Goal: Task Accomplishment & Management: Use online tool/utility

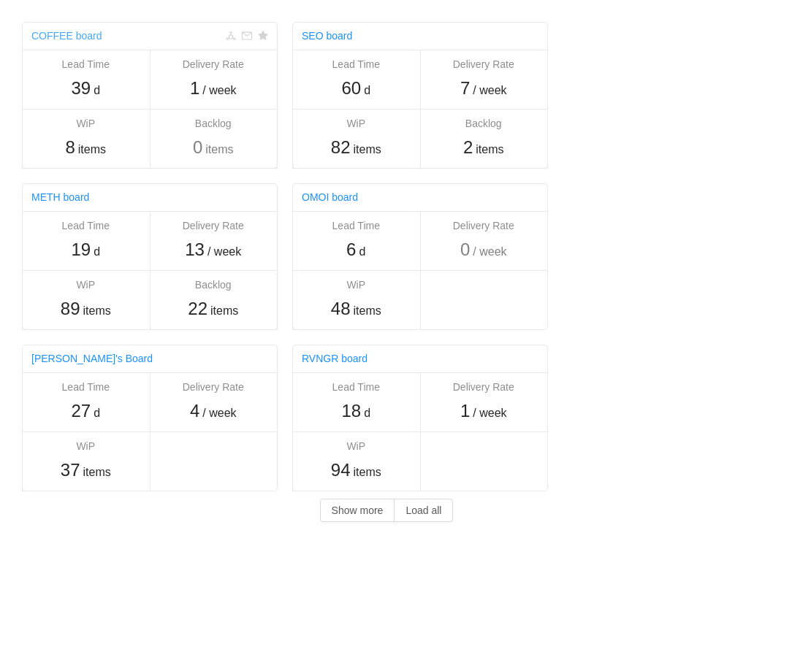
click at [72, 38] on link "COFFEE board" at bounding box center [66, 36] width 70 height 12
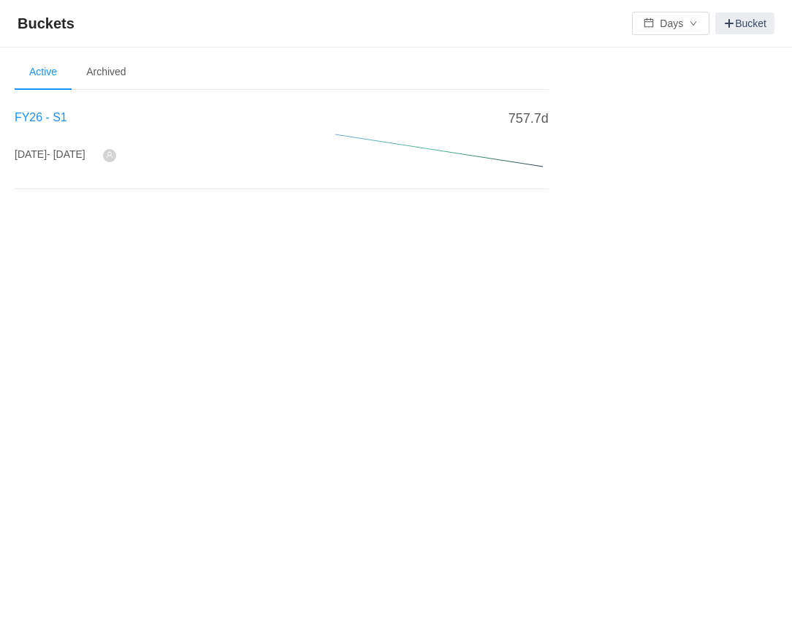
click at [41, 116] on span "FY26 - S1" at bounding box center [41, 117] width 53 height 12
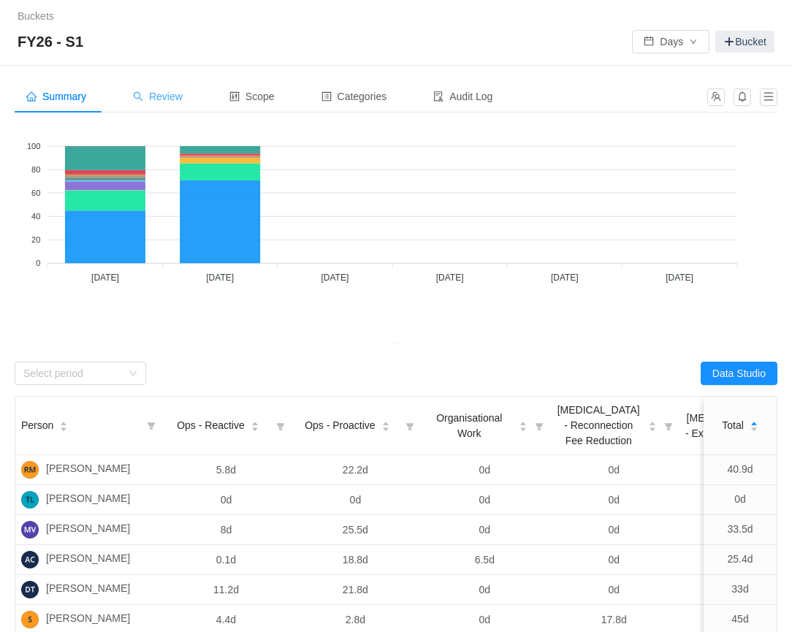
click at [167, 100] on span "Review" at bounding box center [158, 97] width 50 height 12
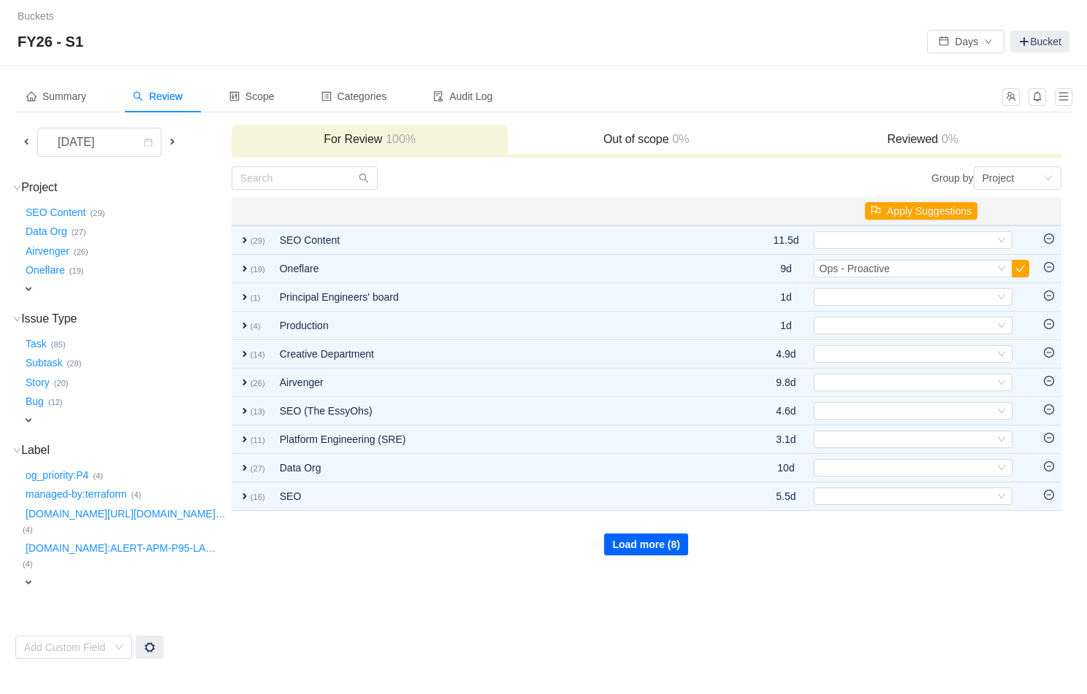
click at [656, 546] on button "Load more (8)" at bounding box center [646, 545] width 84 height 22
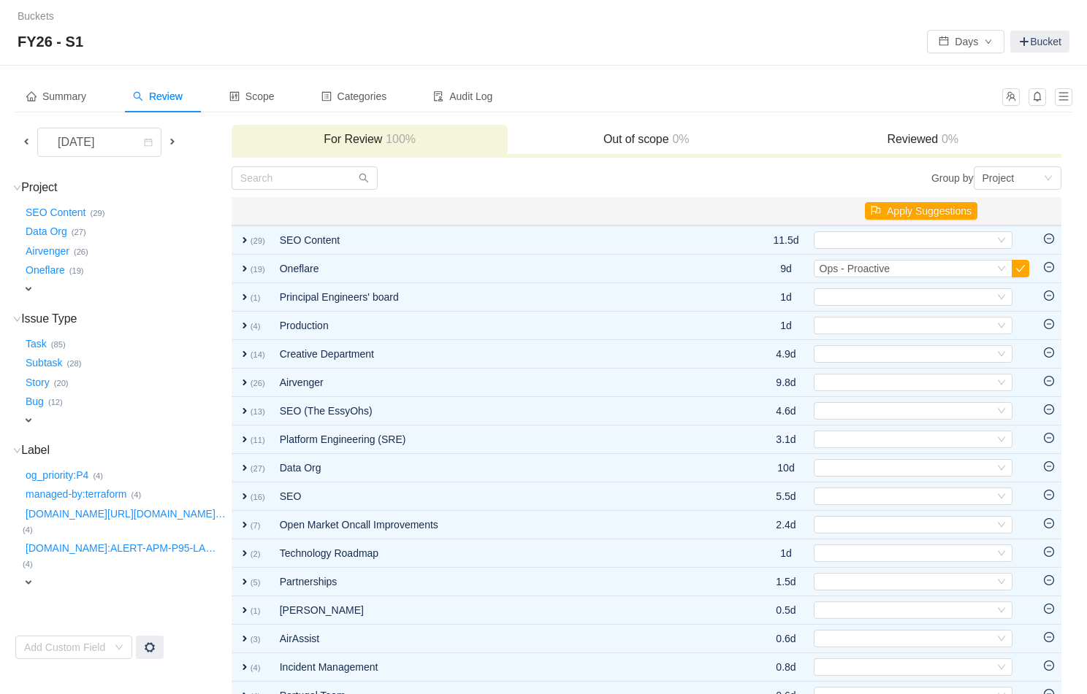
click at [28, 143] on span at bounding box center [26, 142] width 12 height 12
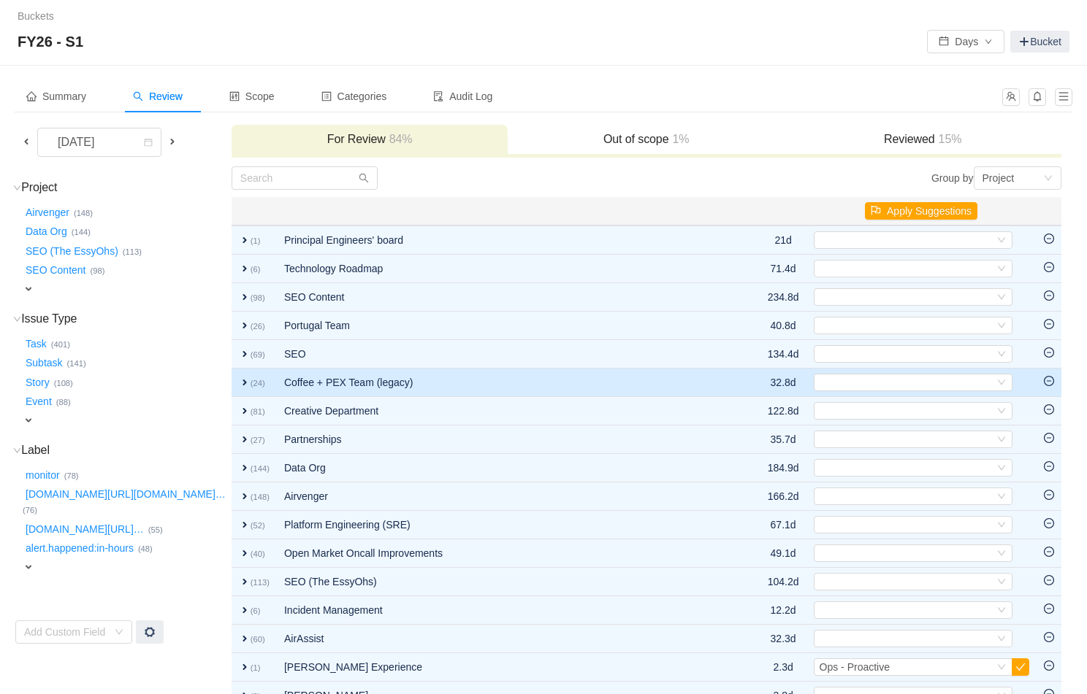
click at [239, 383] on span "expand" at bounding box center [245, 383] width 12 height 12
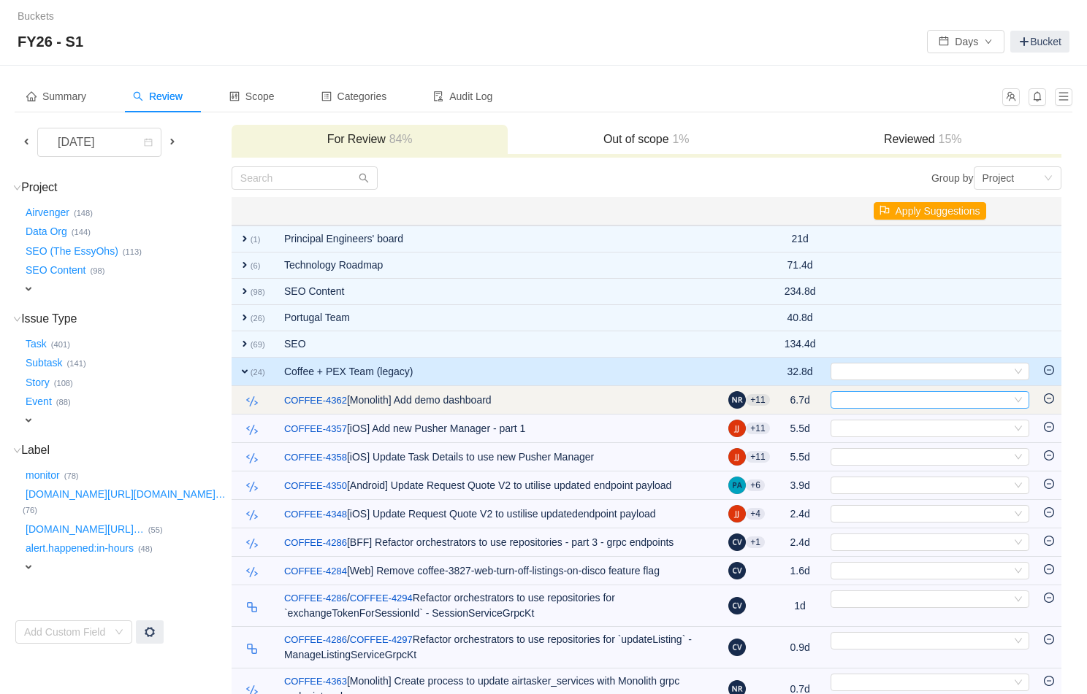
click at [791, 397] on div "Select" at bounding box center [923, 400] width 175 height 16
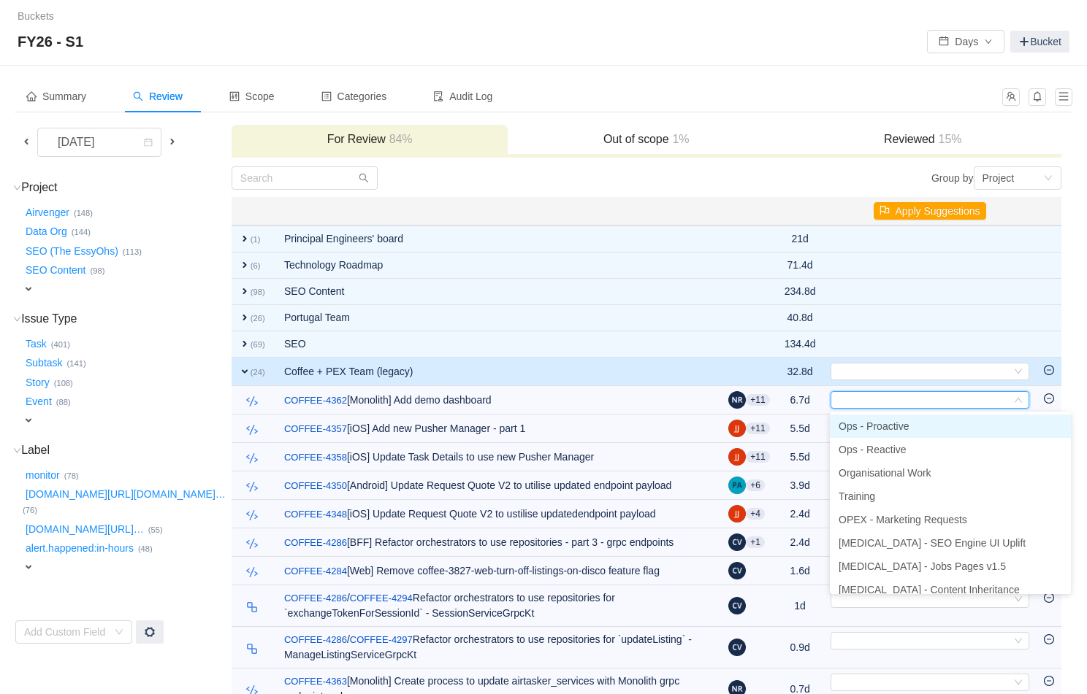
click at [791, 426] on span "Ops - Proactive" at bounding box center [873, 427] width 70 height 12
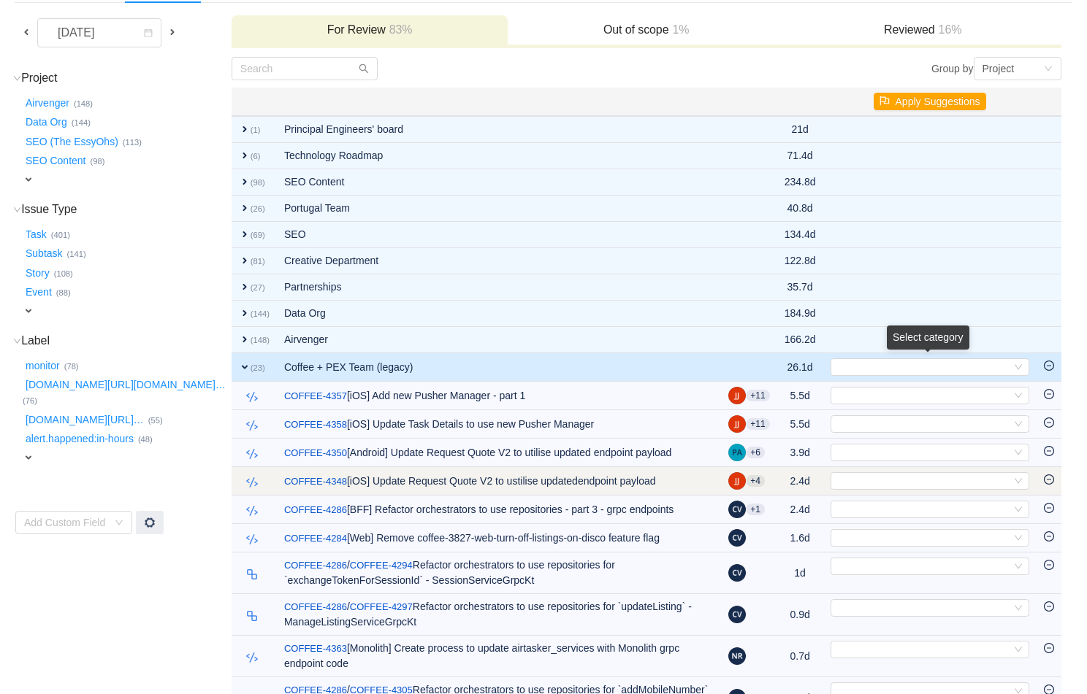
scroll to position [115, 0]
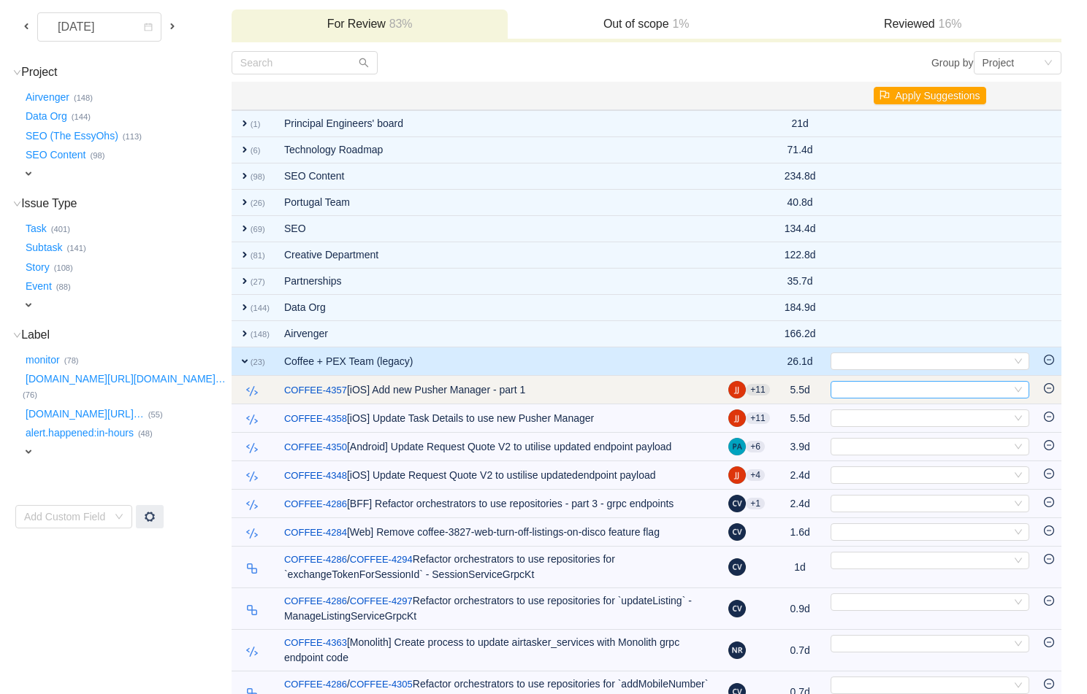
click at [791, 386] on div "Select" at bounding box center [923, 390] width 175 height 16
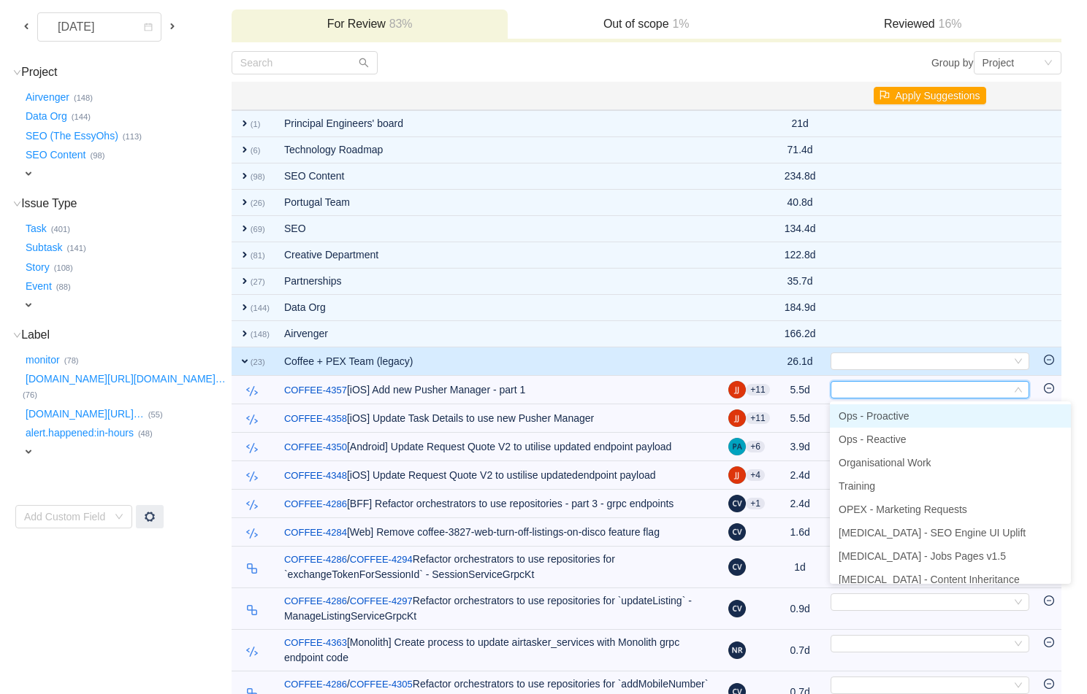
click at [791, 410] on span "Ops - Proactive" at bounding box center [873, 416] width 70 height 12
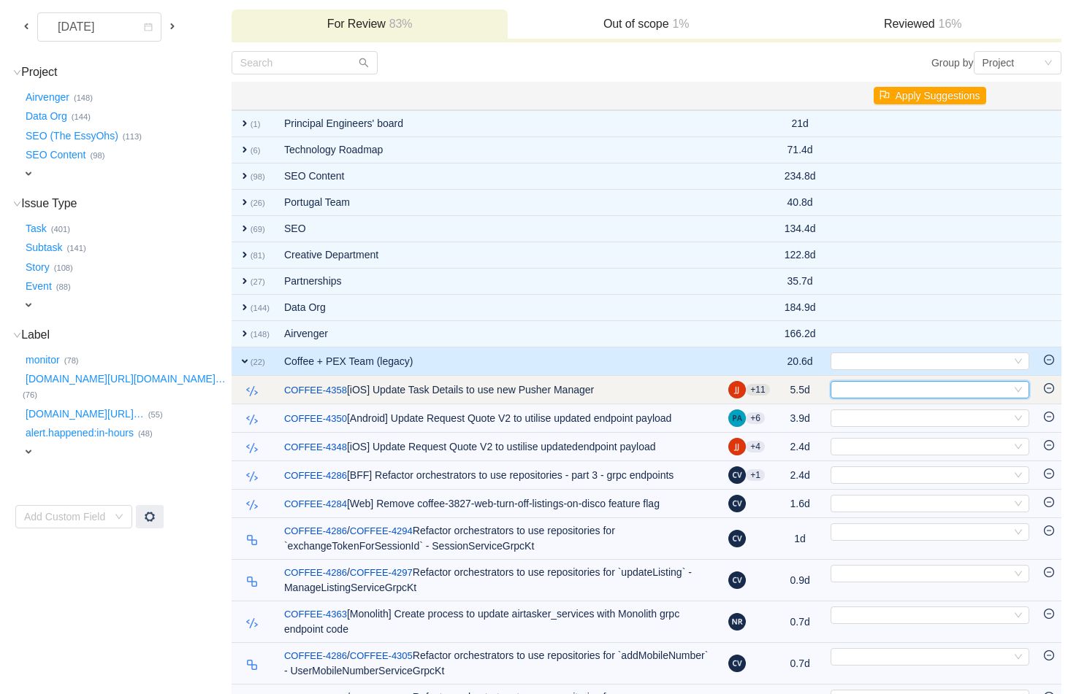
click at [791, 391] on div "Select" at bounding box center [923, 390] width 175 height 16
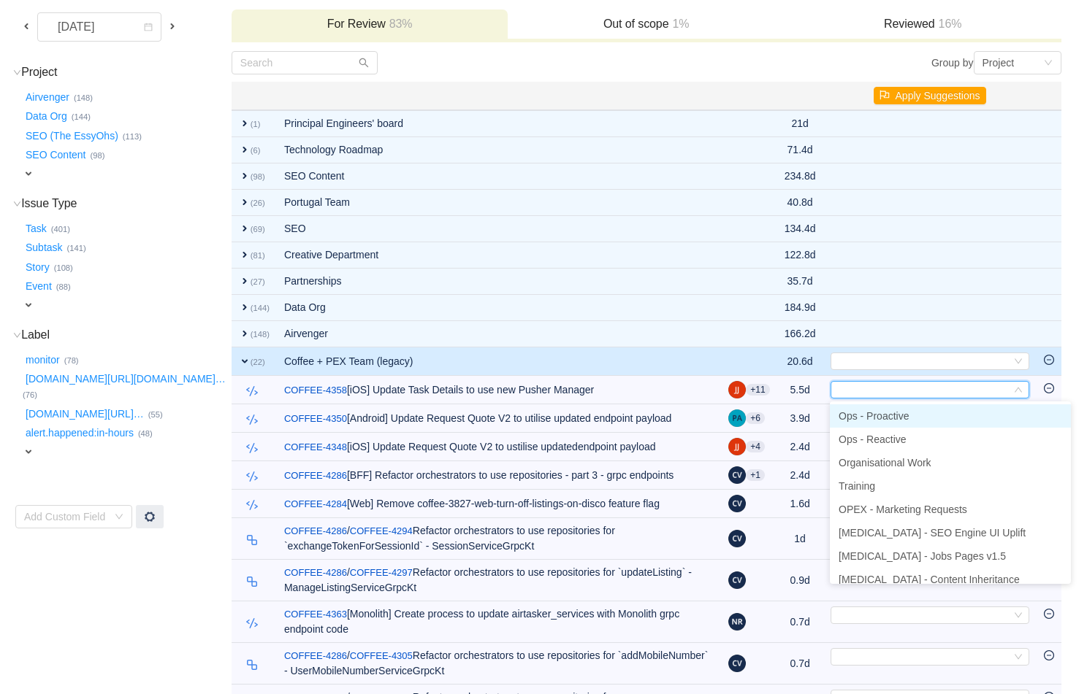
click at [791, 416] on span "Ops - Proactive" at bounding box center [873, 416] width 70 height 12
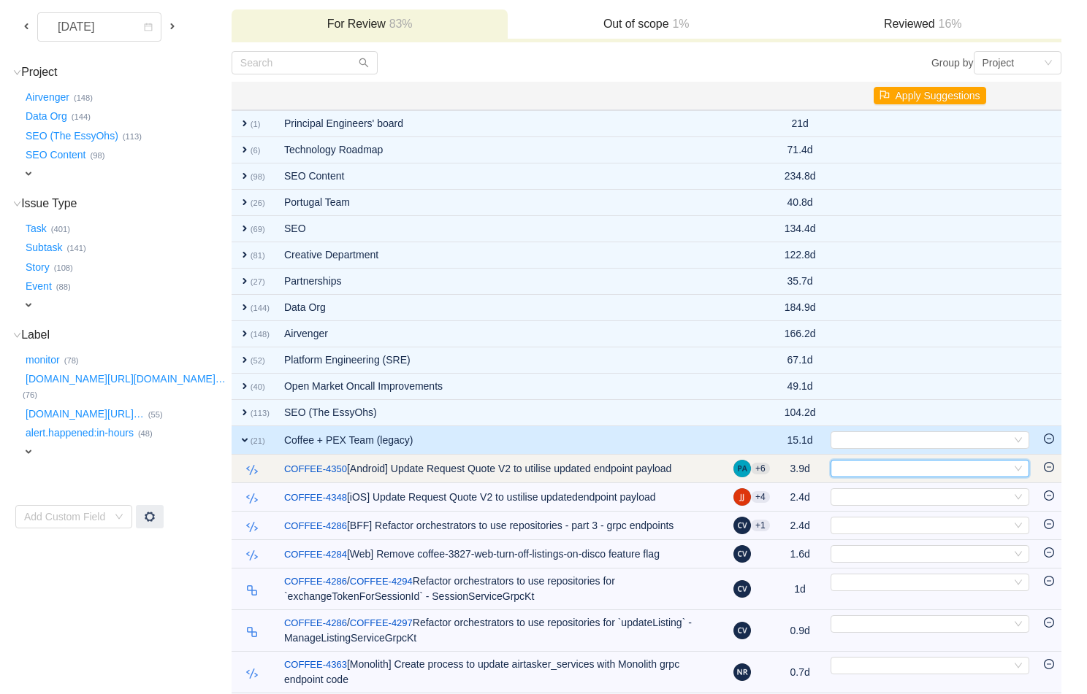
click at [791, 470] on div "Select" at bounding box center [923, 469] width 175 height 16
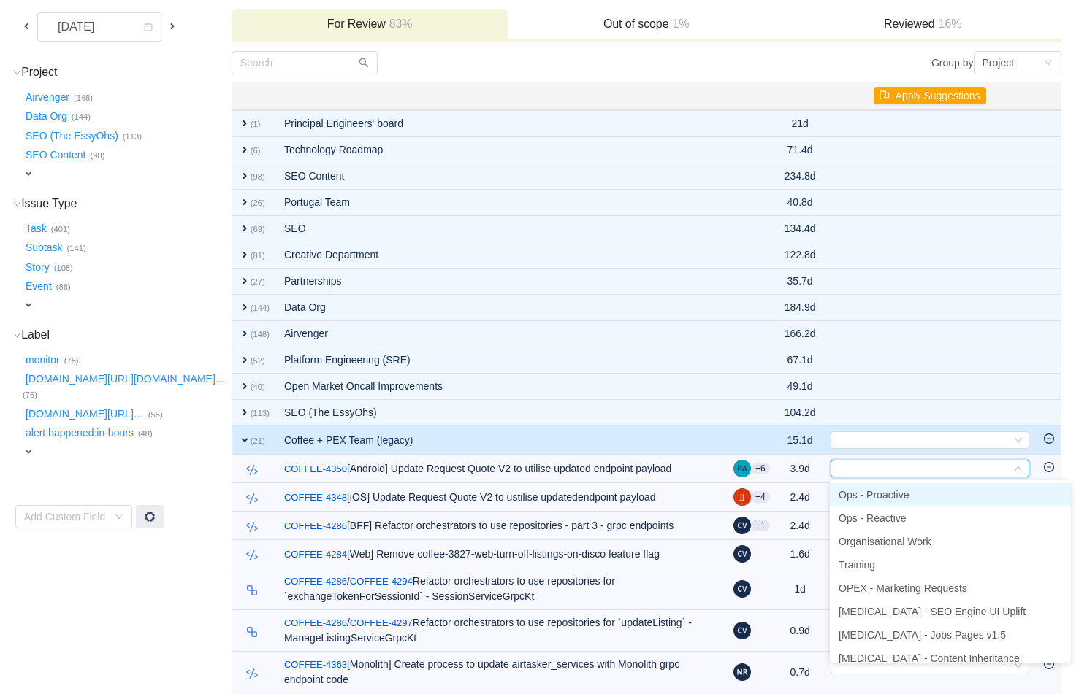
click at [791, 493] on span "Ops - Proactive" at bounding box center [873, 495] width 70 height 12
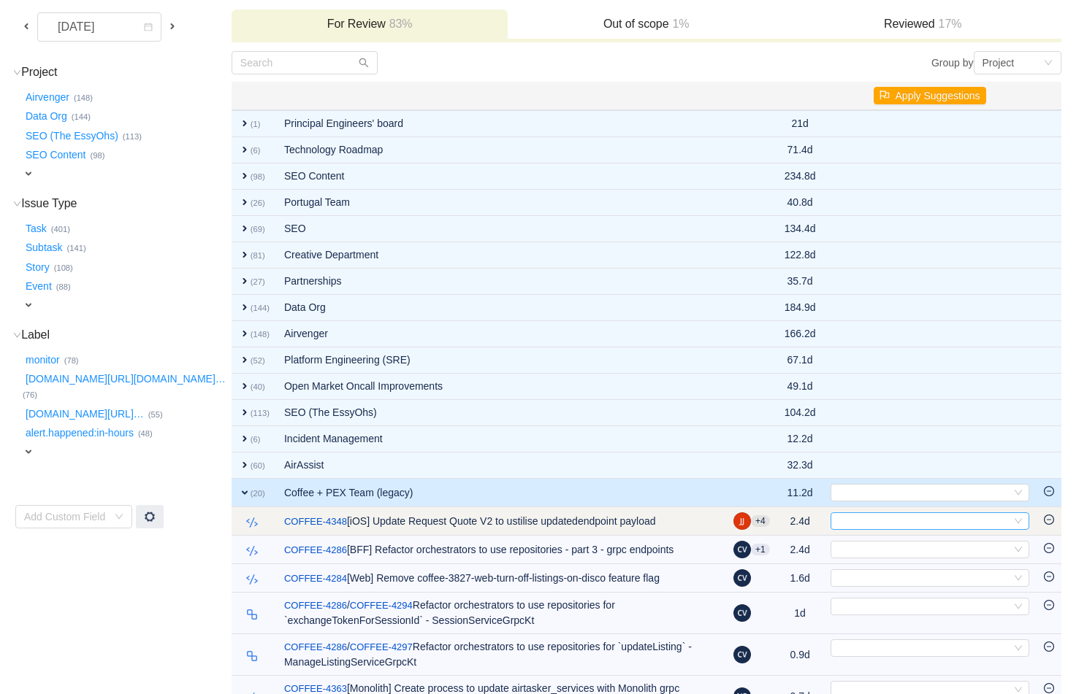
click at [791, 517] on div "Select" at bounding box center [923, 521] width 175 height 16
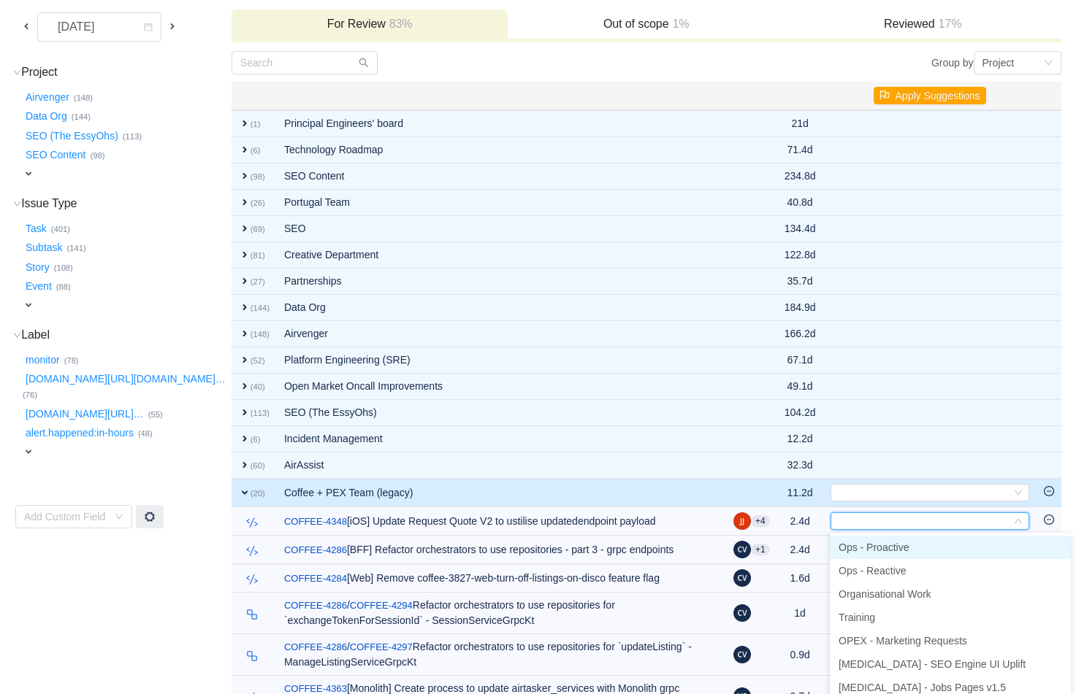
click at [791, 548] on span "Ops - Proactive" at bounding box center [873, 548] width 70 height 12
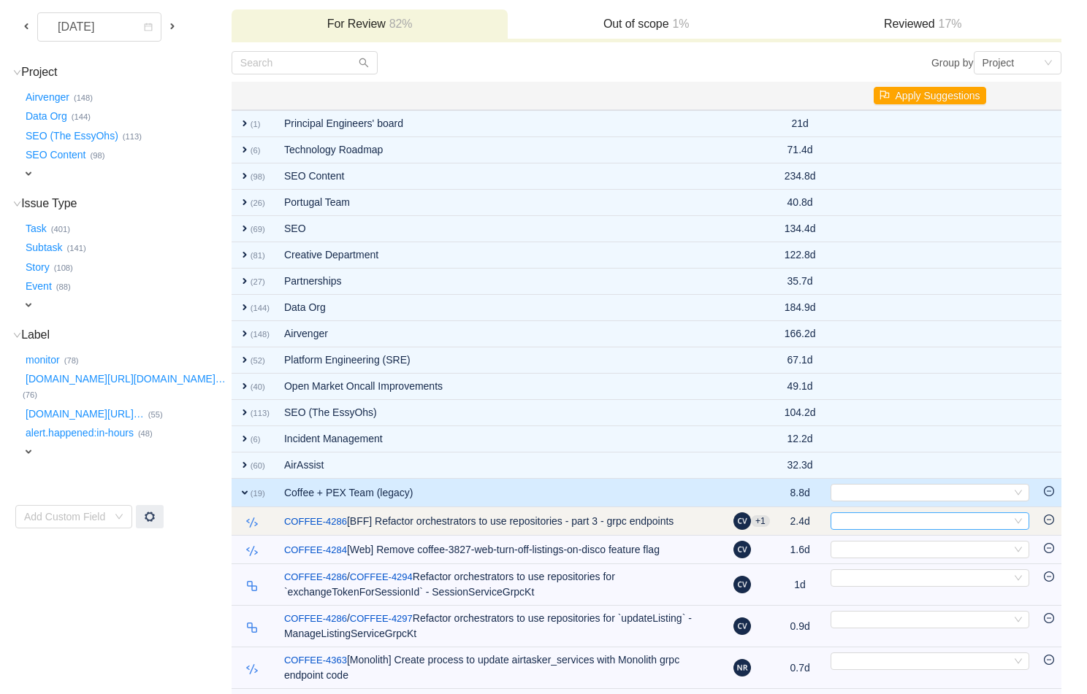
click at [791, 520] on div "Select" at bounding box center [923, 521] width 175 height 16
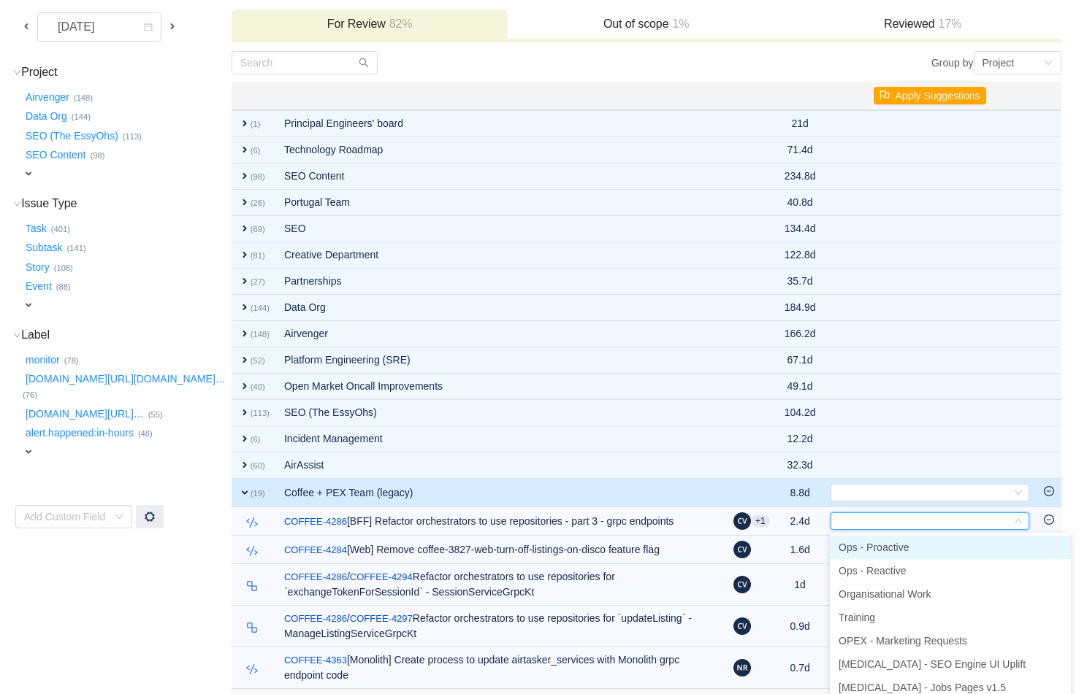
click at [791, 546] on span "Ops - Proactive" at bounding box center [873, 548] width 70 height 12
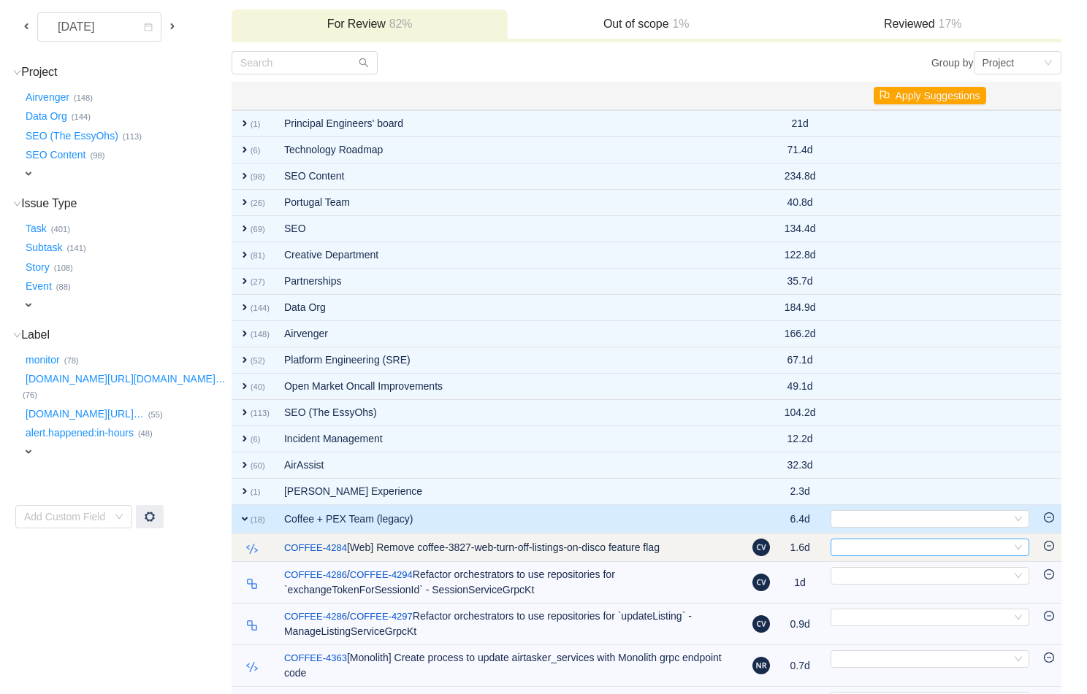
scroll to position [297, 0]
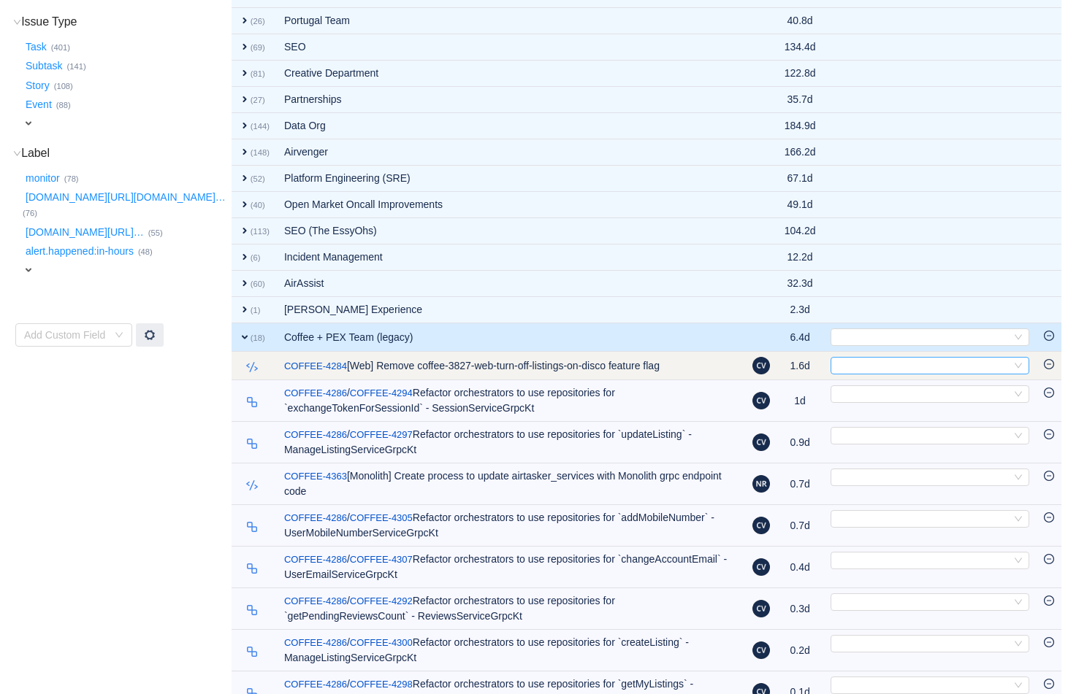
click at [791, 365] on div "Select" at bounding box center [923, 366] width 175 height 16
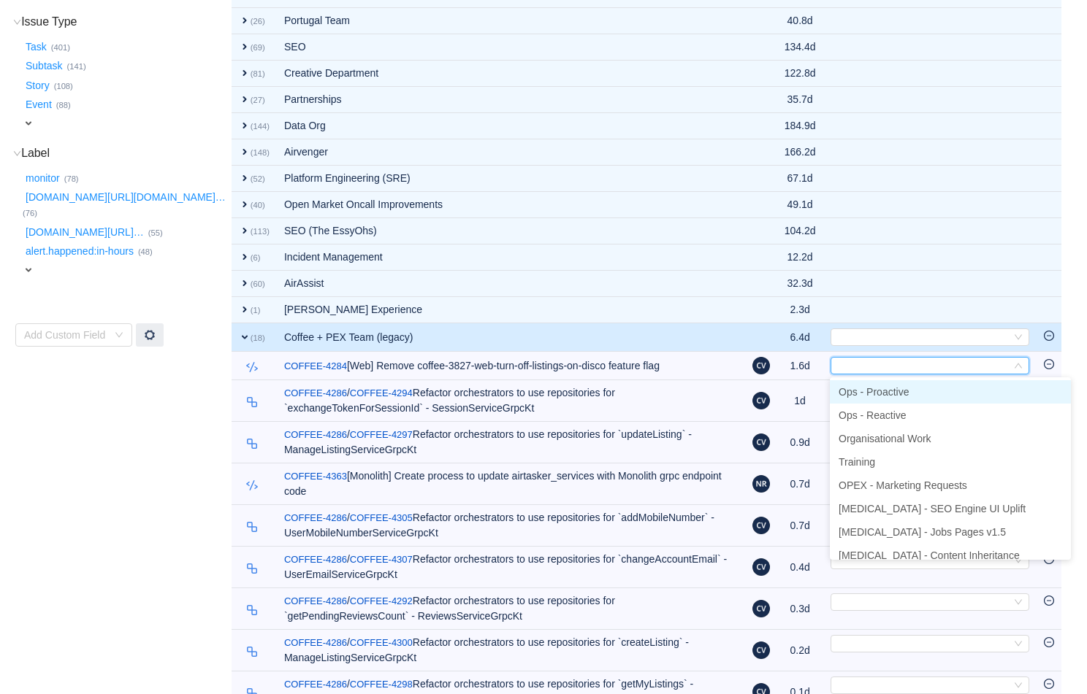
click at [791, 395] on span "Ops - Proactive" at bounding box center [873, 392] width 70 height 12
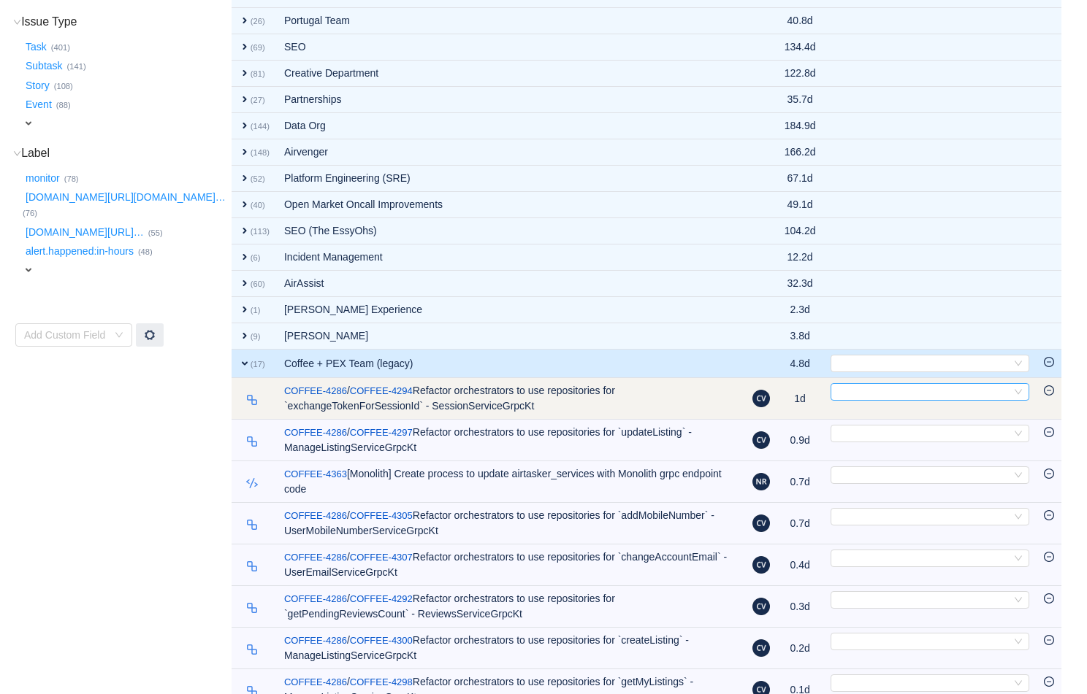
click at [791, 395] on div "Select" at bounding box center [923, 392] width 175 height 16
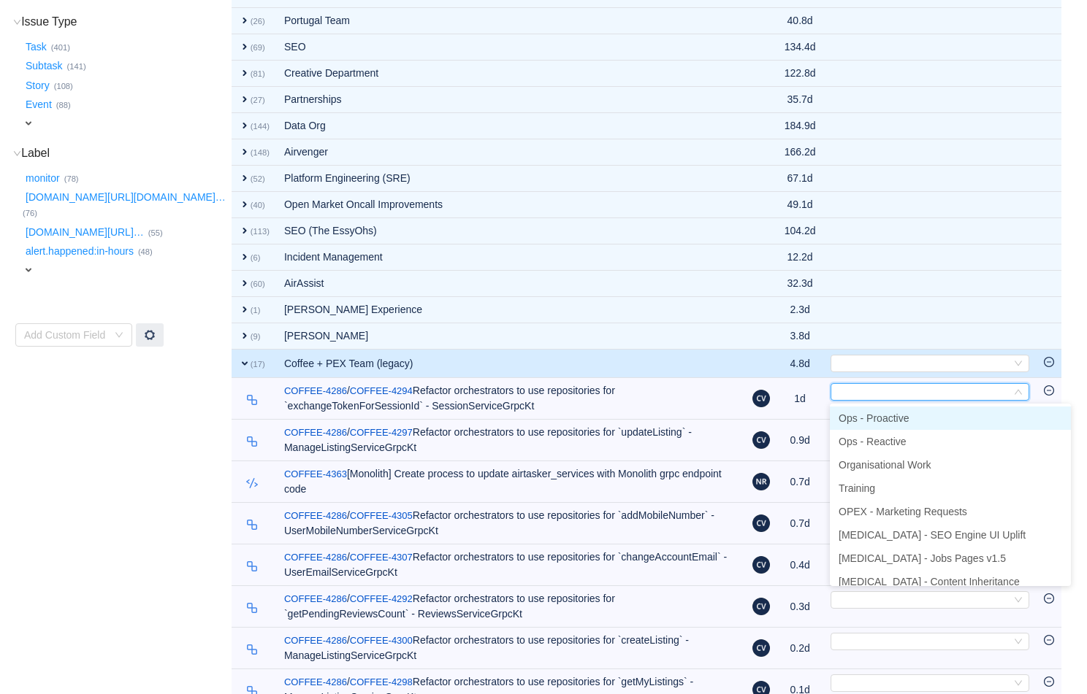
click at [791, 418] on span "Ops - Proactive" at bounding box center [873, 419] width 70 height 12
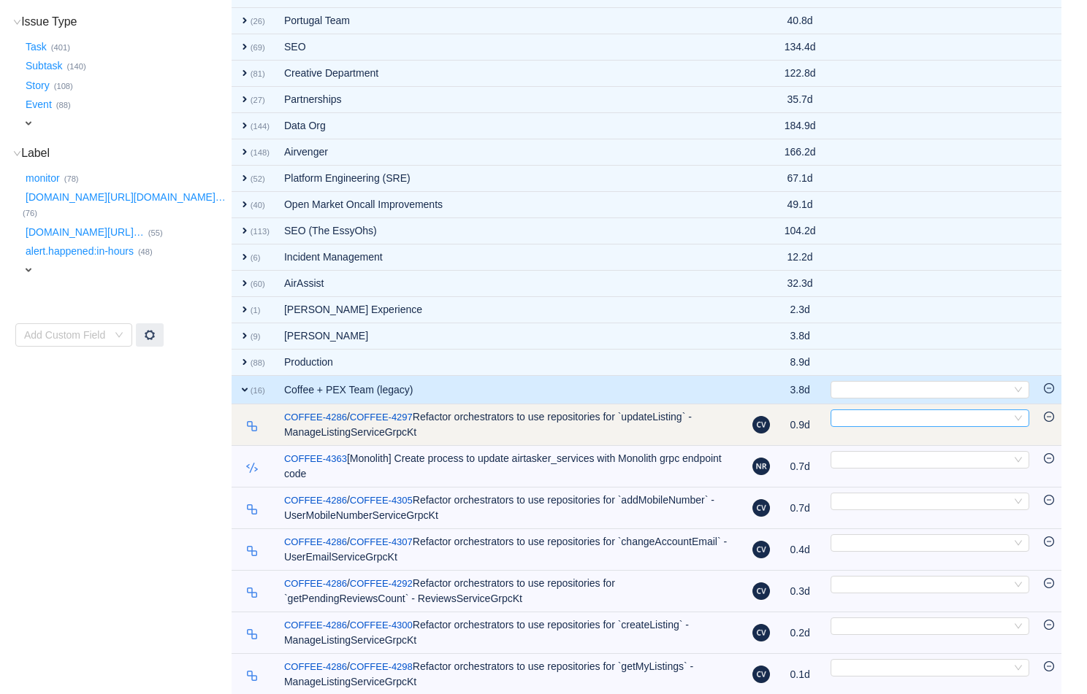
click at [791, 413] on div "Select" at bounding box center [923, 418] width 175 height 16
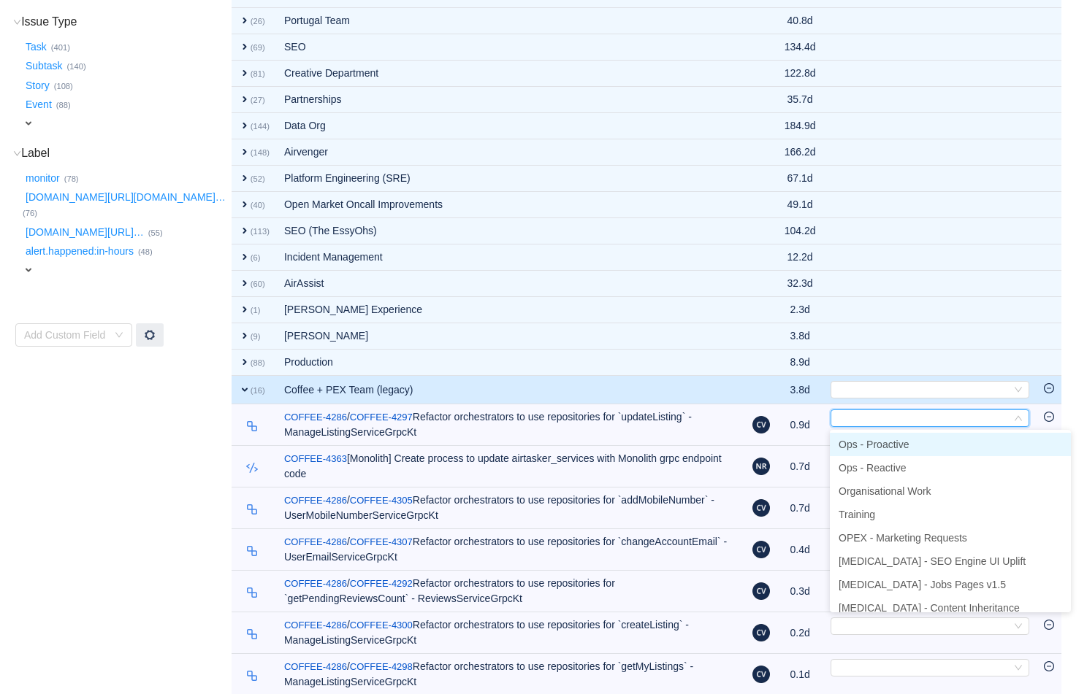
click at [791, 441] on span "Ops - Proactive" at bounding box center [873, 445] width 70 height 12
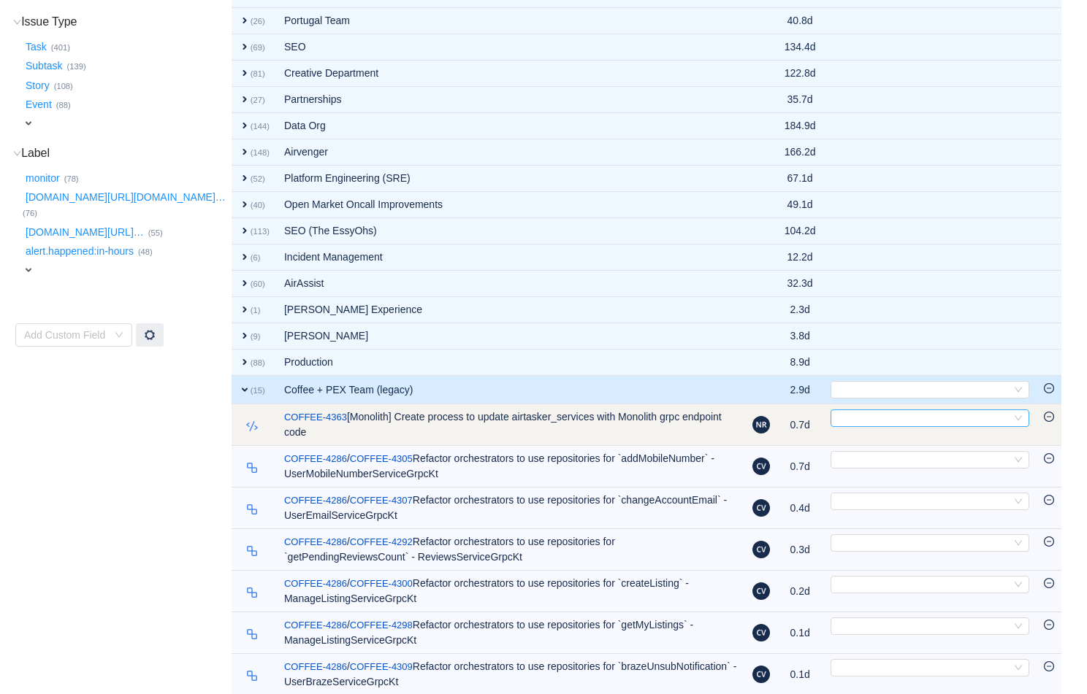
click at [791, 420] on div "Select" at bounding box center [923, 418] width 175 height 16
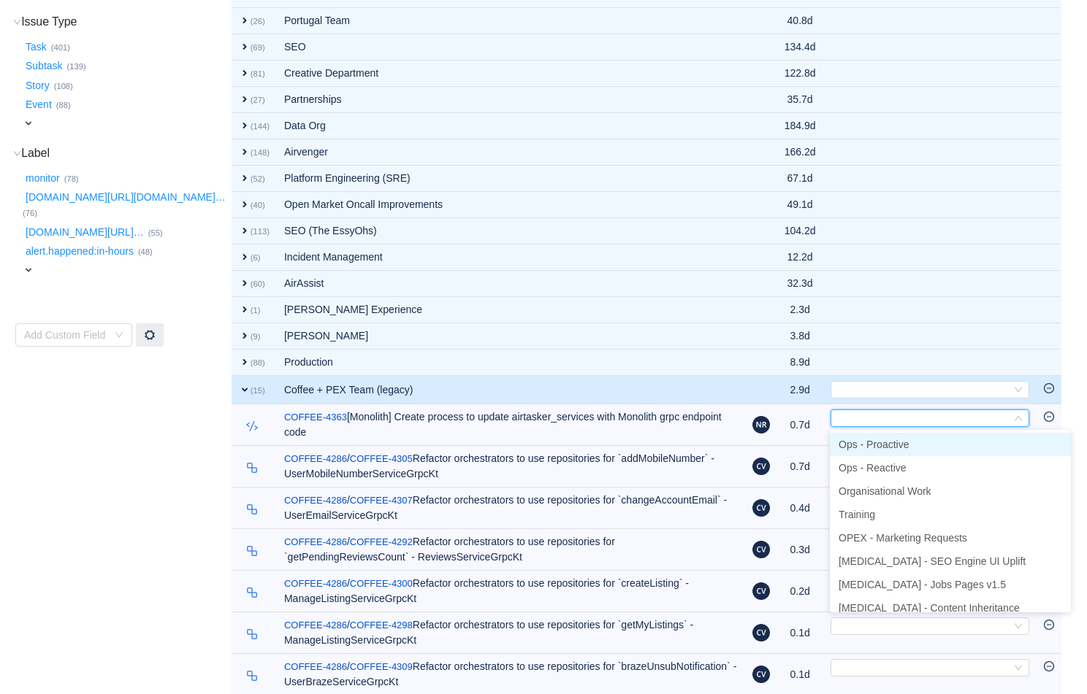
click at [791, 445] on span "Ops - Proactive" at bounding box center [873, 445] width 70 height 12
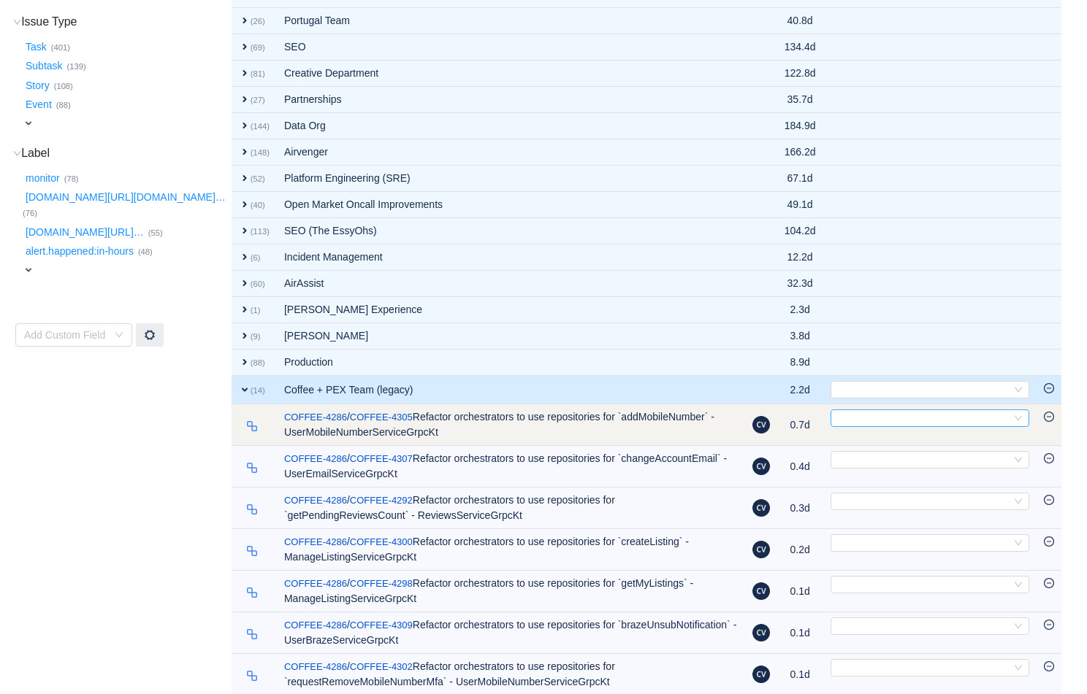
click at [791, 418] on div "Select" at bounding box center [923, 418] width 175 height 16
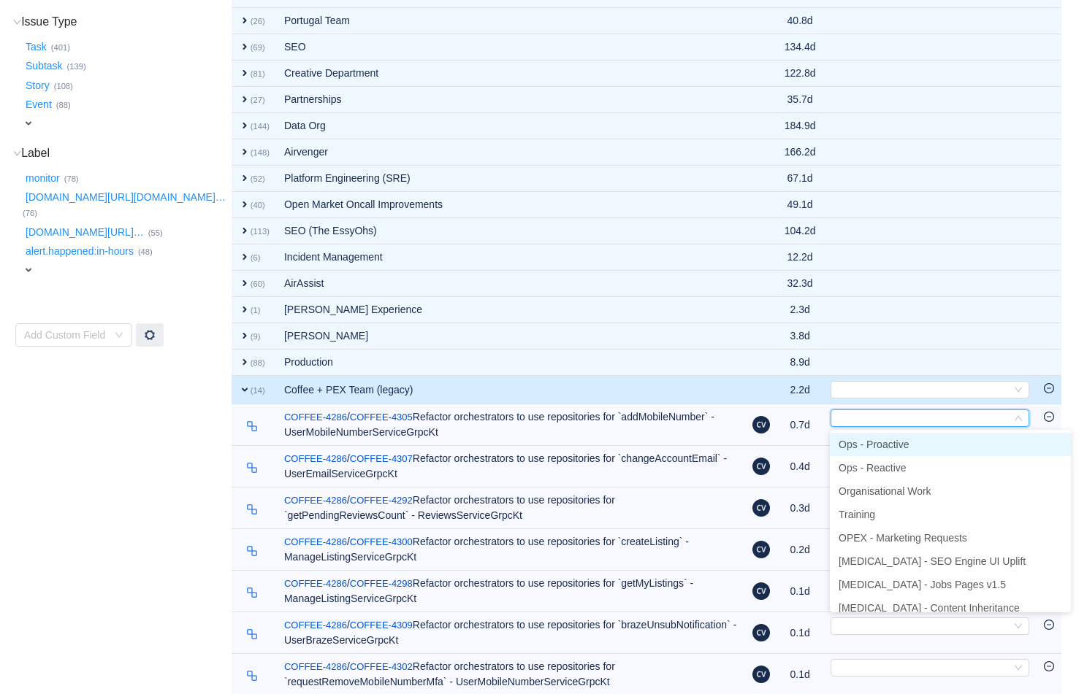
click at [791, 443] on span "Ops - Proactive" at bounding box center [873, 445] width 70 height 12
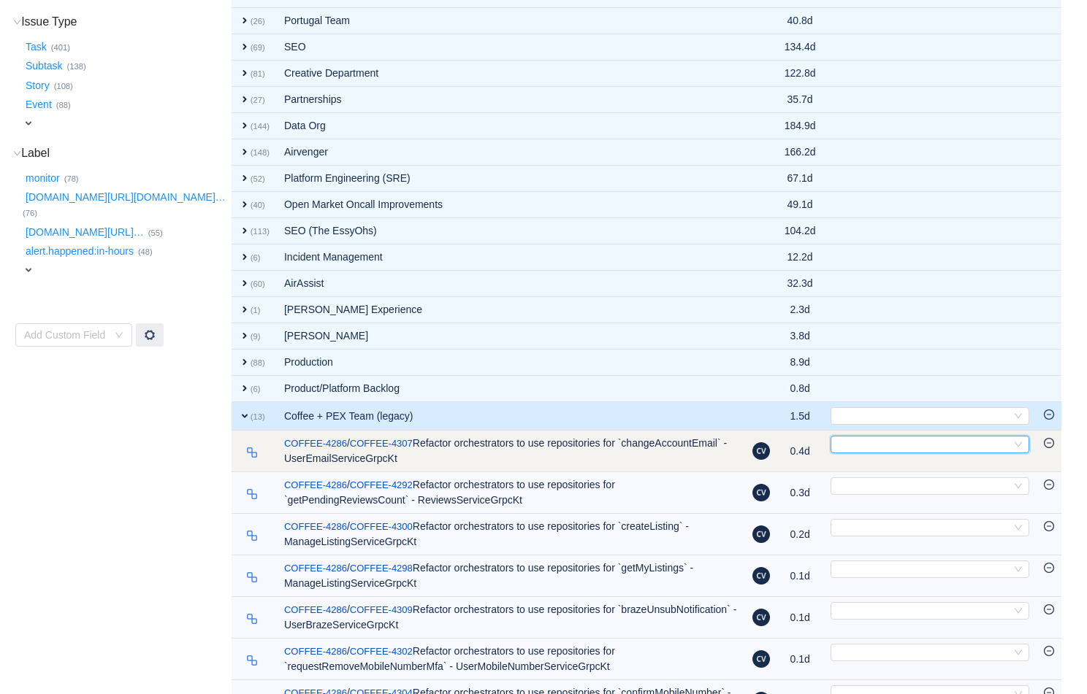
click at [791, 438] on div "Select" at bounding box center [923, 445] width 175 height 16
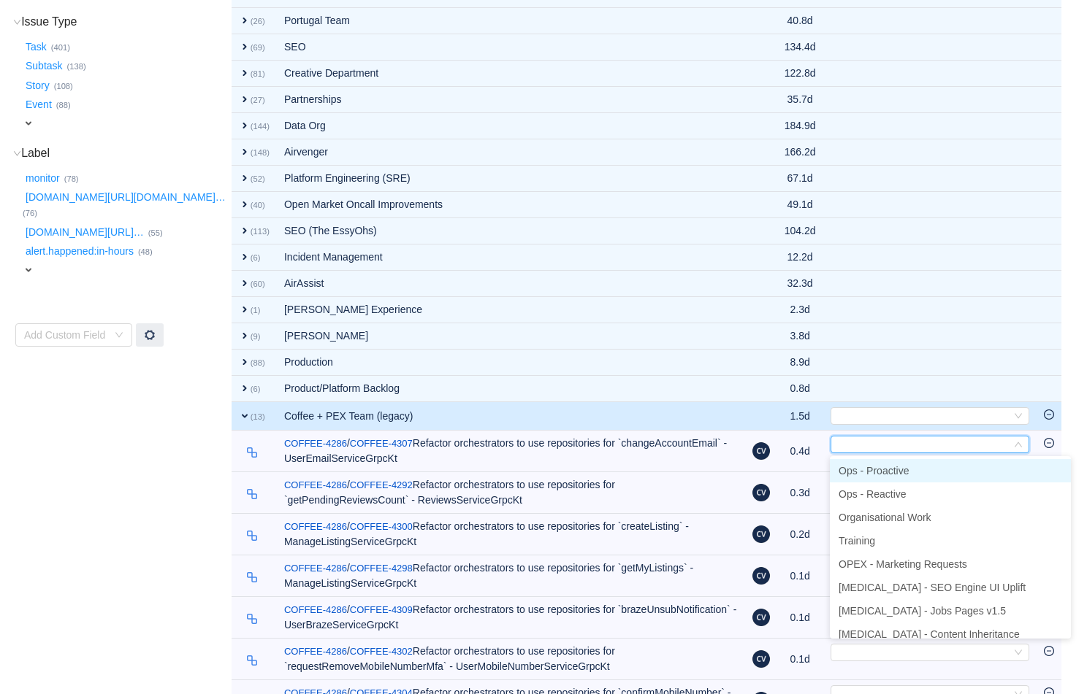
click at [791, 467] on span "Ops - Proactive" at bounding box center [873, 471] width 70 height 12
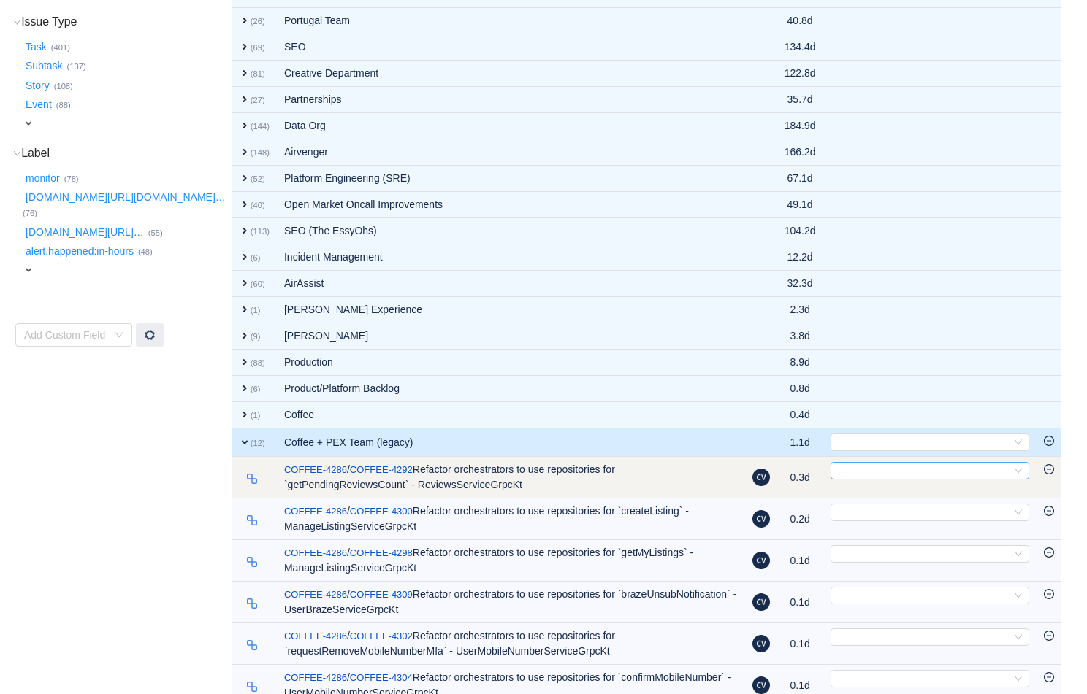
click at [791, 478] on div "Select" at bounding box center [923, 471] width 175 height 16
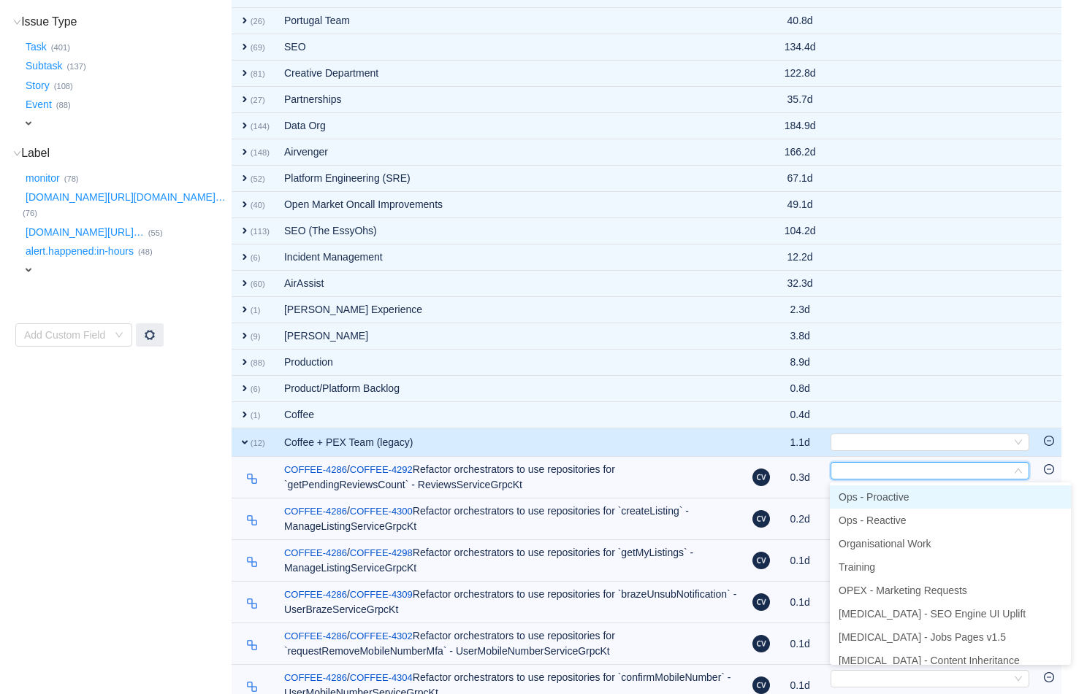
click at [791, 498] on span "Ops - Proactive" at bounding box center [873, 497] width 70 height 12
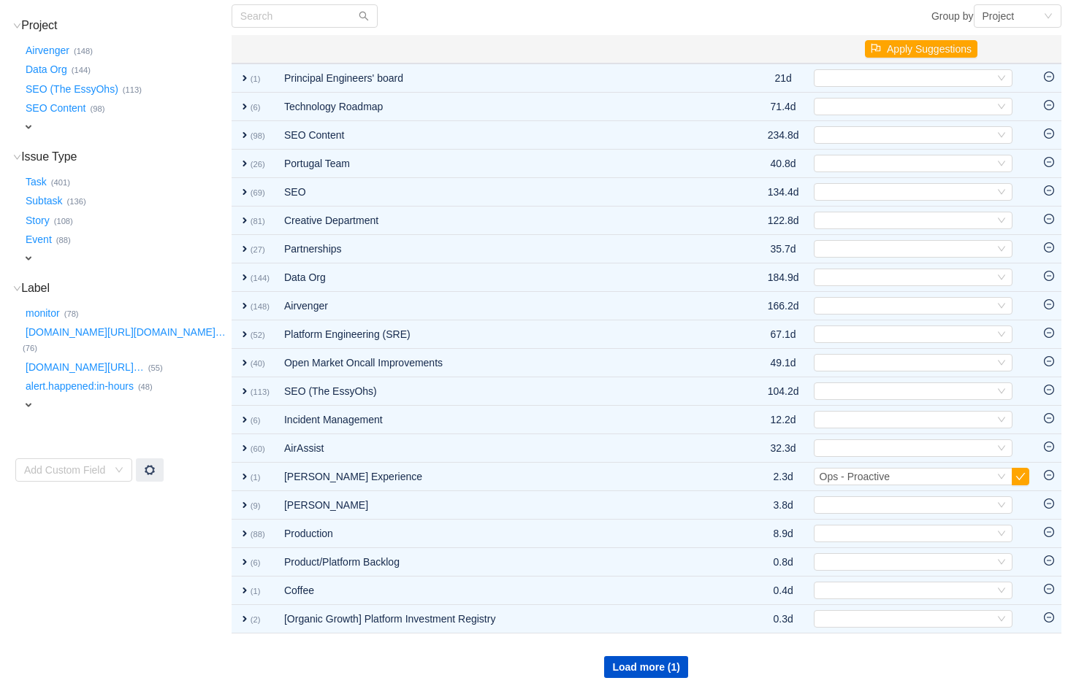
scroll to position [162, 0]
click at [640, 631] on button "Load more (1)" at bounding box center [646, 668] width 84 height 22
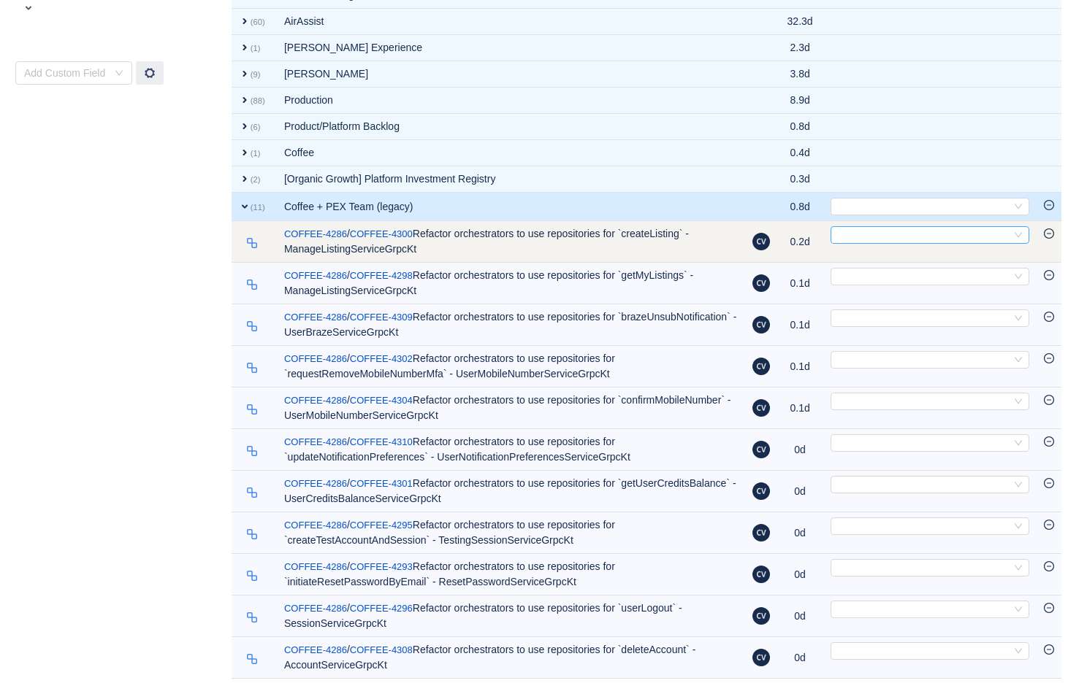
scroll to position [559, 0]
click at [791, 240] on div "Select" at bounding box center [923, 235] width 175 height 16
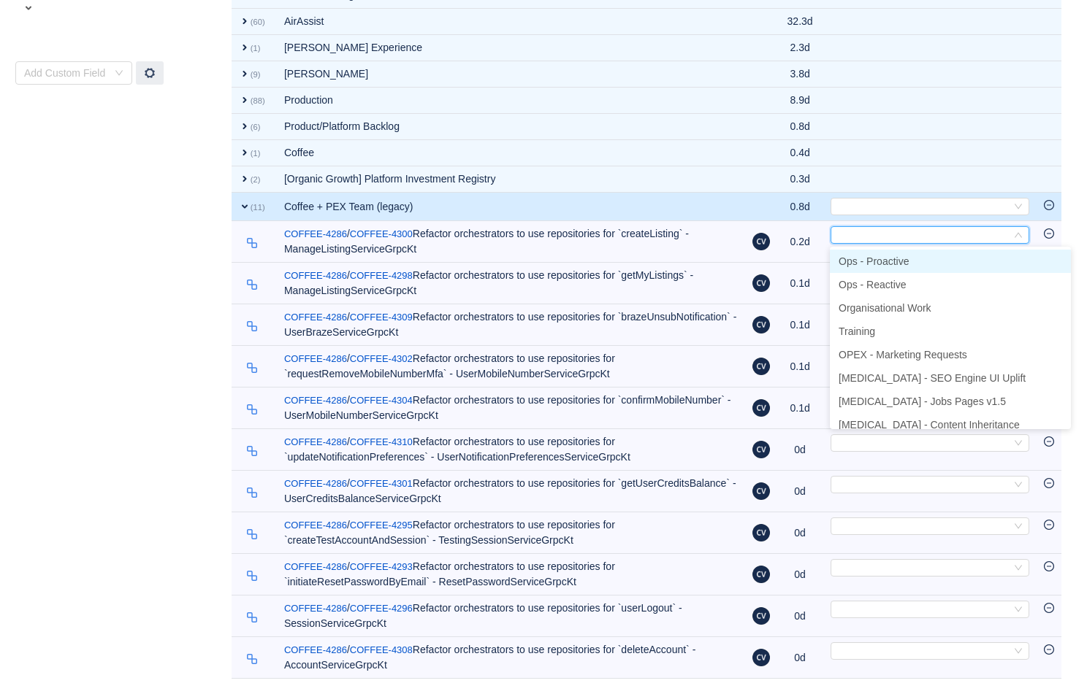
click at [791, 259] on span "Ops - Proactive" at bounding box center [873, 262] width 70 height 12
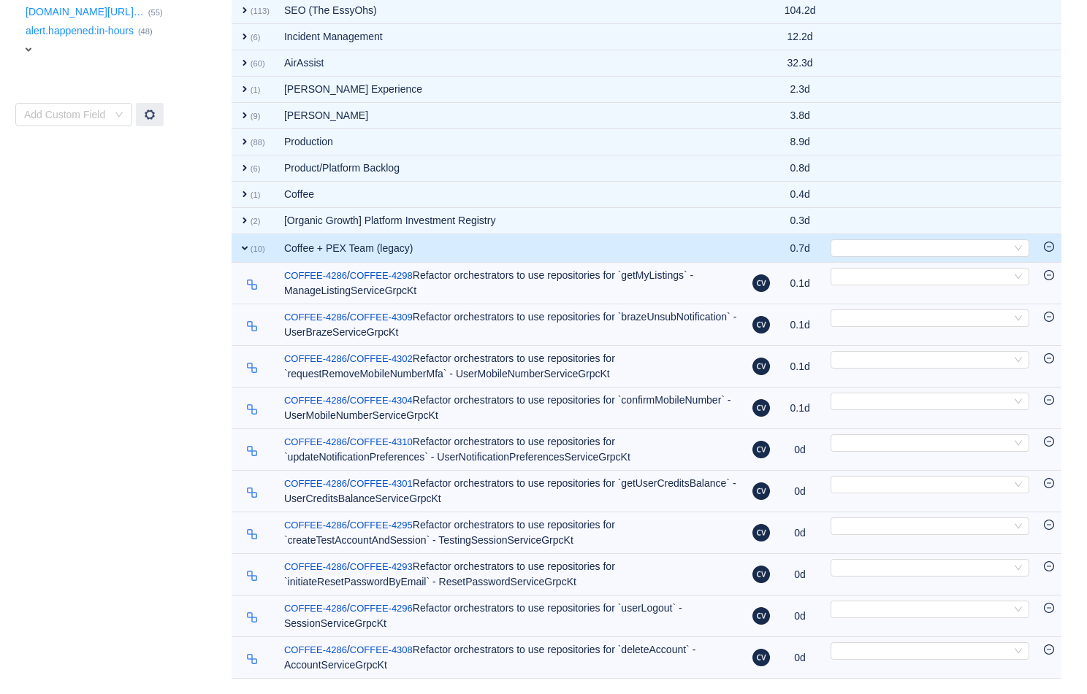
scroll to position [518, 0]
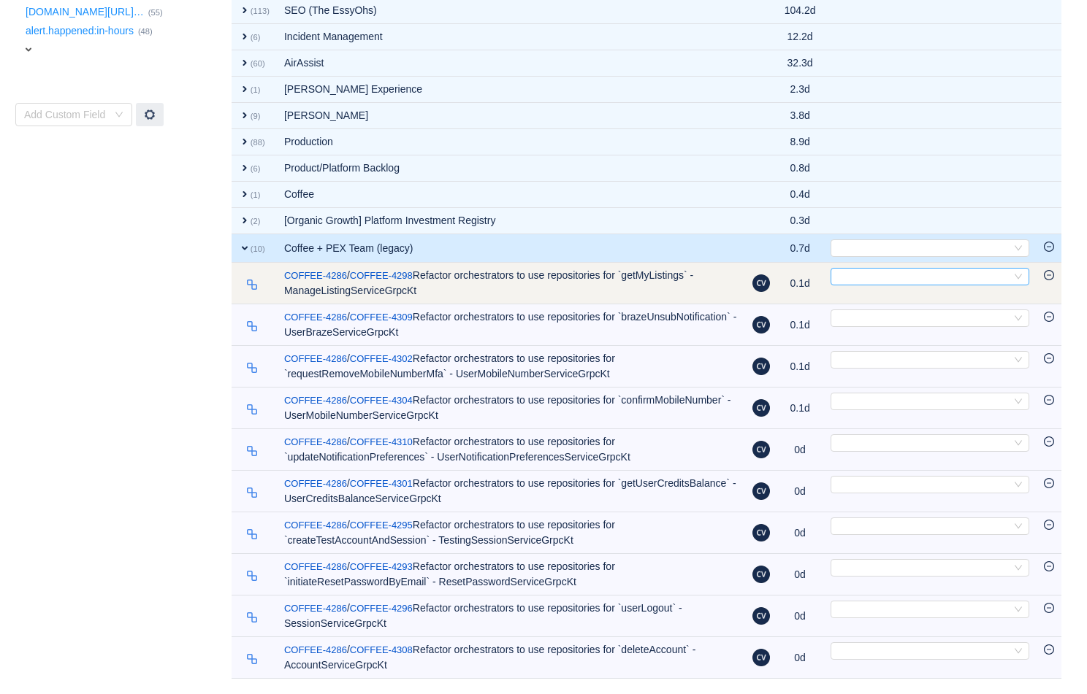
click at [791, 283] on div "Select" at bounding box center [923, 277] width 175 height 16
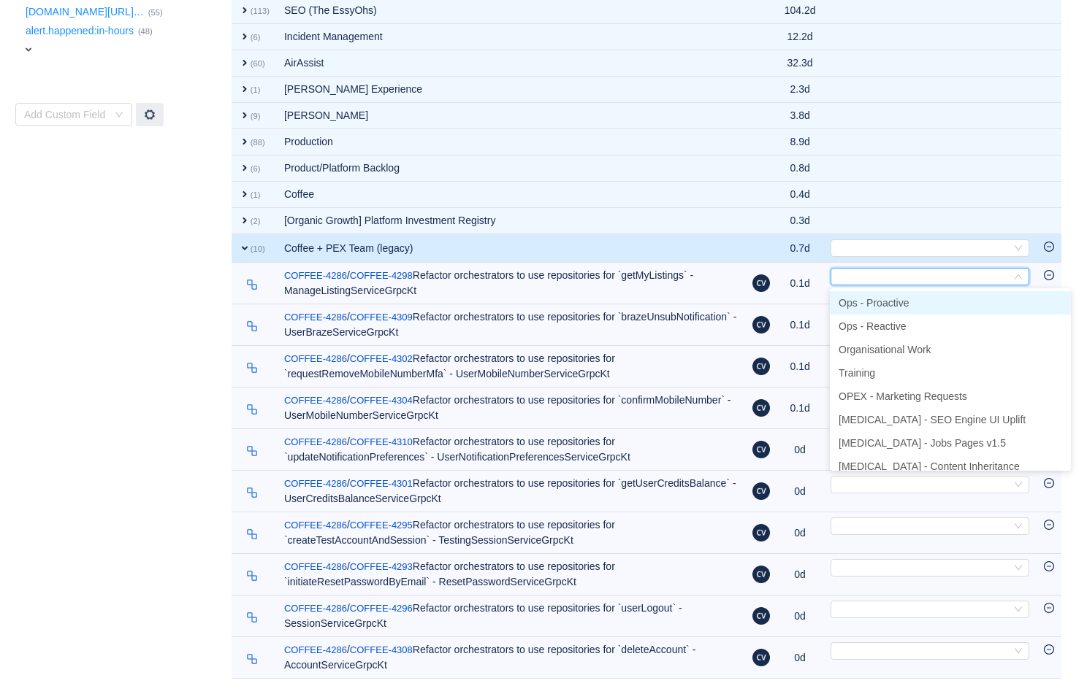
click at [791, 302] on span "Ops - Proactive" at bounding box center [873, 303] width 70 height 12
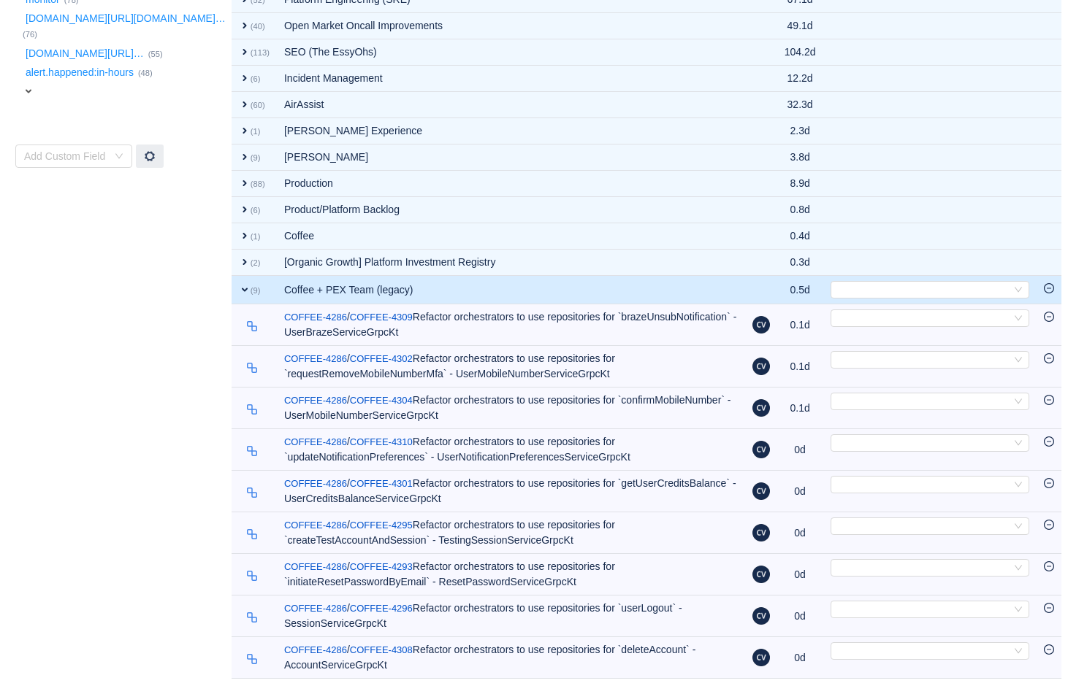
scroll to position [476, 0]
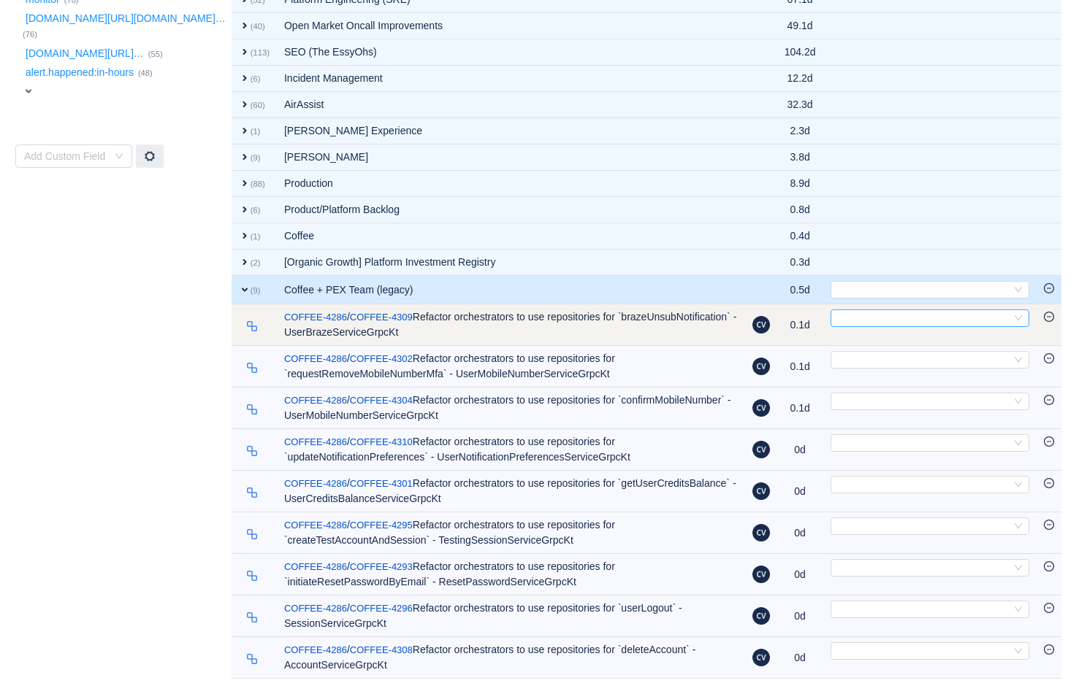
click at [791, 315] on div "Select" at bounding box center [923, 318] width 175 height 16
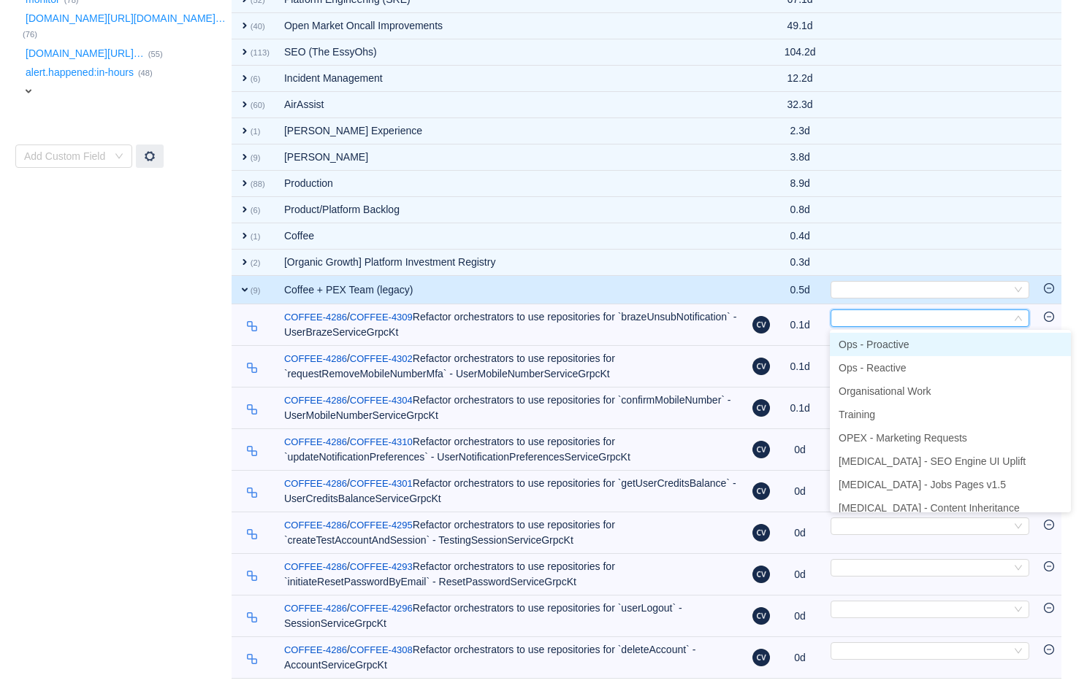
click at [791, 348] on span "Ops - Proactive" at bounding box center [873, 345] width 70 height 12
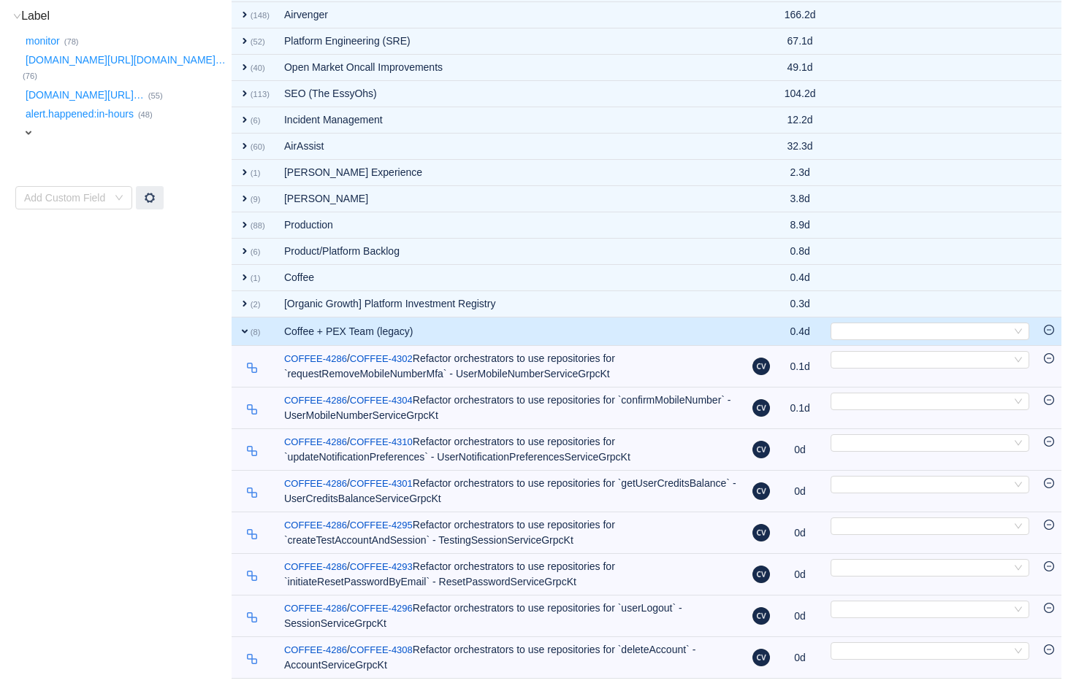
scroll to position [435, 0]
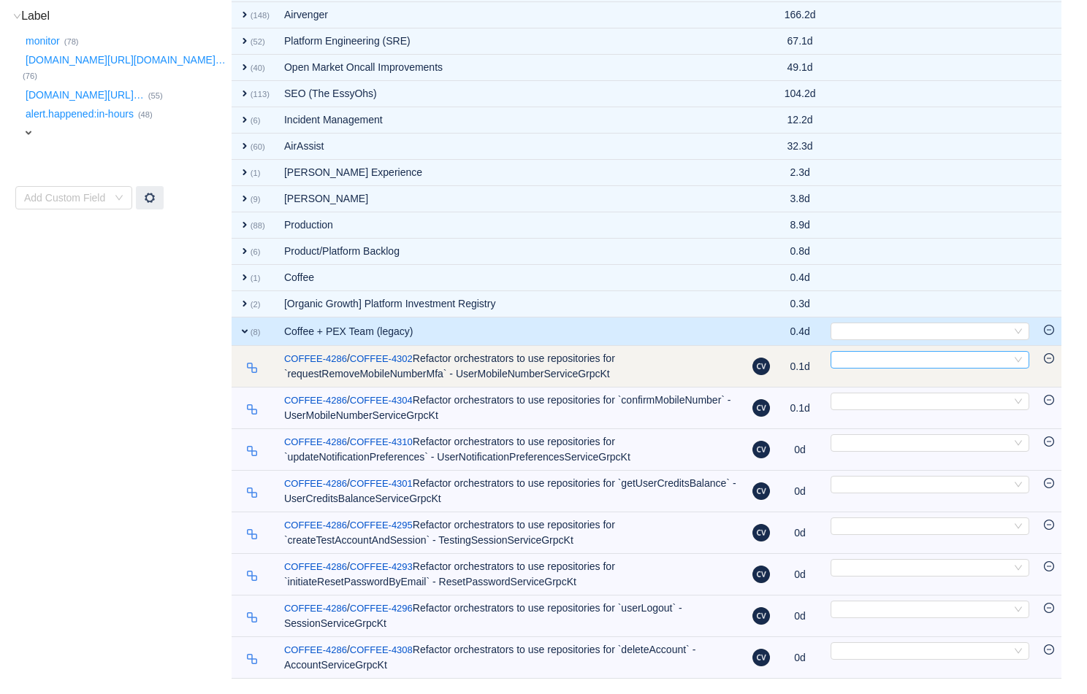
click at [791, 360] on div "Select" at bounding box center [923, 360] width 175 height 16
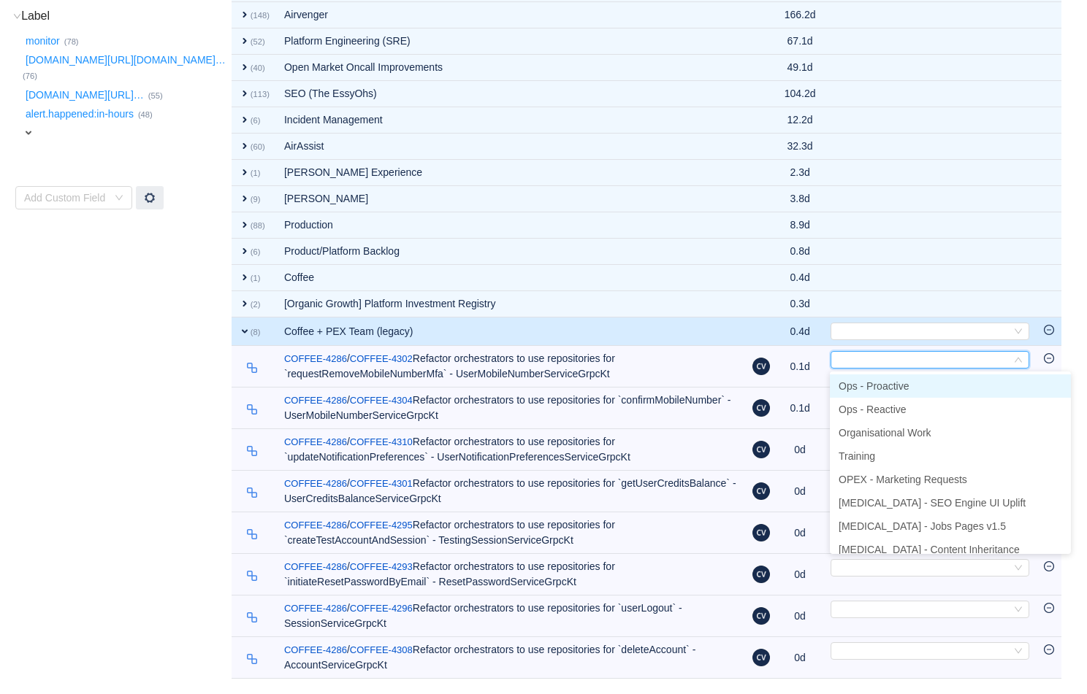
click at [791, 390] on span "Ops - Proactive" at bounding box center [873, 386] width 70 height 12
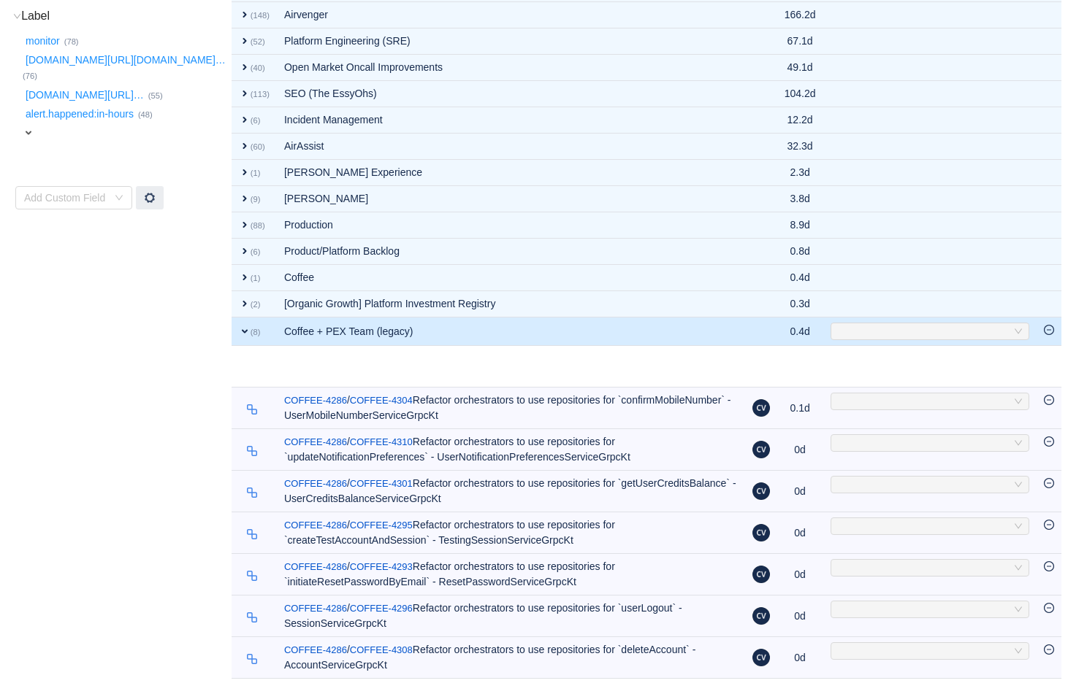
scroll to position [393, 0]
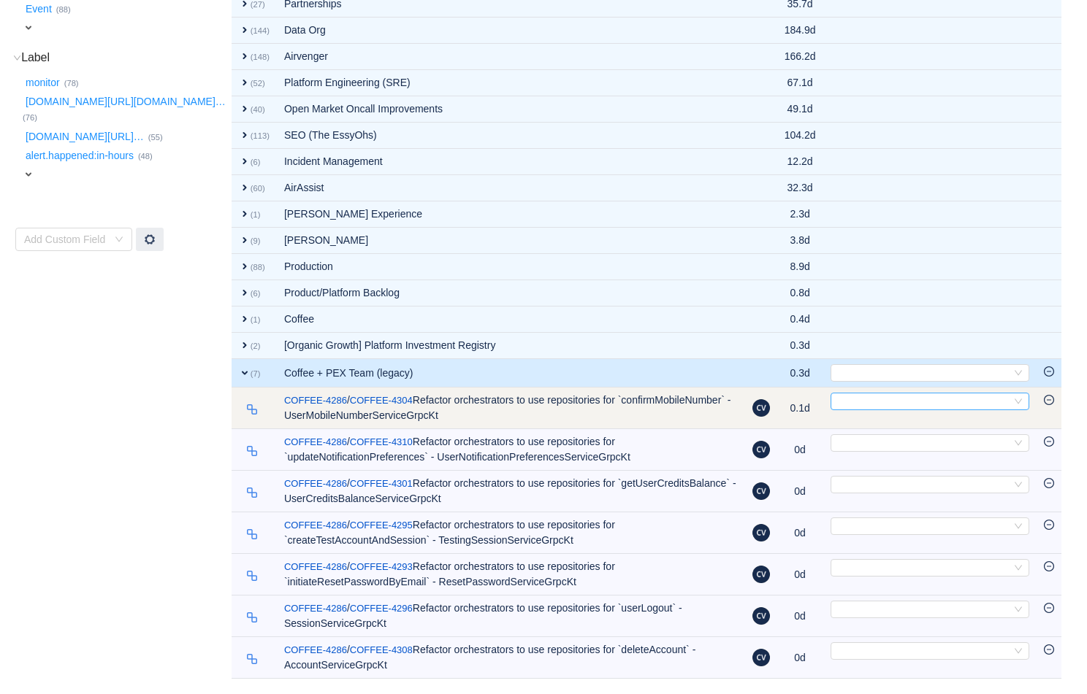
click at [791, 403] on div "Select" at bounding box center [923, 402] width 175 height 16
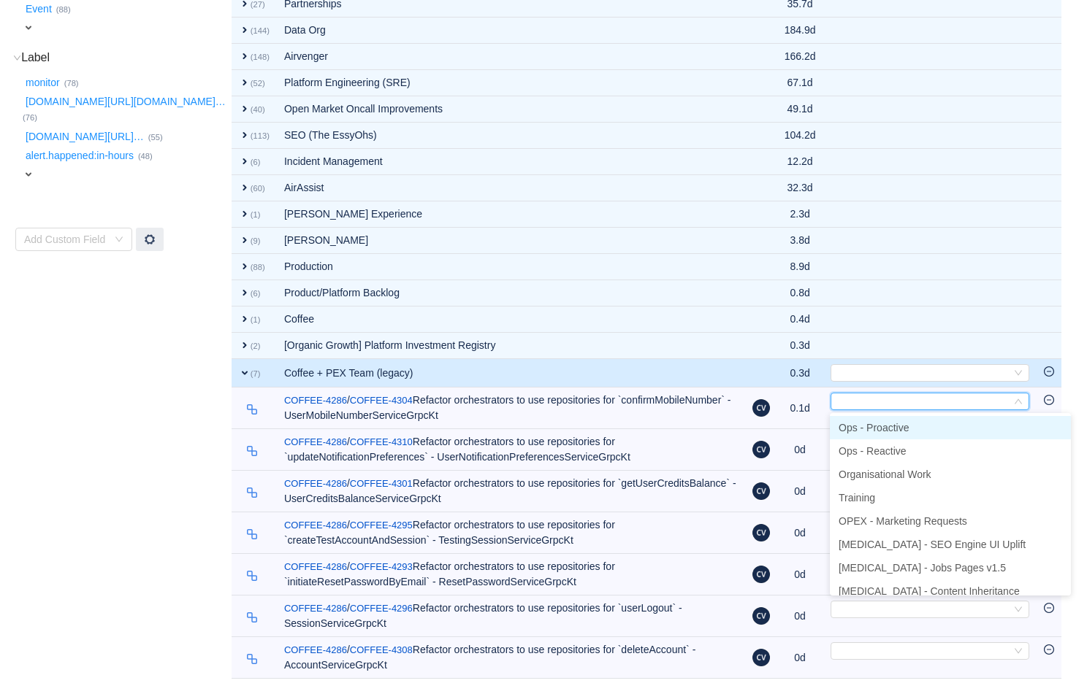
click at [791, 426] on span "Ops - Proactive" at bounding box center [873, 428] width 70 height 12
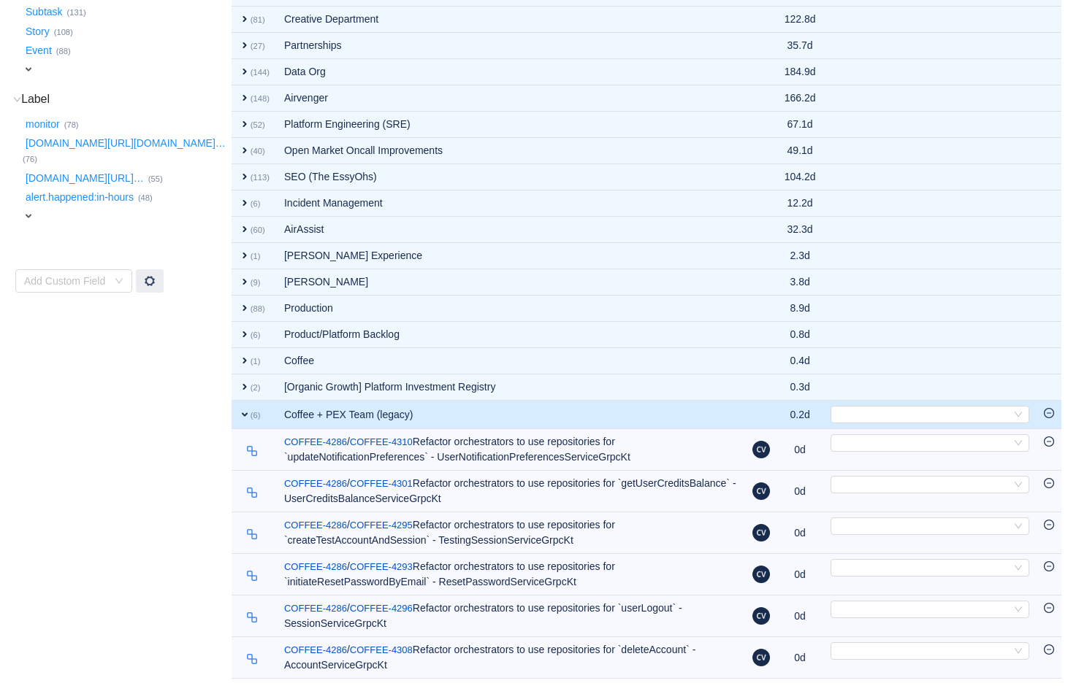
scroll to position [351, 0]
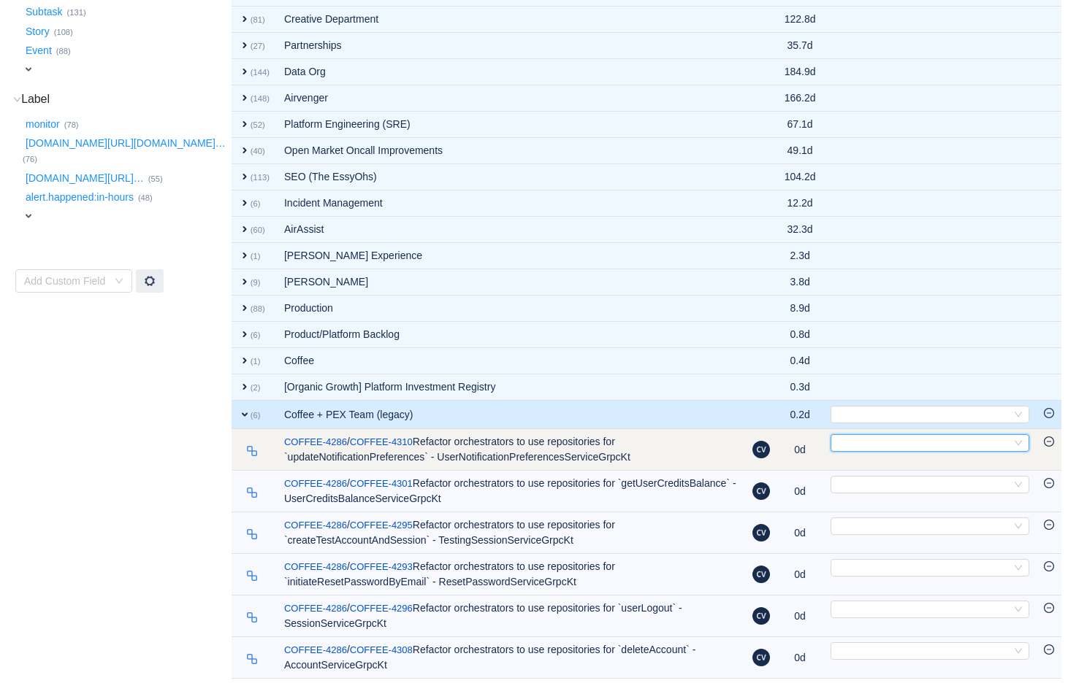
click at [791, 442] on div "Select" at bounding box center [923, 443] width 175 height 16
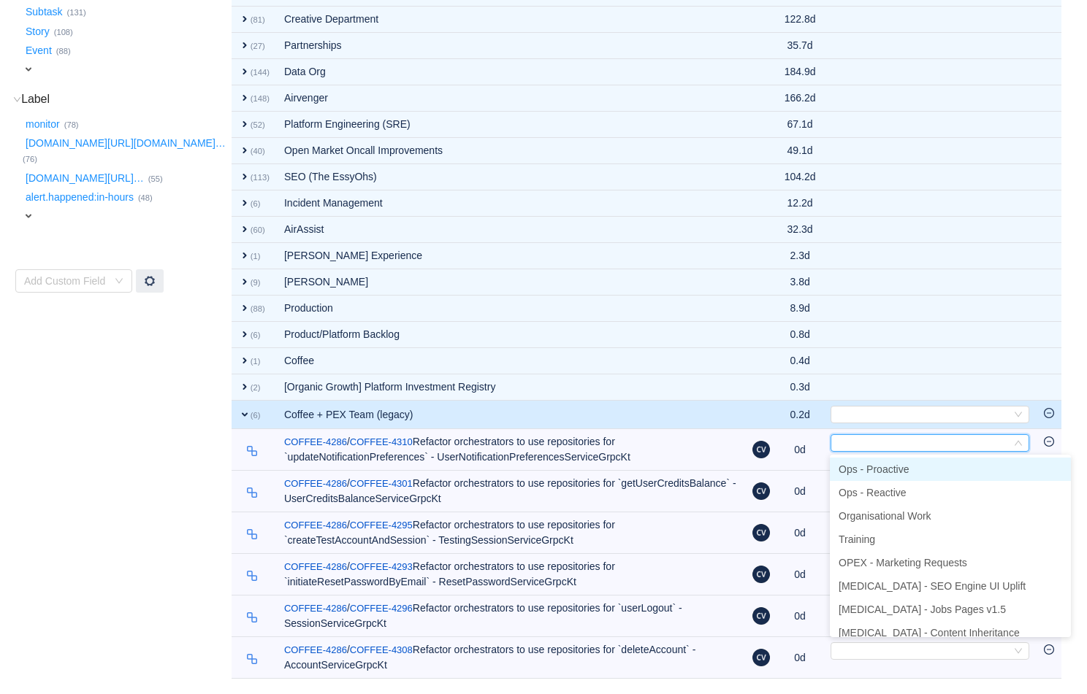
click at [791, 467] on span "Ops - Proactive" at bounding box center [873, 470] width 70 height 12
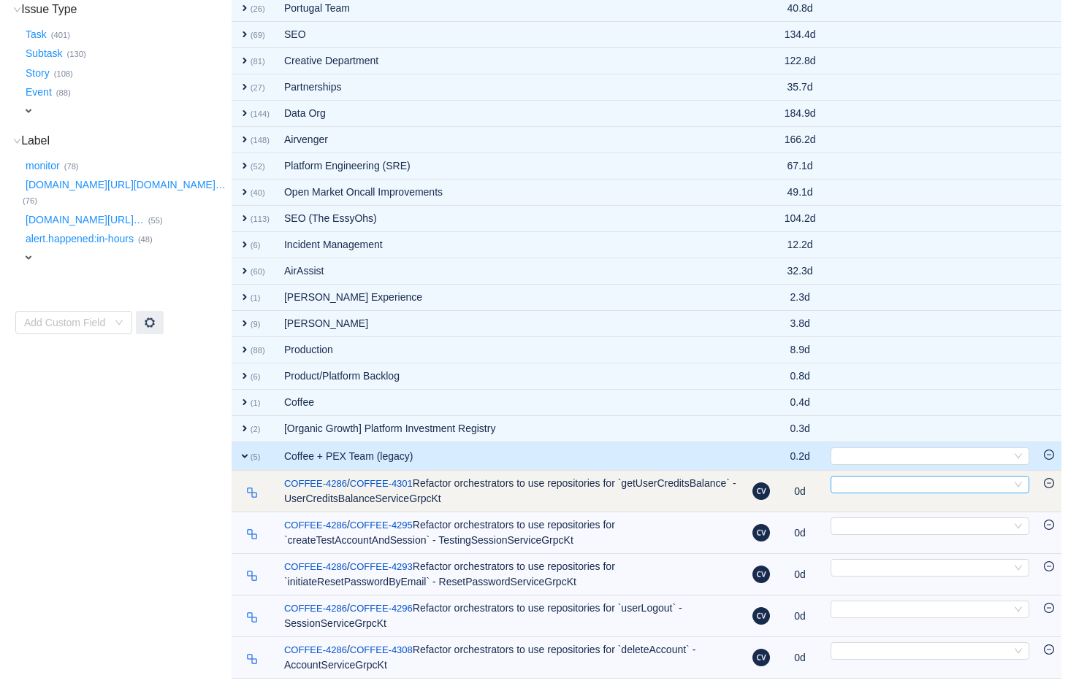
click at [791, 484] on div "Select" at bounding box center [923, 485] width 175 height 16
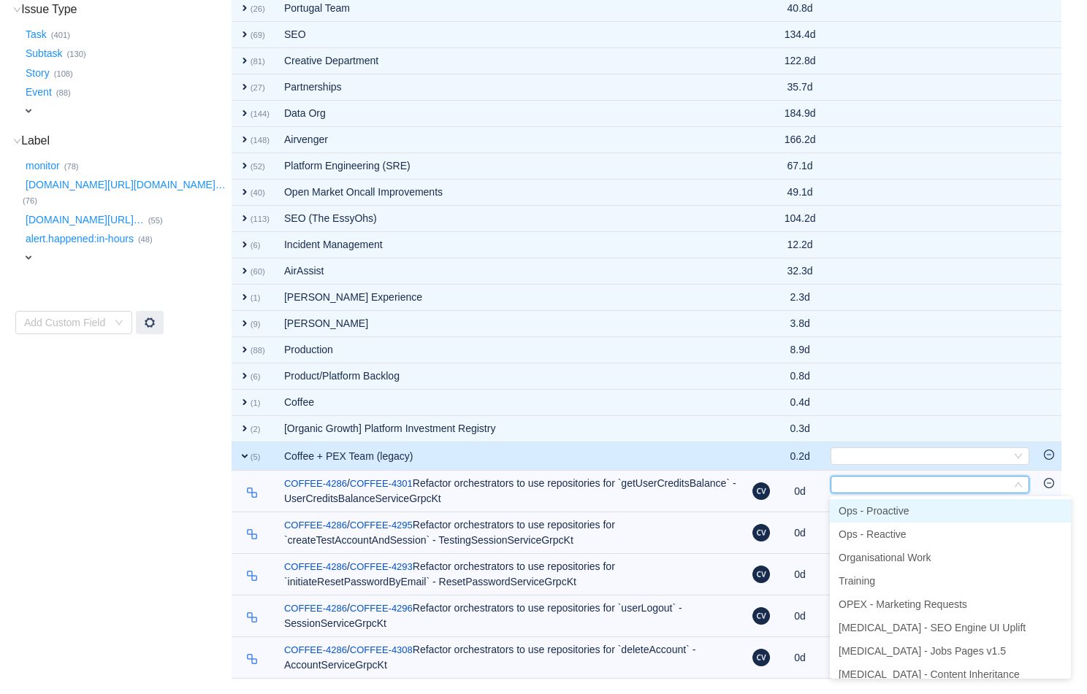
click at [791, 508] on span "Ops - Proactive" at bounding box center [873, 511] width 70 height 12
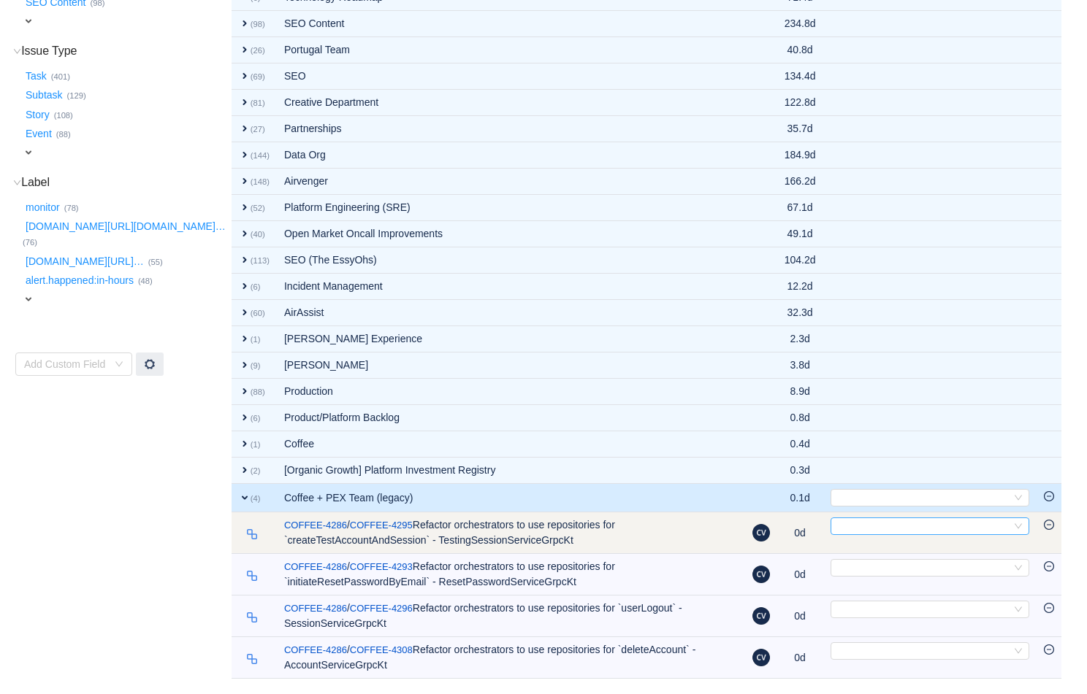
scroll to position [268, 0]
click at [791, 525] on div "Select" at bounding box center [923, 526] width 175 height 16
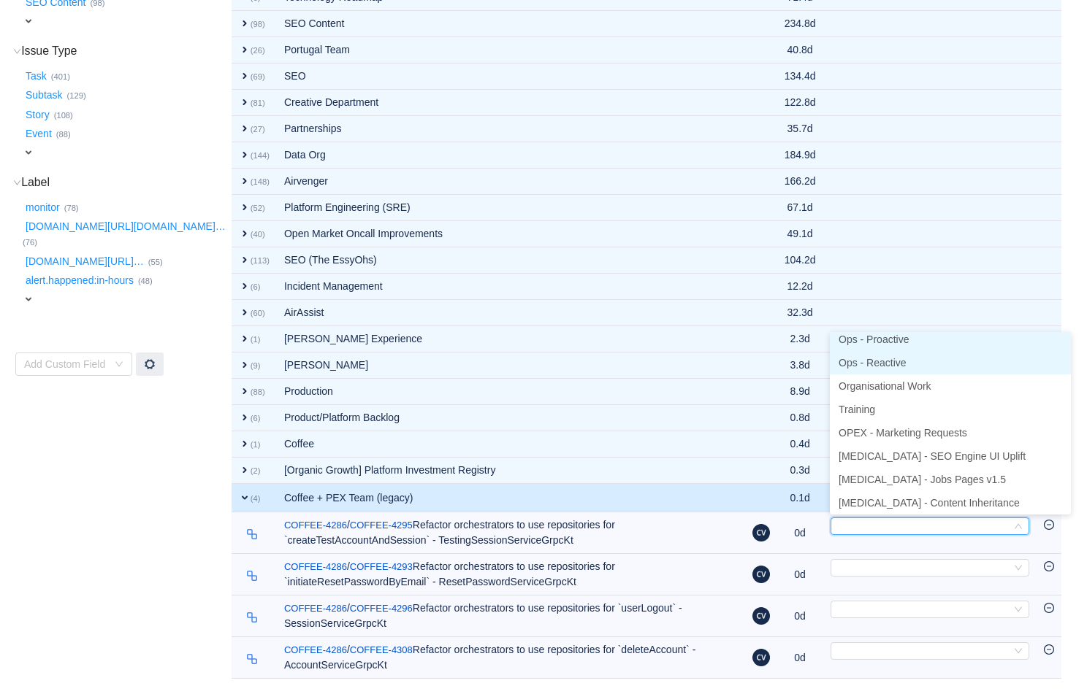
scroll to position [3, 0]
click at [791, 344] on span "Ops - Proactive" at bounding box center [873, 344] width 70 height 12
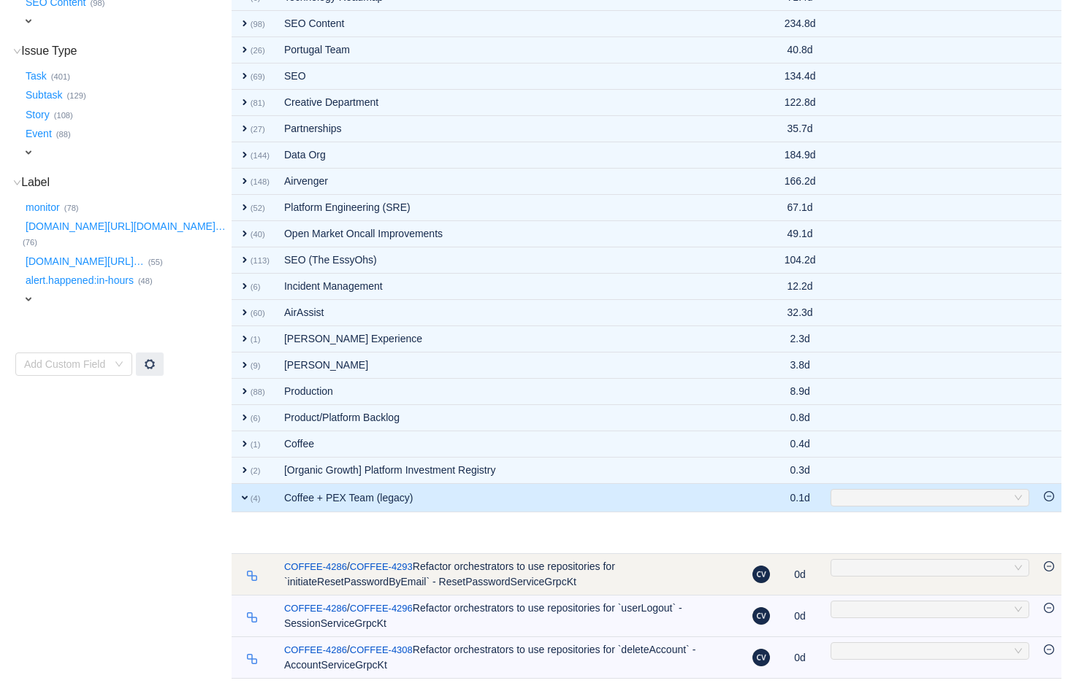
scroll to position [226, 0]
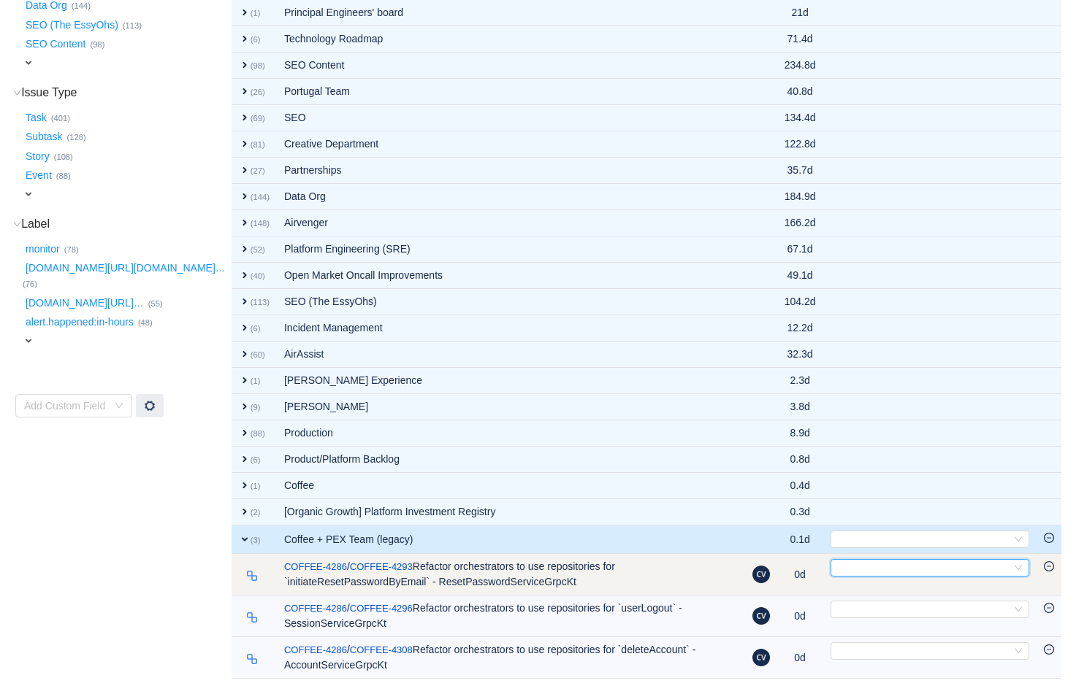
click at [791, 566] on div "Select" at bounding box center [923, 568] width 175 height 16
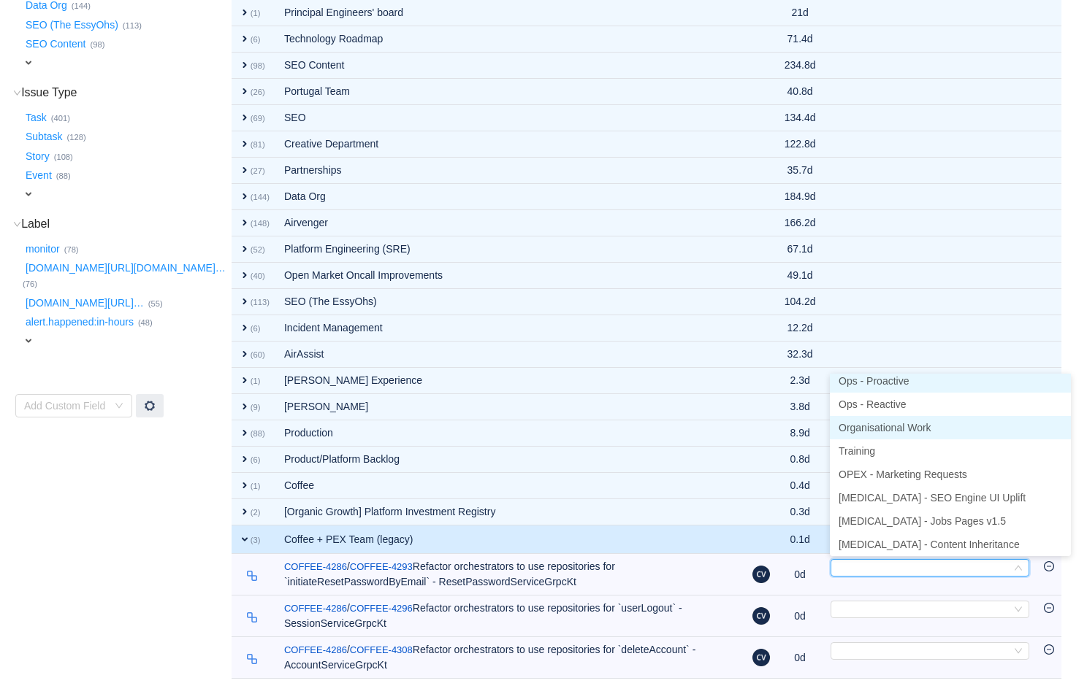
scroll to position [3, 0]
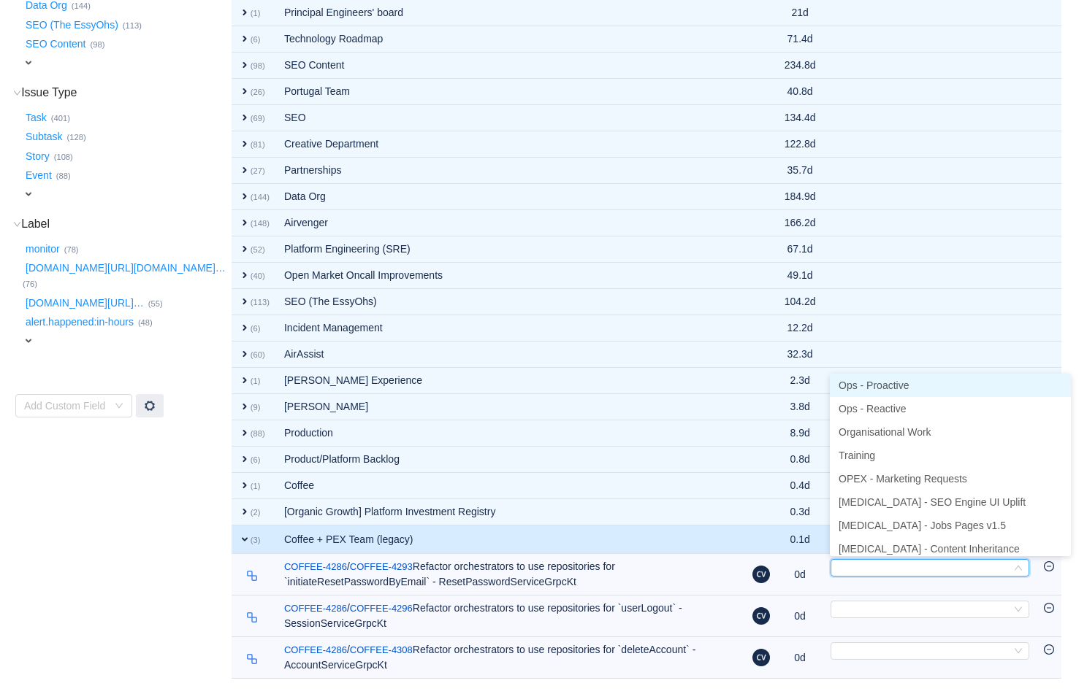
click at [791, 387] on span "Ops - Proactive" at bounding box center [873, 386] width 70 height 12
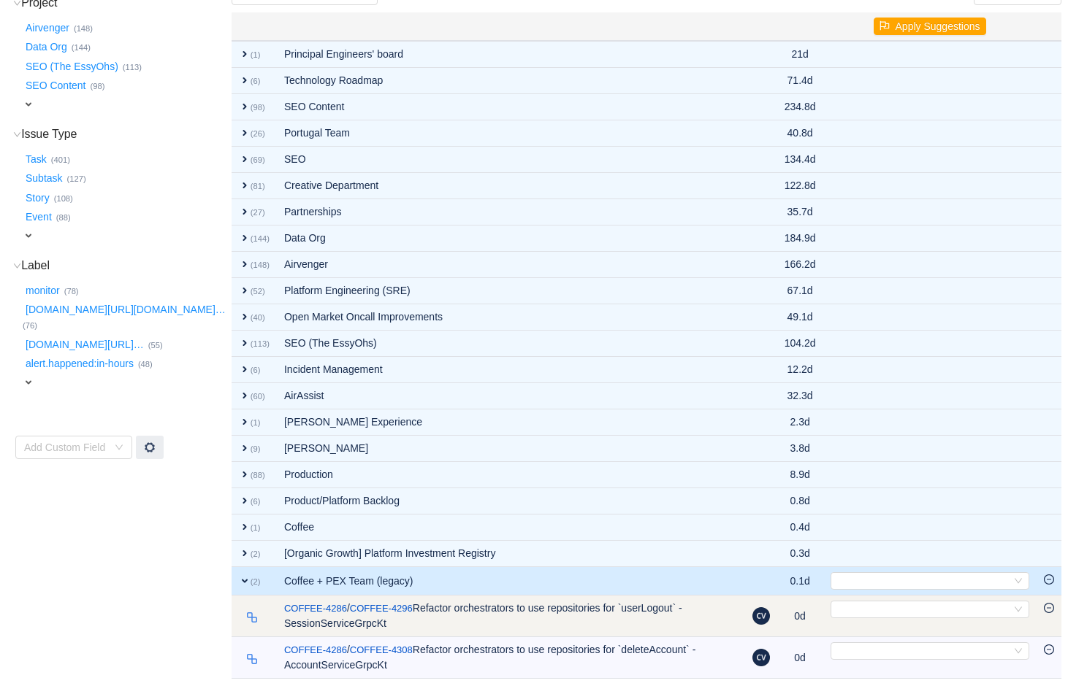
scroll to position [185, 0]
click at [791, 614] on div "Select" at bounding box center [923, 610] width 175 height 16
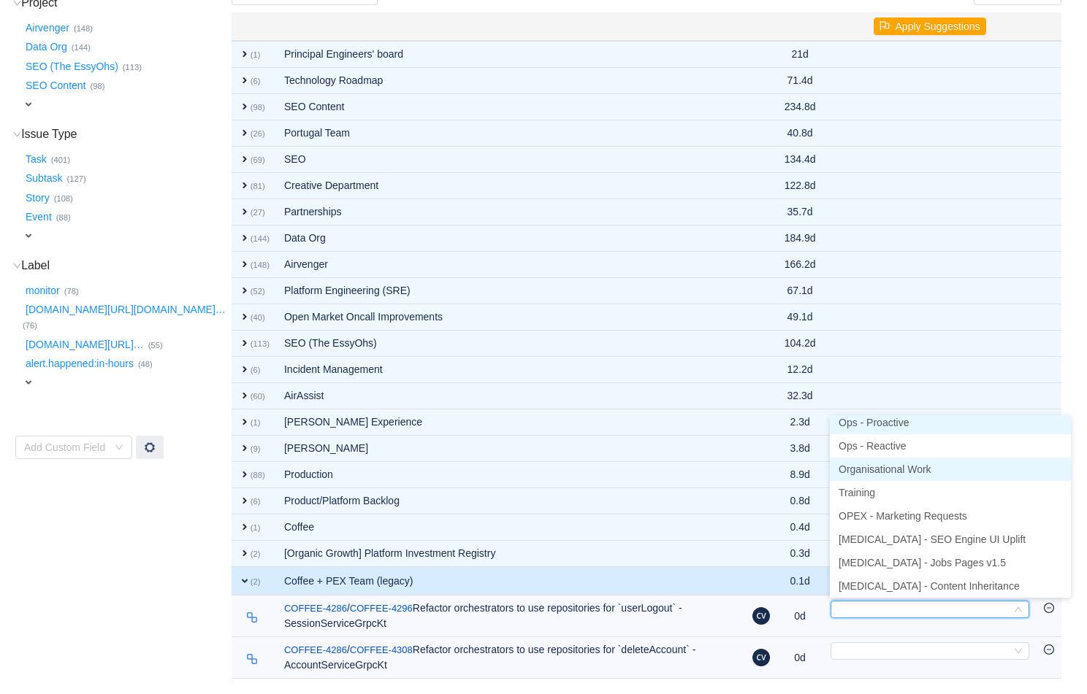
scroll to position [3, 0]
click at [791, 428] on span "Ops - Proactive" at bounding box center [873, 427] width 70 height 12
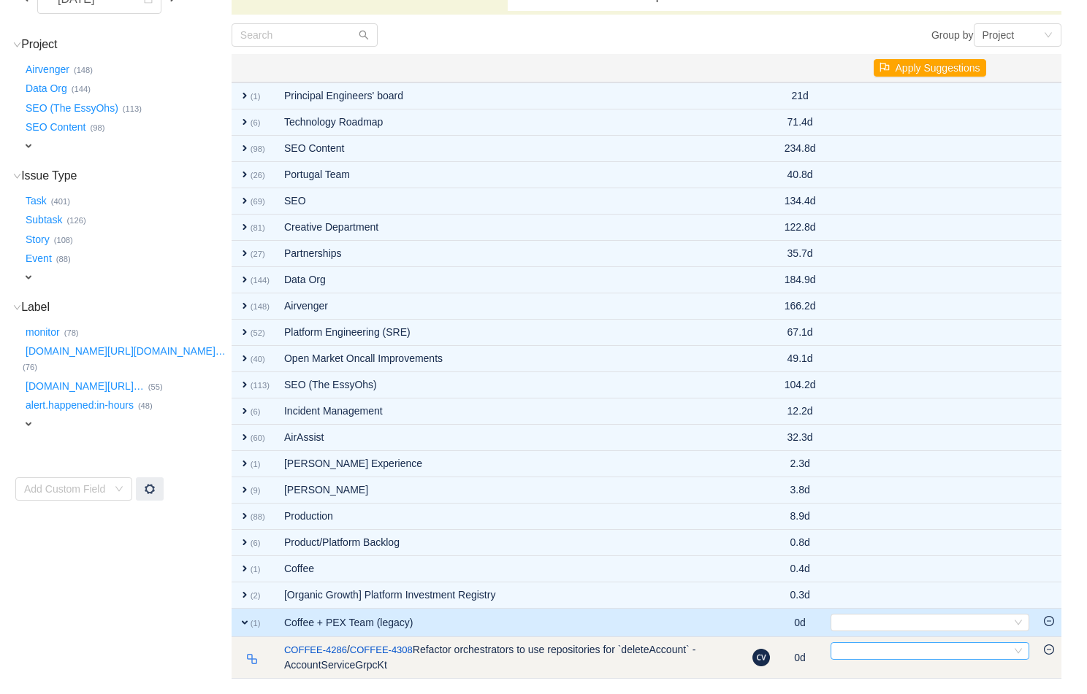
scroll to position [143, 0]
click at [791, 631] on div "Select" at bounding box center [923, 651] width 175 height 16
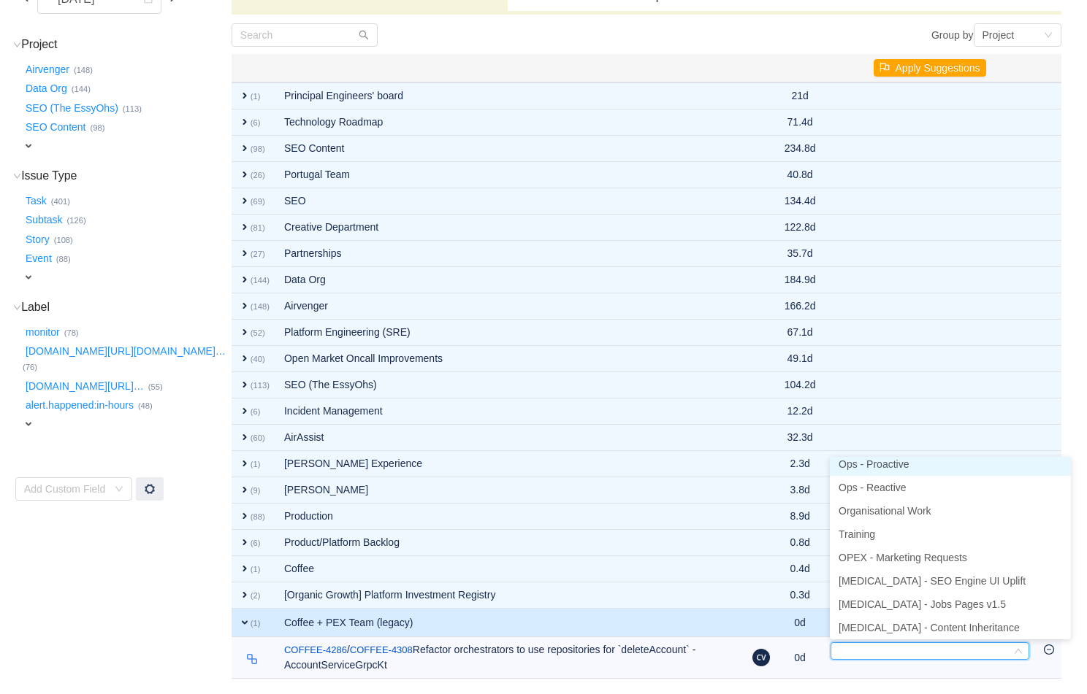
scroll to position [3, 0]
click at [791, 470] on span "Ops - Proactive" at bounding box center [873, 469] width 70 height 12
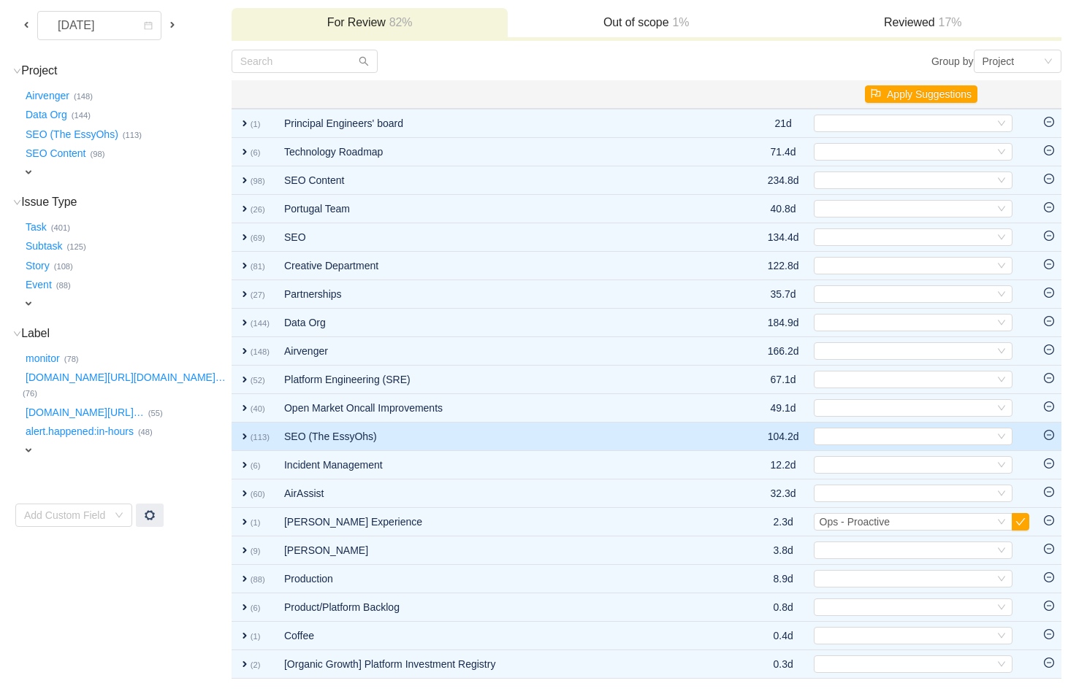
scroll to position [102, 0]
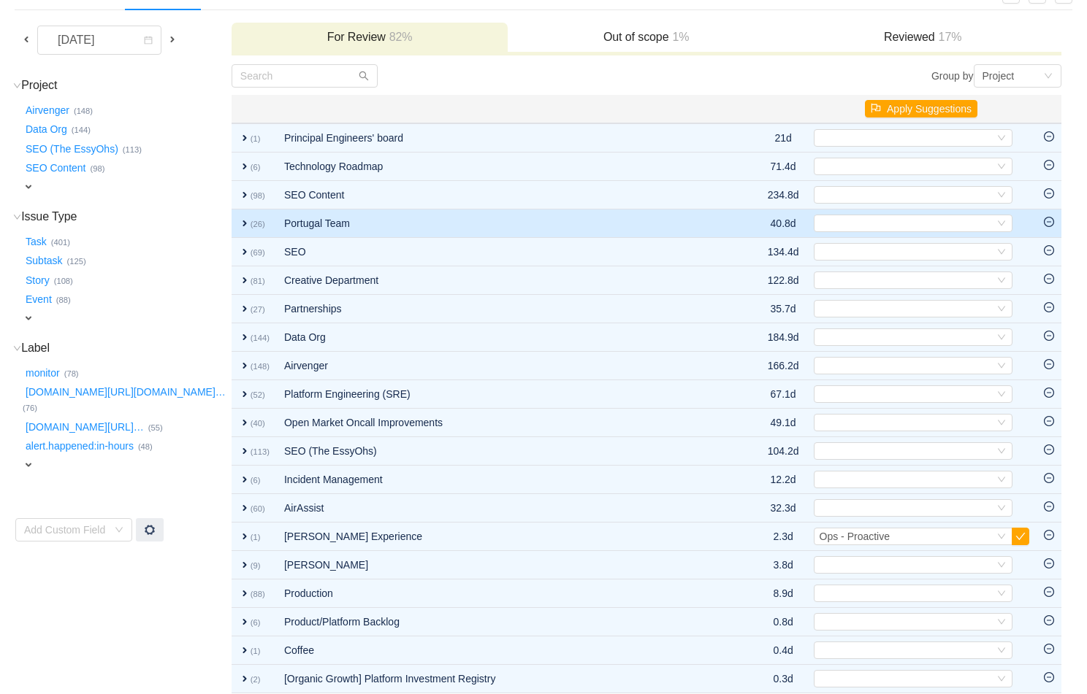
click at [240, 220] on span "expand" at bounding box center [245, 224] width 12 height 12
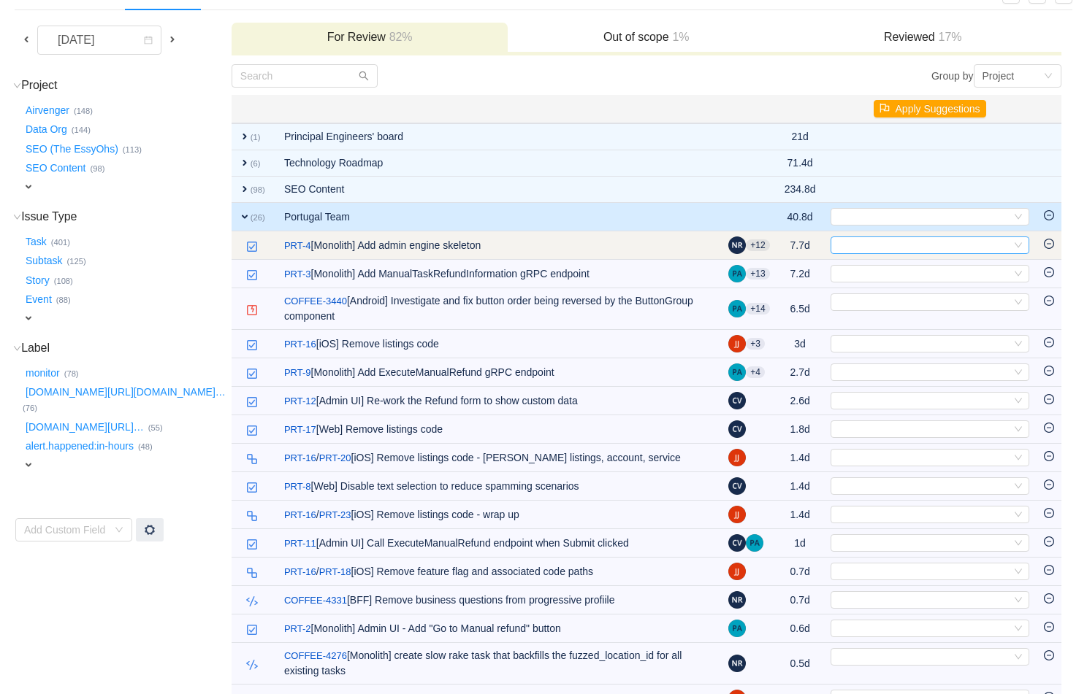
click at [791, 242] on div "Select" at bounding box center [923, 245] width 175 height 16
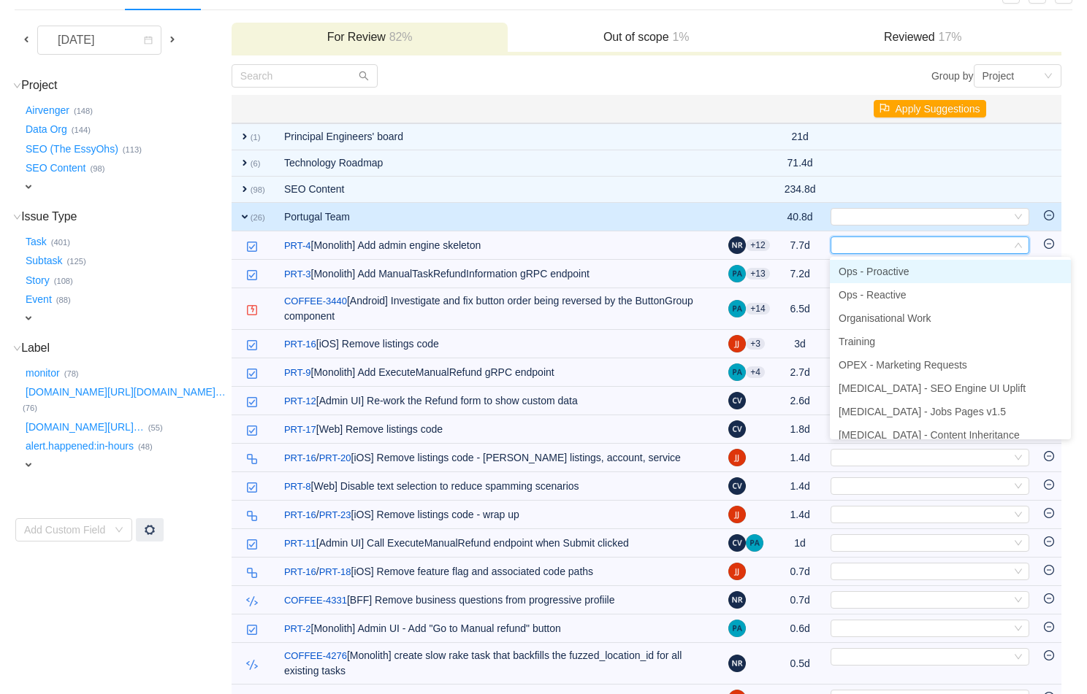
click at [791, 271] on span "Ops - Proactive" at bounding box center [873, 272] width 70 height 12
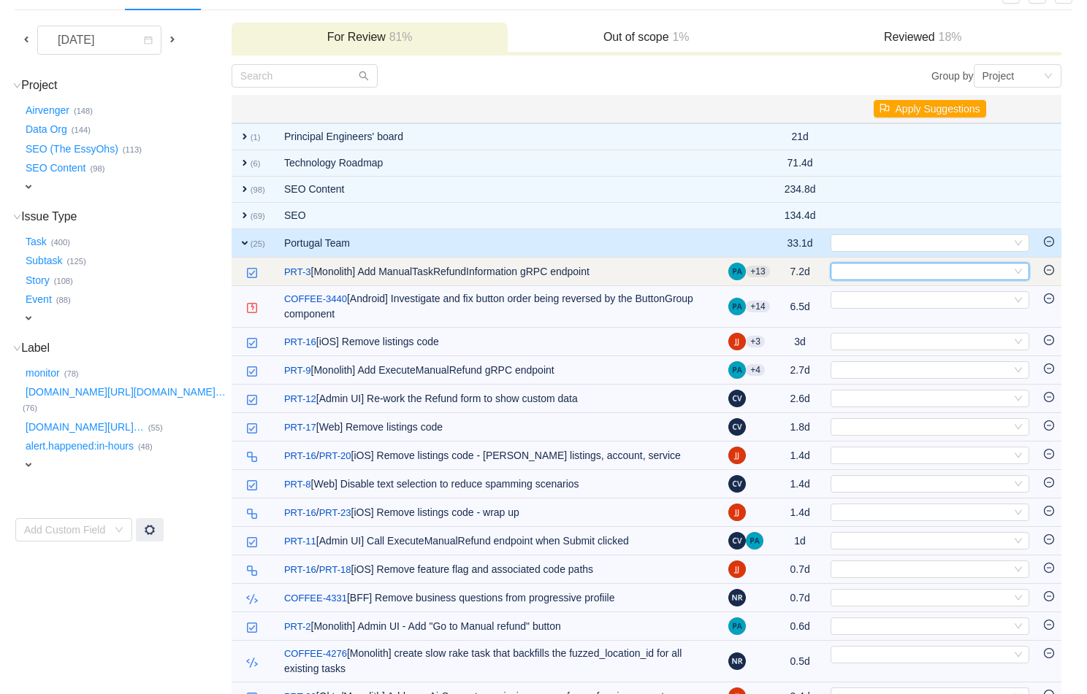
click at [791, 274] on div "Select" at bounding box center [923, 272] width 175 height 16
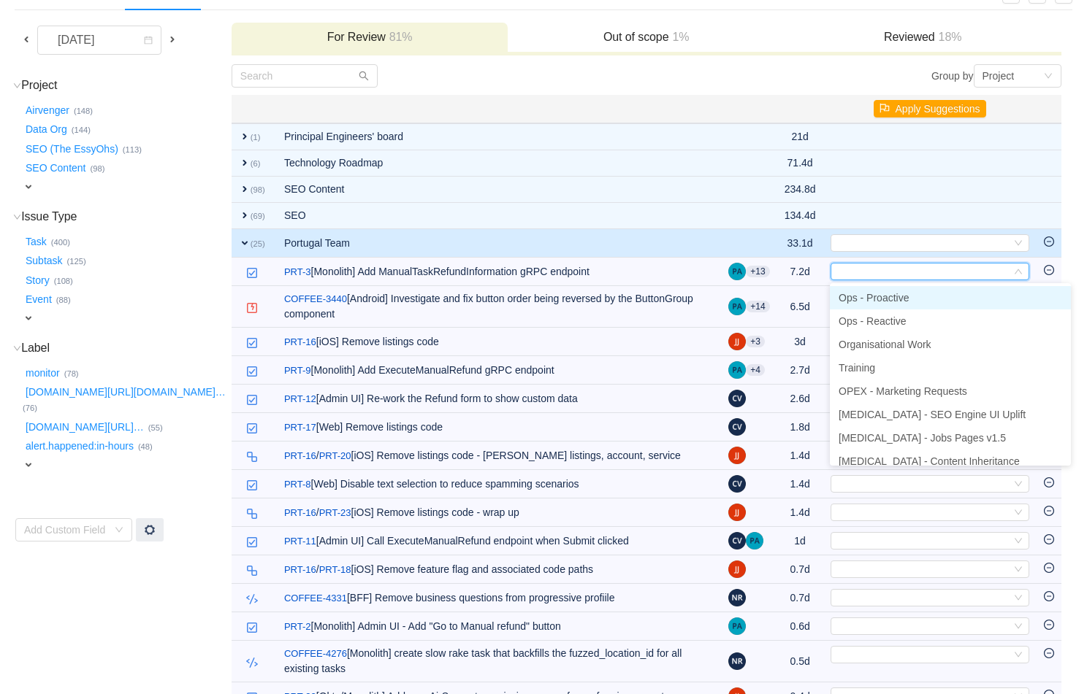
click at [791, 295] on span "Ops - Proactive" at bounding box center [873, 298] width 70 height 12
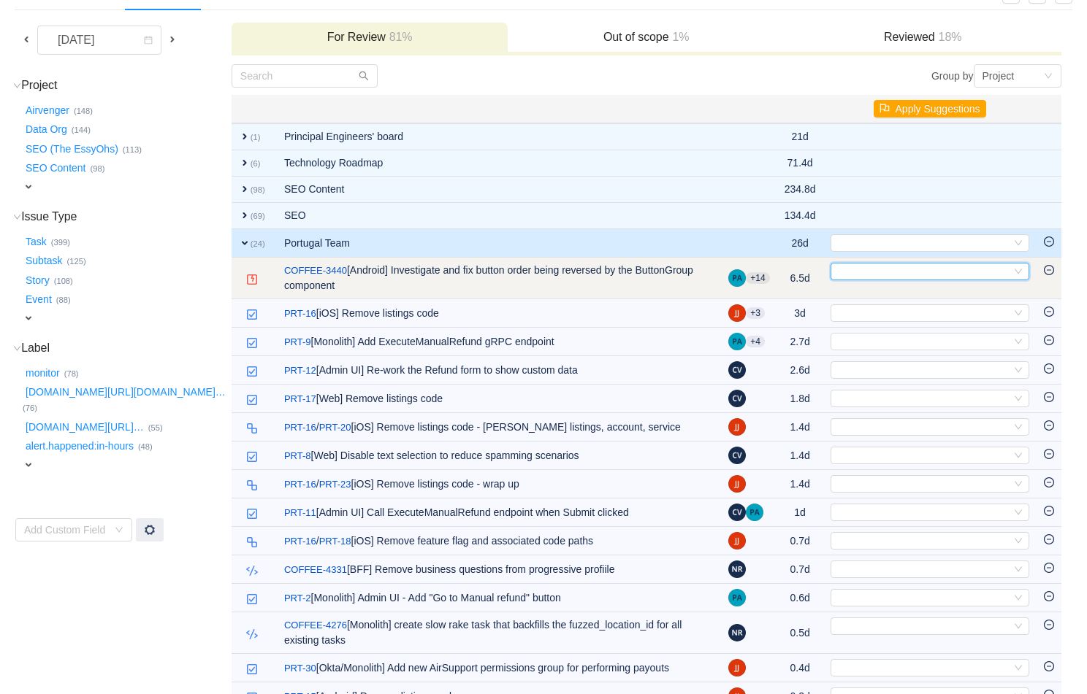
click at [791, 272] on div "Select" at bounding box center [923, 272] width 175 height 16
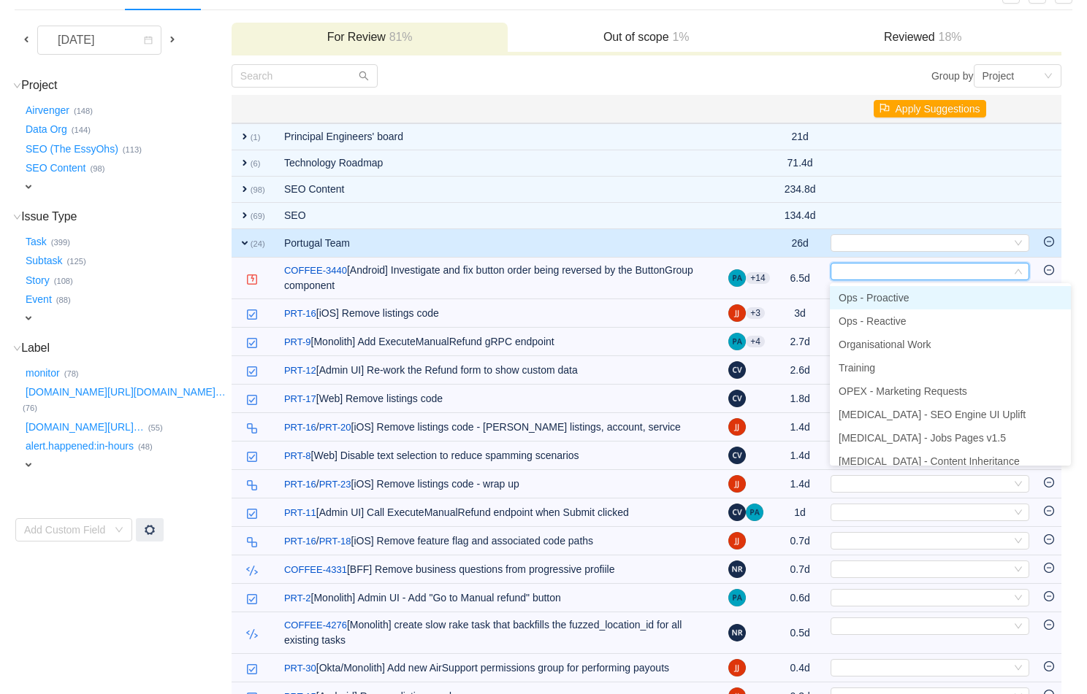
click at [791, 294] on span "Ops - Proactive" at bounding box center [873, 298] width 70 height 12
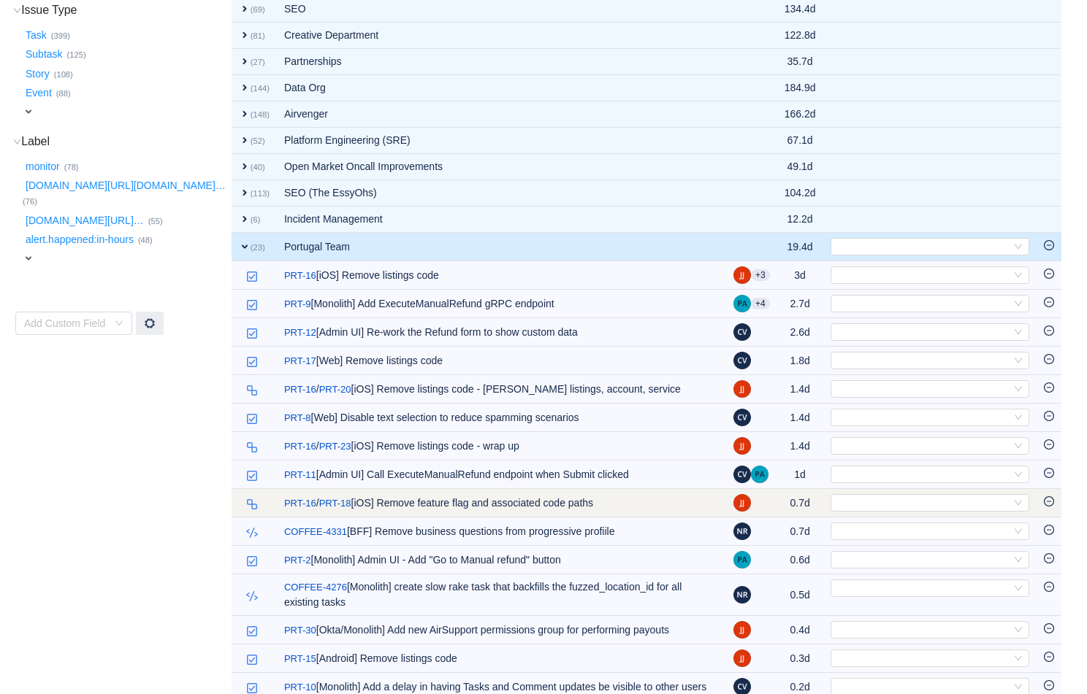
scroll to position [324, 0]
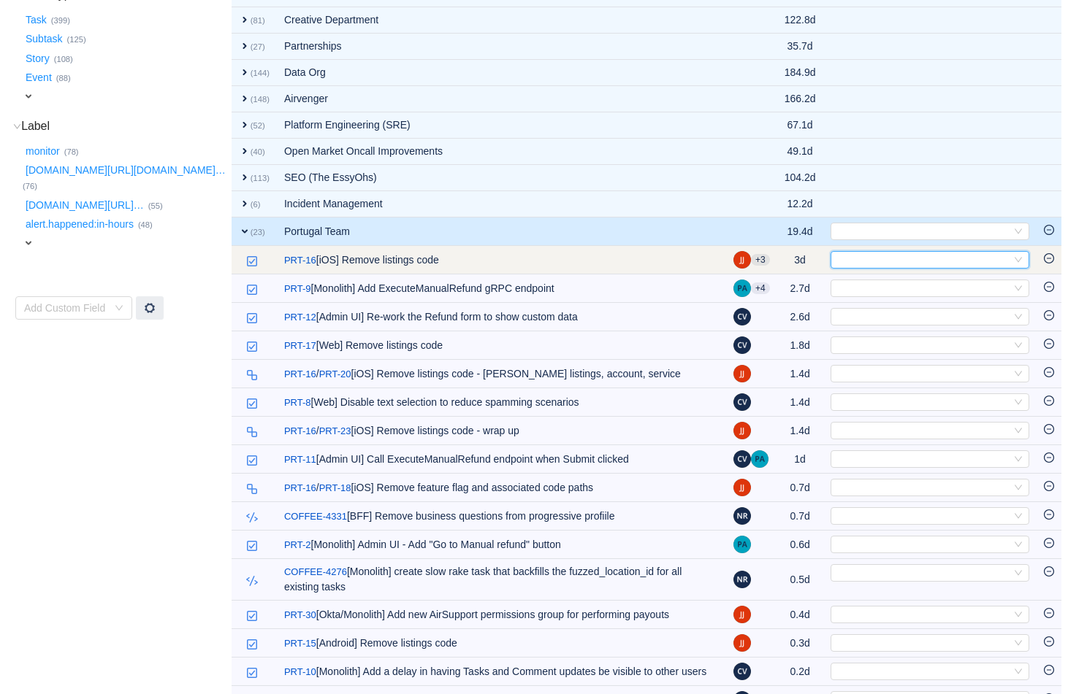
click at [791, 259] on div "Select" at bounding box center [923, 260] width 175 height 16
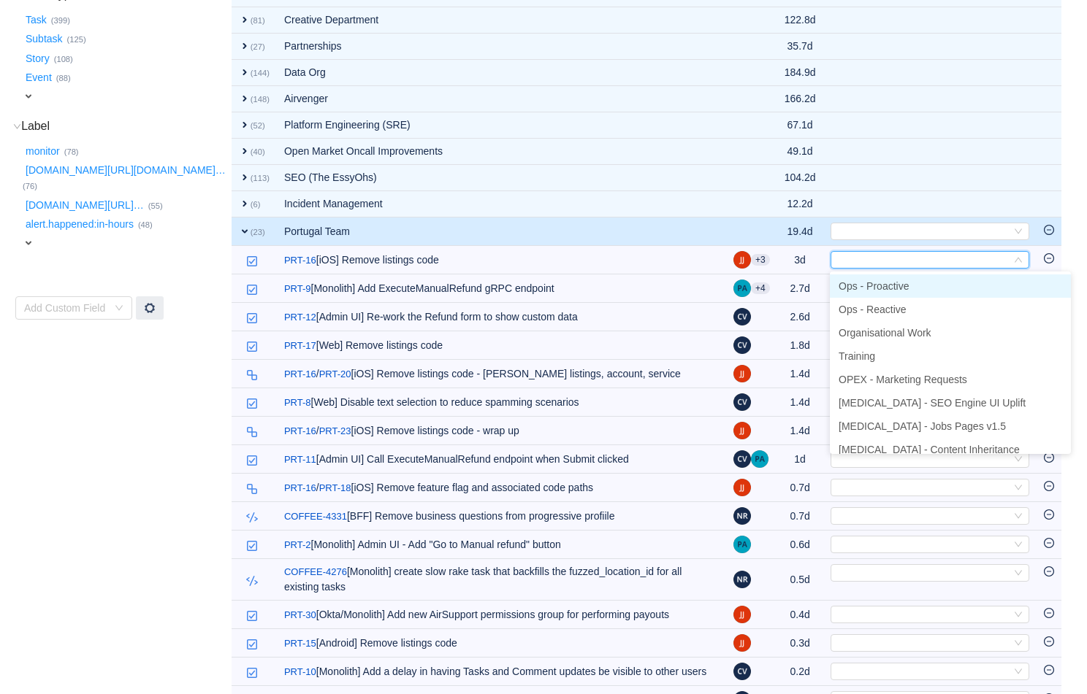
click at [791, 283] on span "Ops - Proactive" at bounding box center [873, 286] width 70 height 12
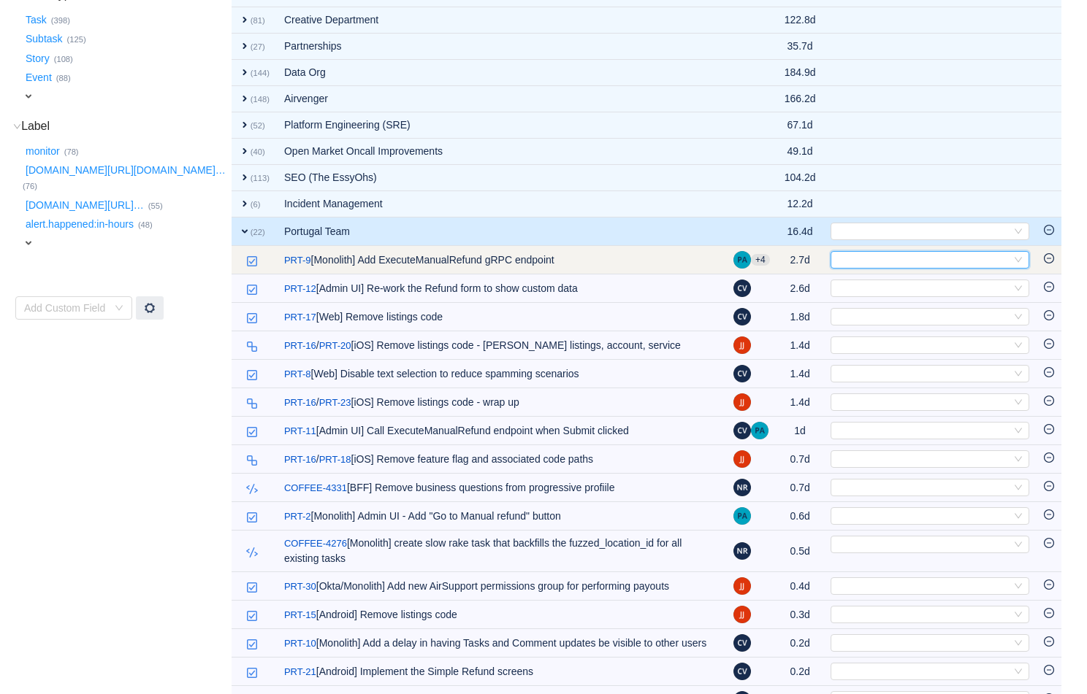
click at [791, 261] on div "Select" at bounding box center [923, 260] width 175 height 16
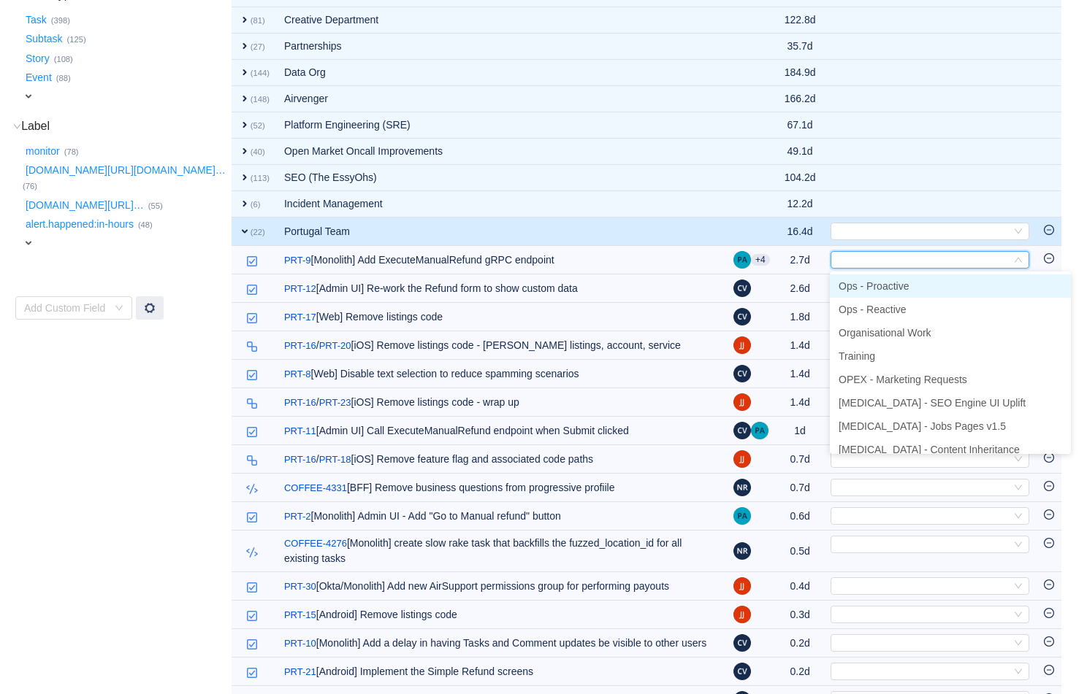
click at [791, 283] on span "Ops - Proactive" at bounding box center [873, 286] width 70 height 12
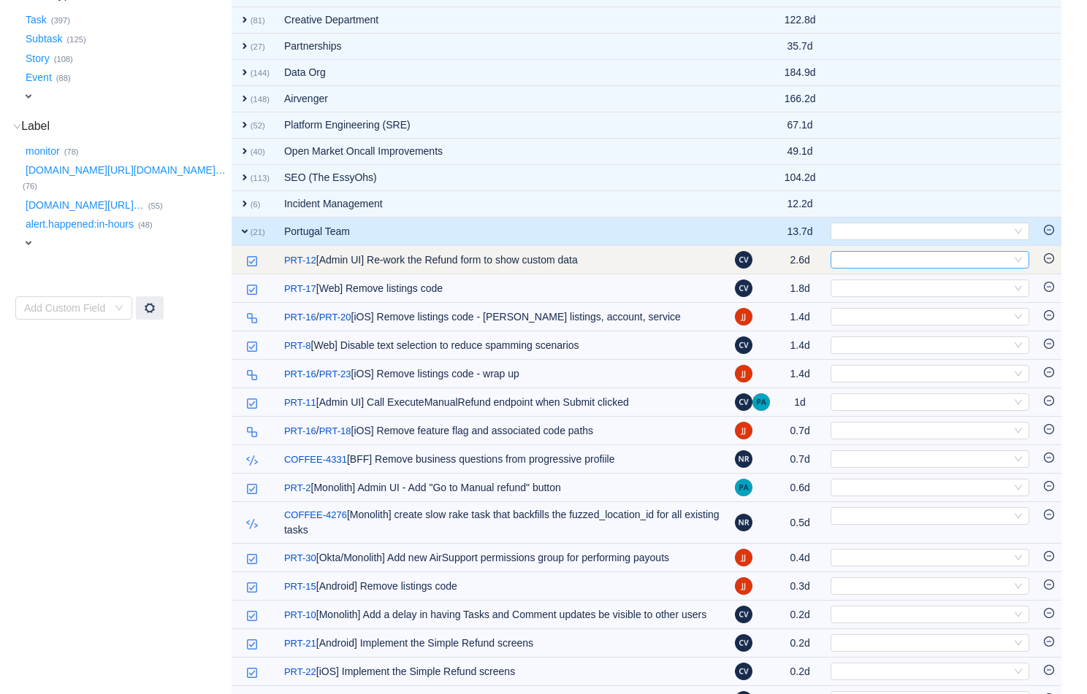
click at [791, 260] on div "Select" at bounding box center [923, 260] width 175 height 16
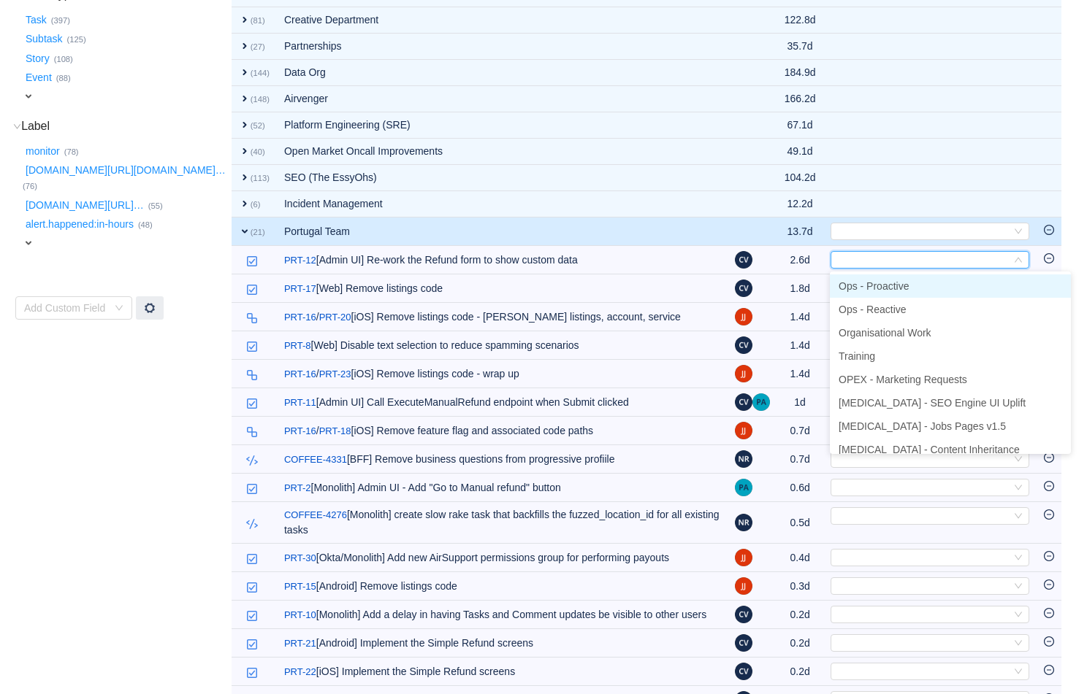
click at [791, 286] on span "Ops - Proactive" at bounding box center [873, 286] width 70 height 12
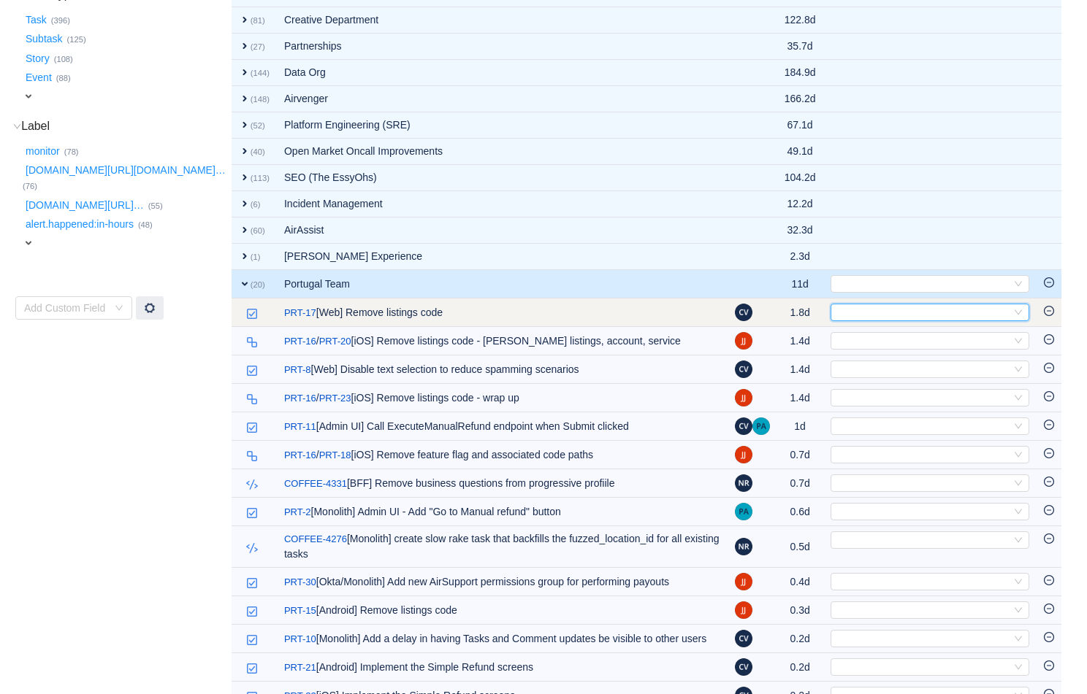
click at [791, 311] on div "Select" at bounding box center [923, 313] width 175 height 16
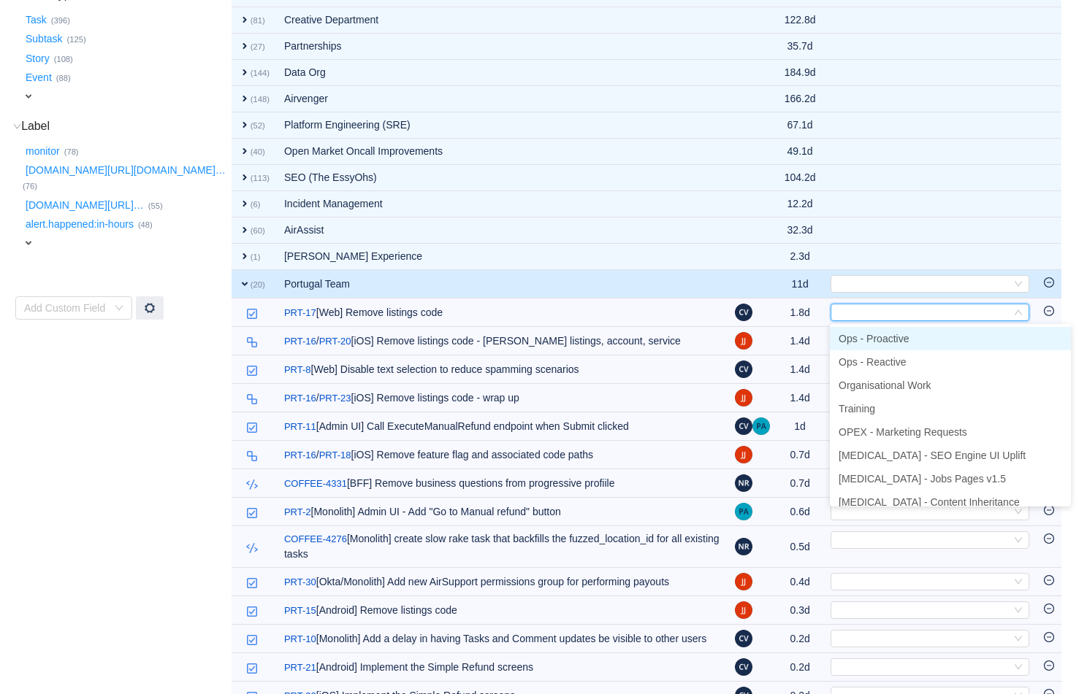
click at [791, 341] on span "Ops - Proactive" at bounding box center [873, 339] width 70 height 12
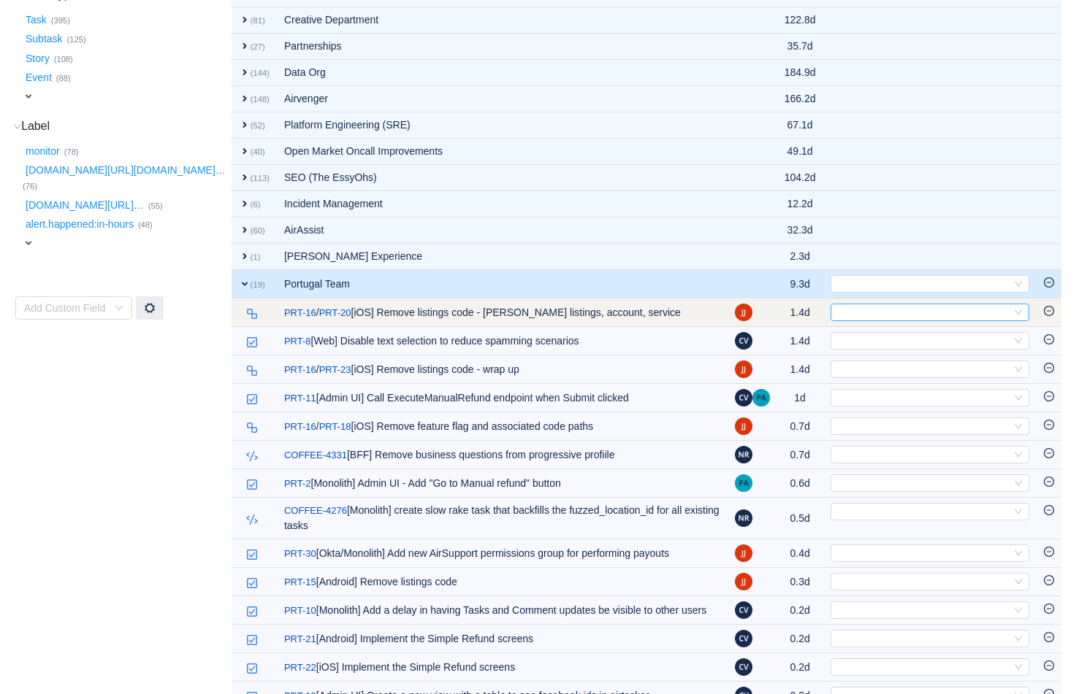
click at [791, 311] on div "Select" at bounding box center [923, 313] width 175 height 16
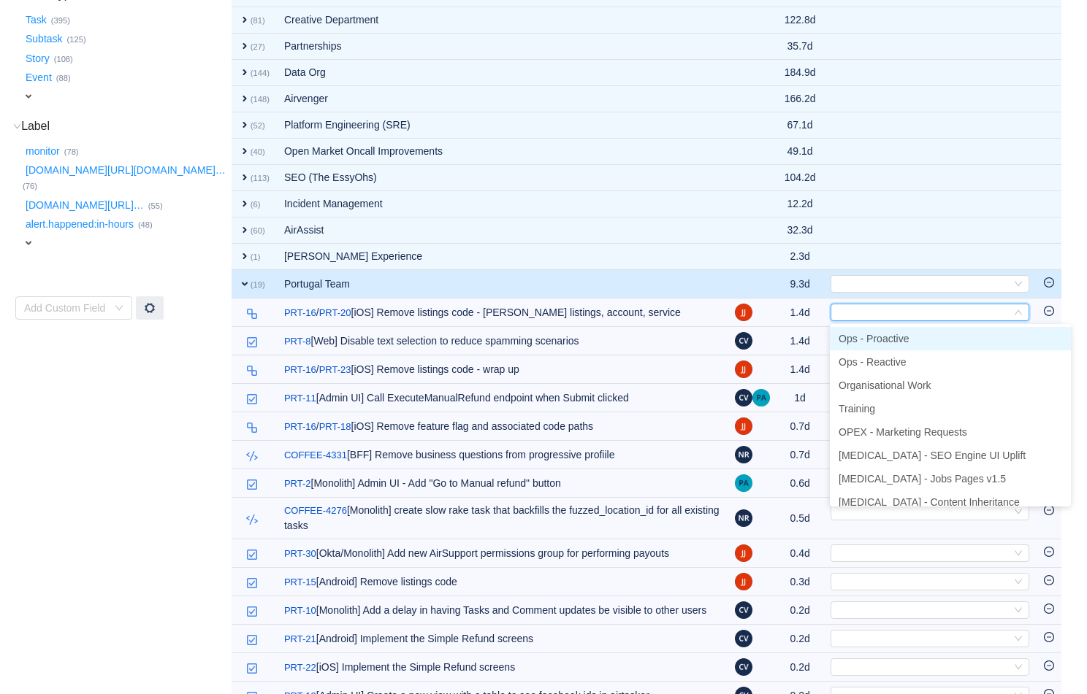
click at [791, 330] on li "Ops - Proactive" at bounding box center [950, 338] width 241 height 23
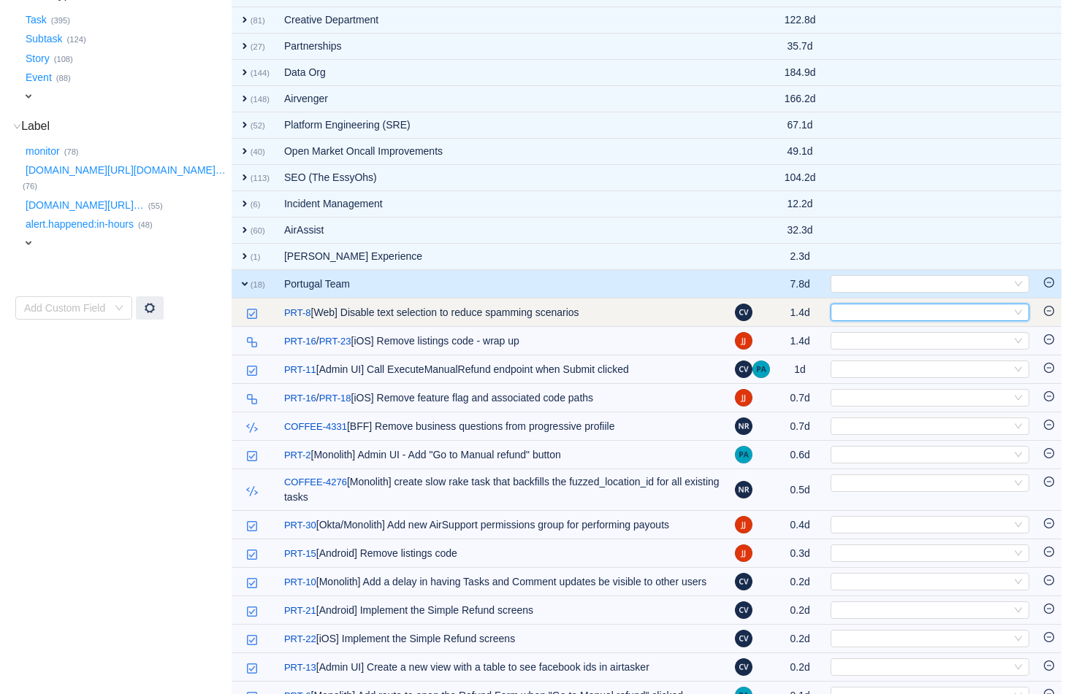
click at [791, 314] on div "Select" at bounding box center [923, 313] width 175 height 16
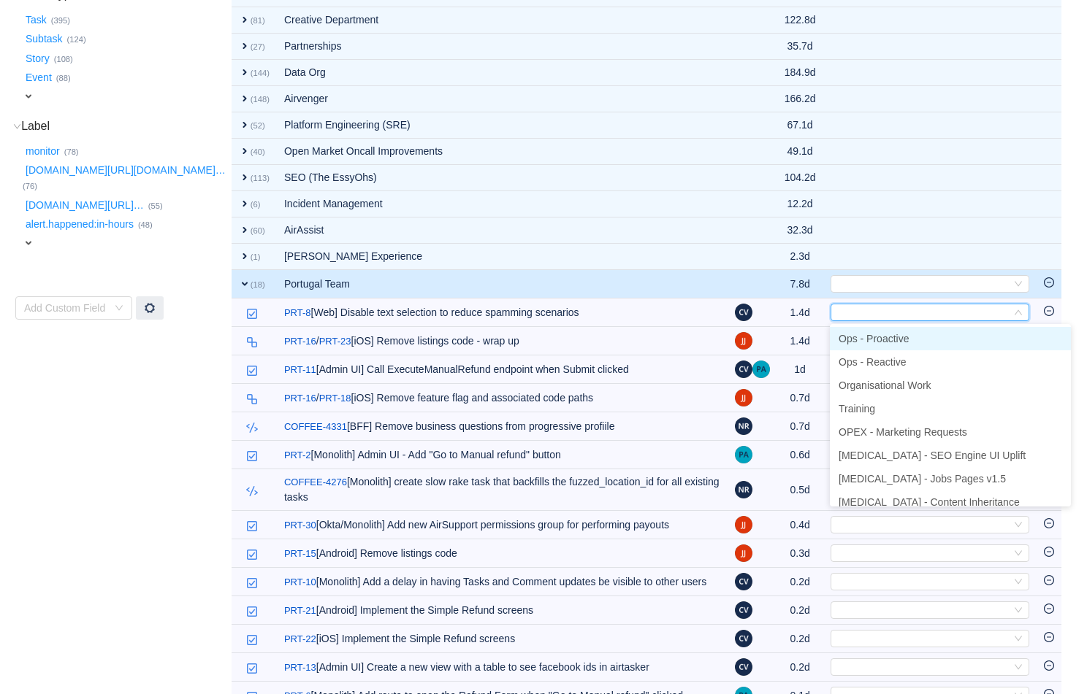
click at [791, 340] on span "Ops - Proactive" at bounding box center [873, 339] width 70 height 12
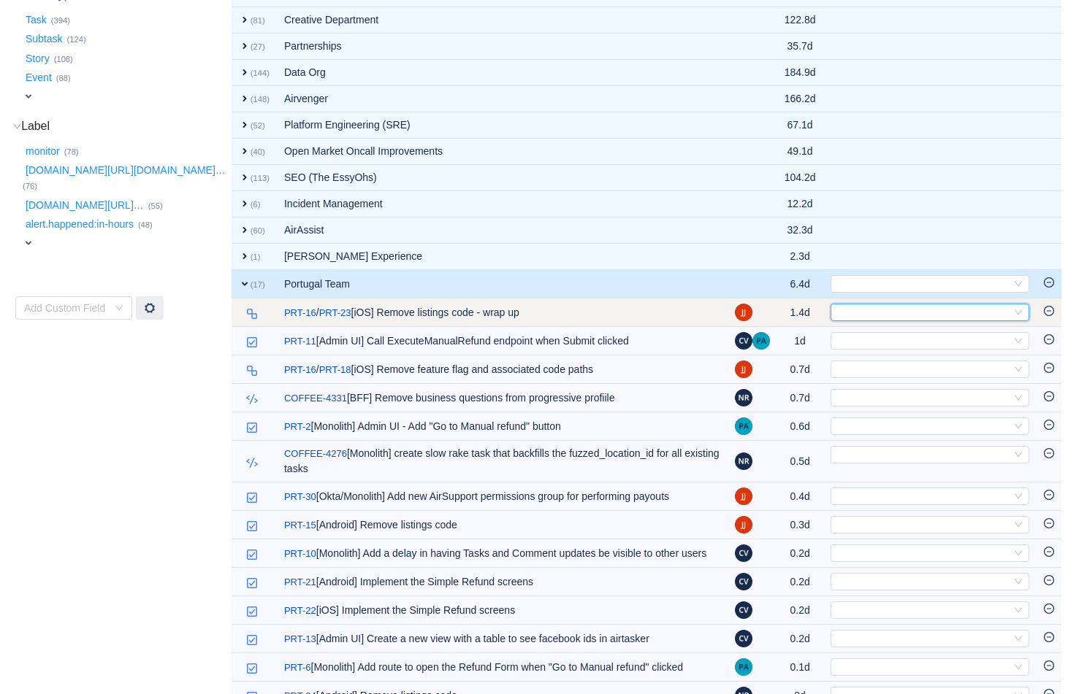
click at [791, 316] on div "Select" at bounding box center [923, 313] width 175 height 16
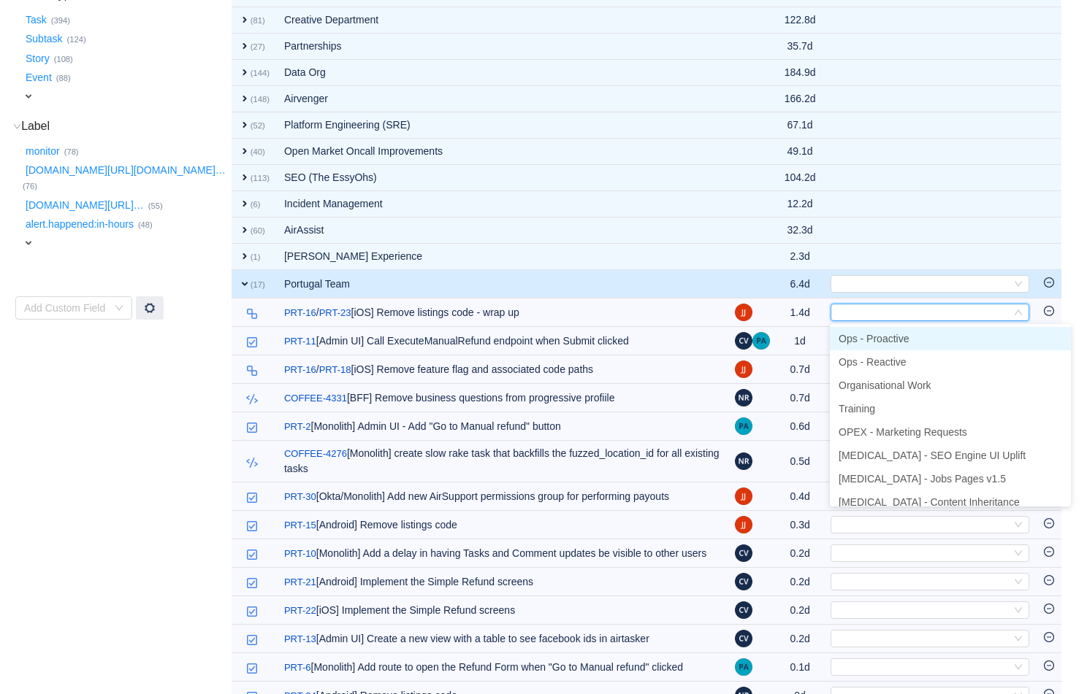
click at [791, 342] on span "Ops - Proactive" at bounding box center [873, 339] width 70 height 12
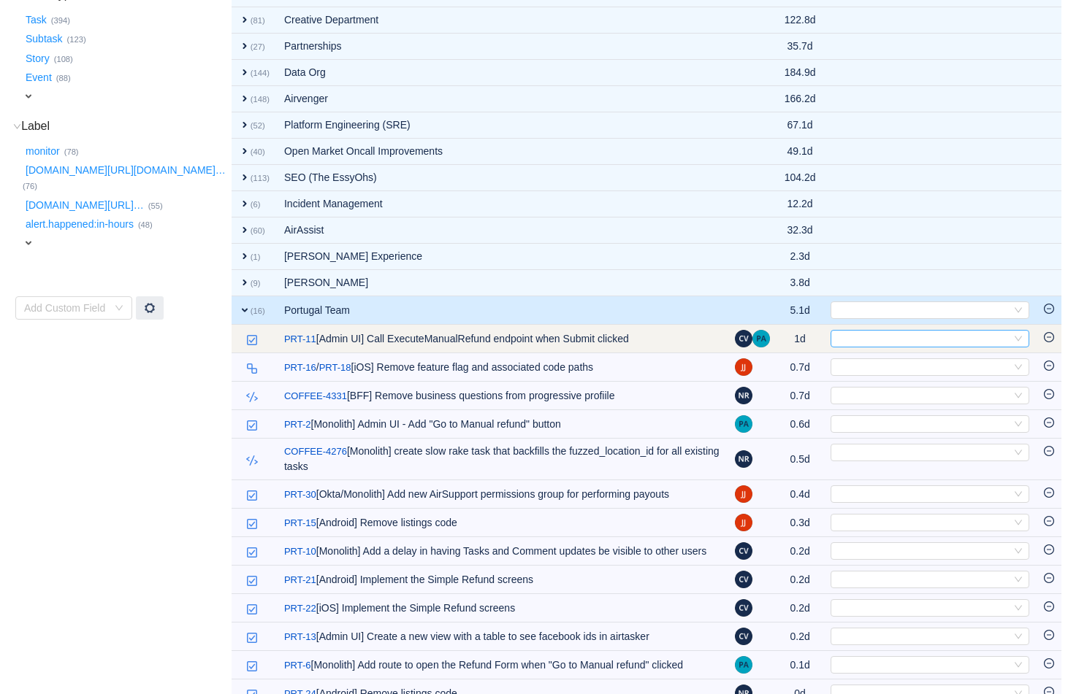
click at [791, 336] on div "Select" at bounding box center [923, 339] width 175 height 16
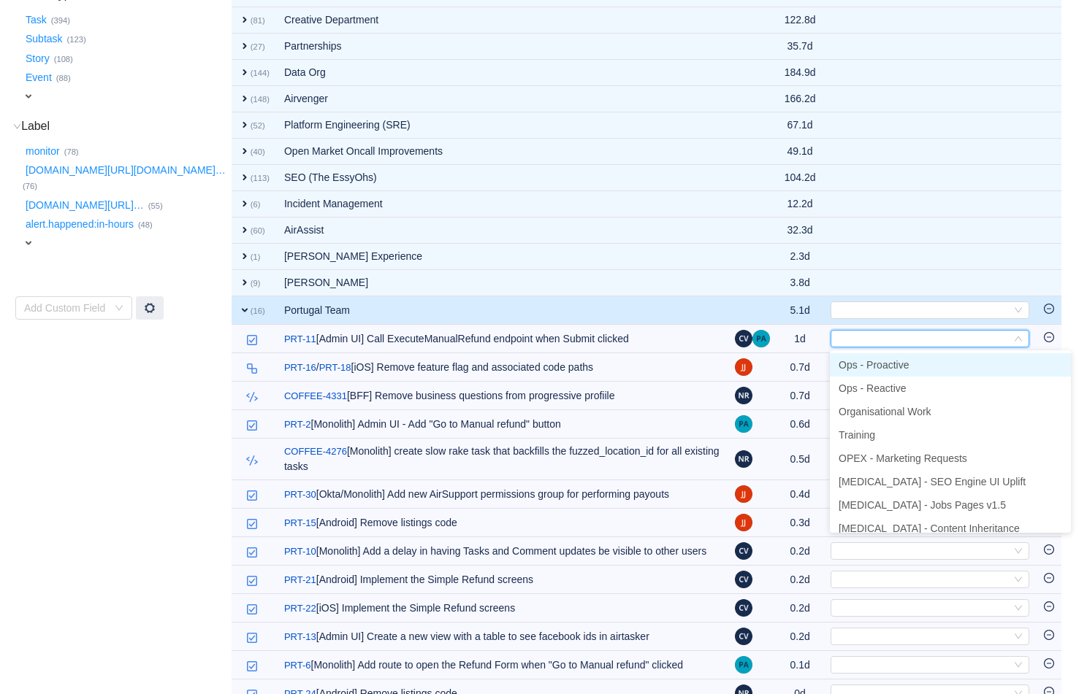
click at [791, 359] on span "Ops - Proactive" at bounding box center [873, 365] width 70 height 12
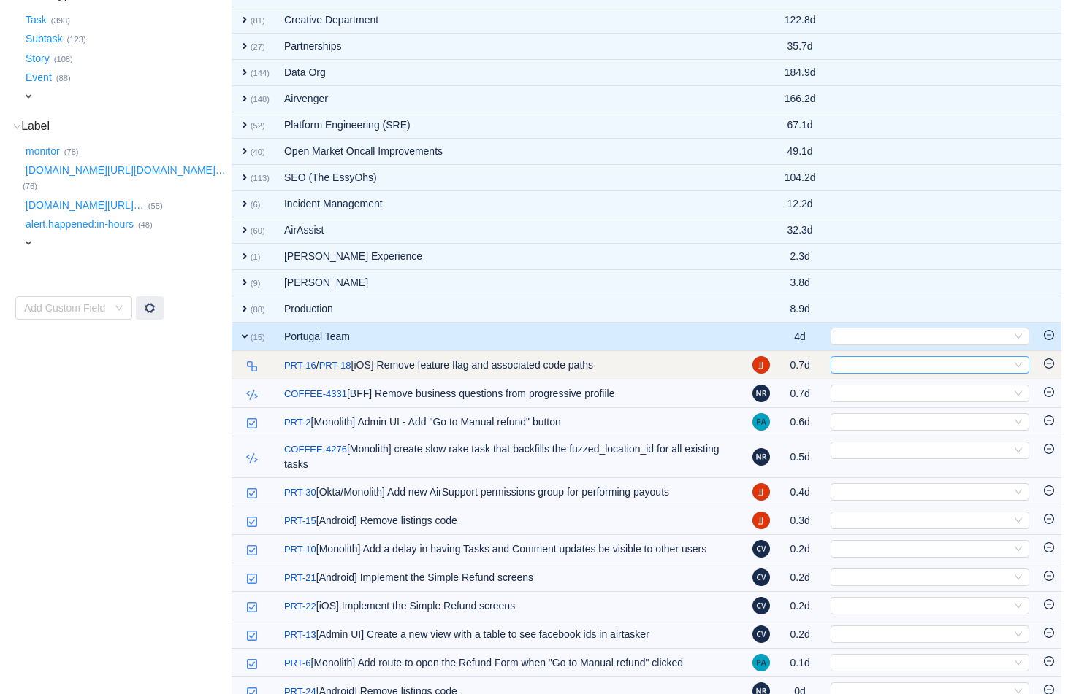
click at [791, 365] on div "Select" at bounding box center [923, 365] width 175 height 16
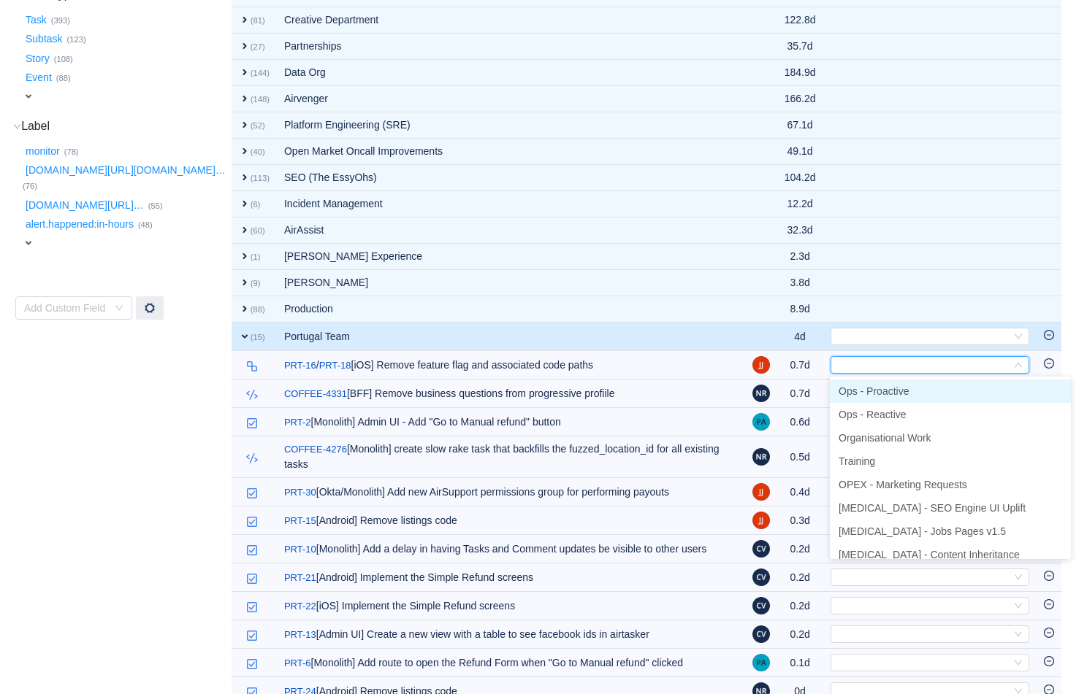
click at [791, 387] on span "Ops - Proactive" at bounding box center [873, 392] width 70 height 12
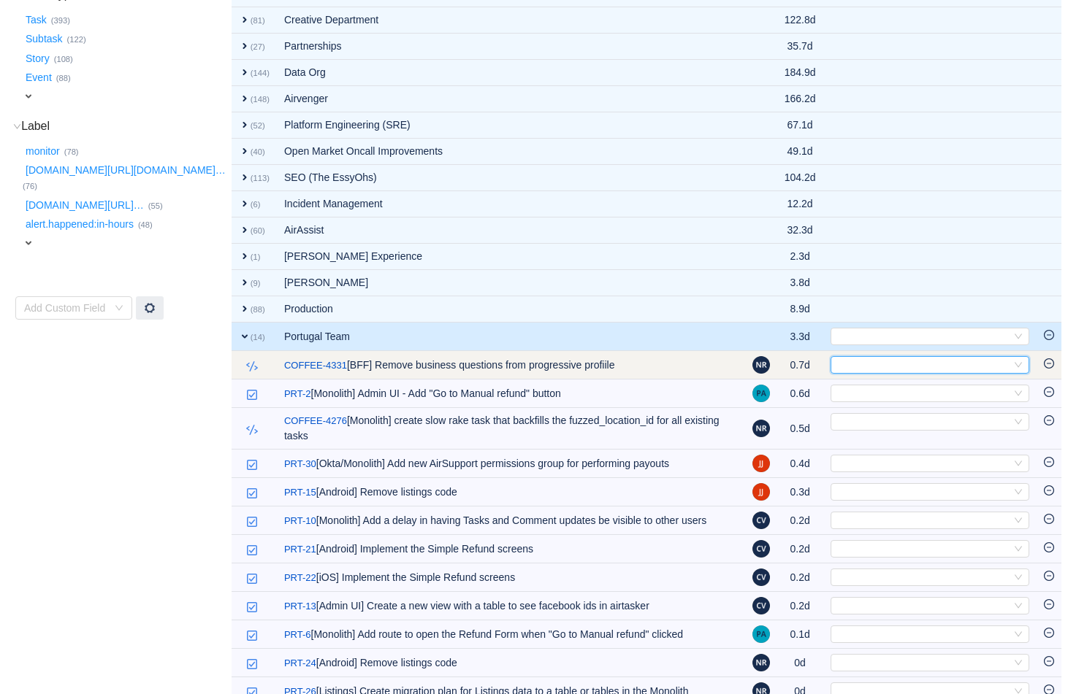
click at [791, 366] on div "Select" at bounding box center [923, 365] width 175 height 16
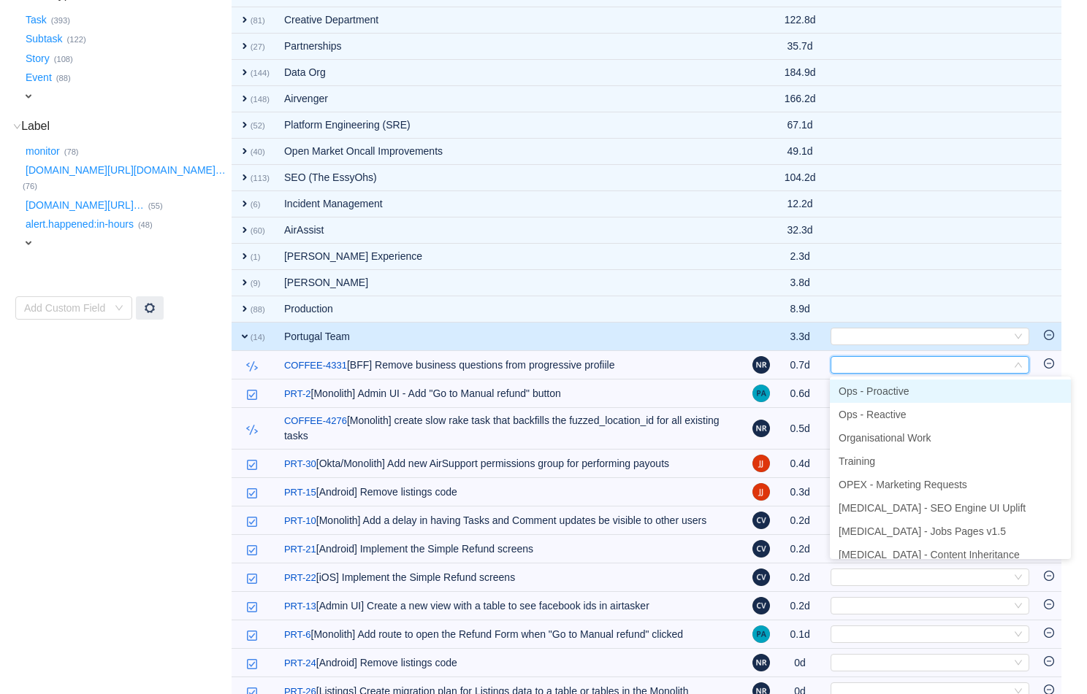
click at [791, 384] on li "Ops - Proactive" at bounding box center [950, 391] width 241 height 23
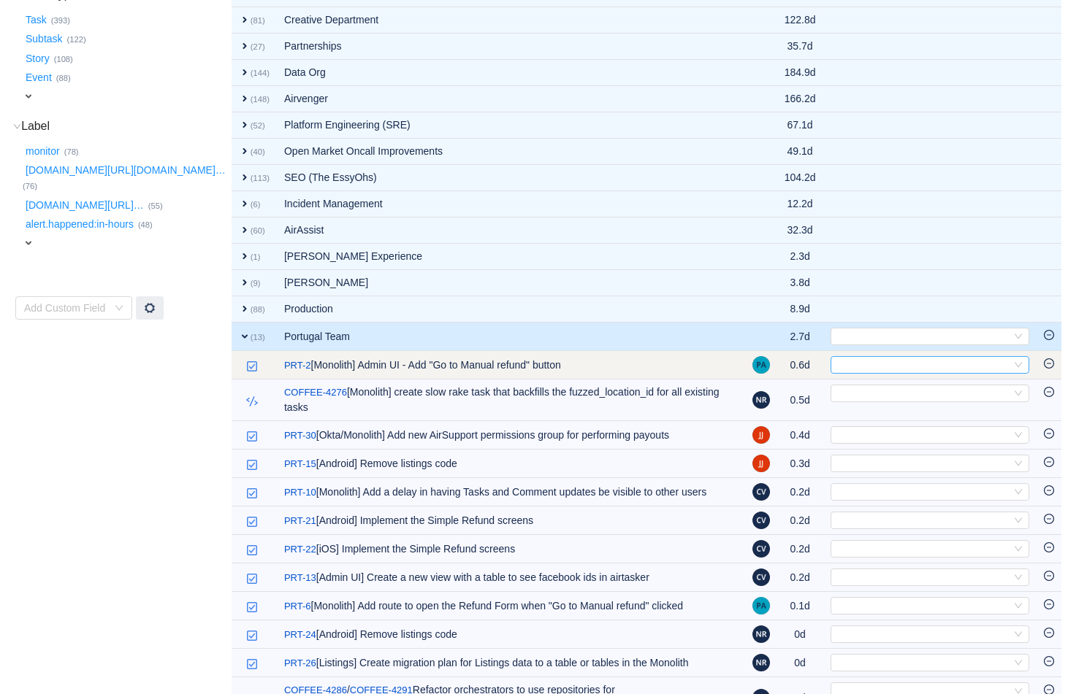
click at [791, 361] on div "Select" at bounding box center [923, 365] width 175 height 16
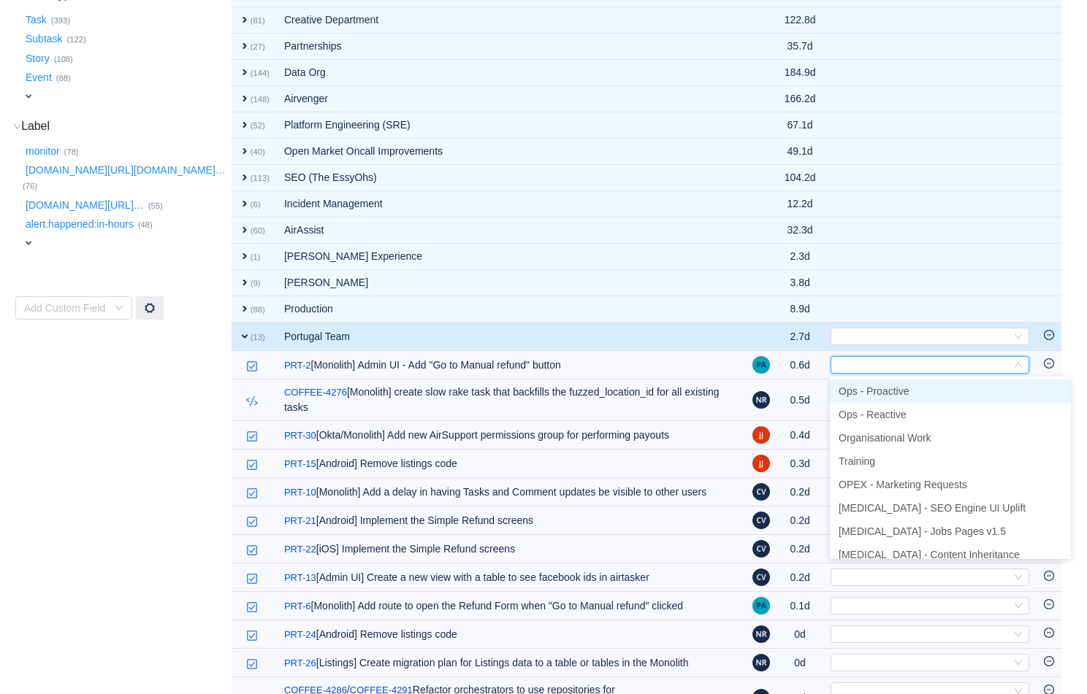
click at [791, 386] on span "Ops - Proactive" at bounding box center [873, 392] width 70 height 12
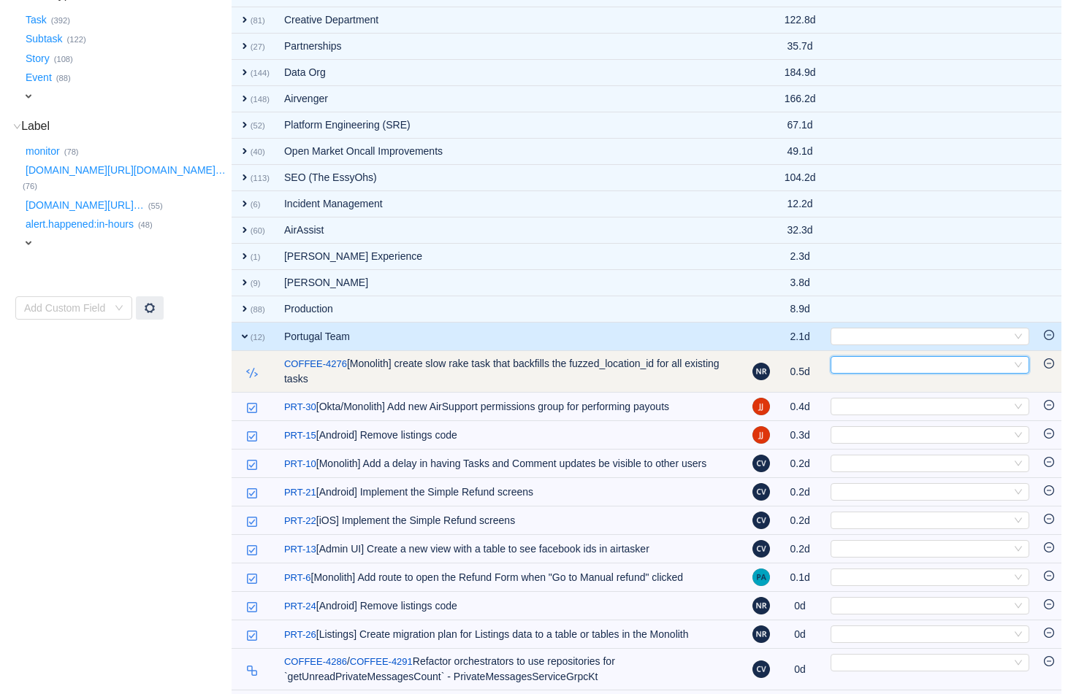
click at [791, 362] on div "Select" at bounding box center [923, 365] width 175 height 16
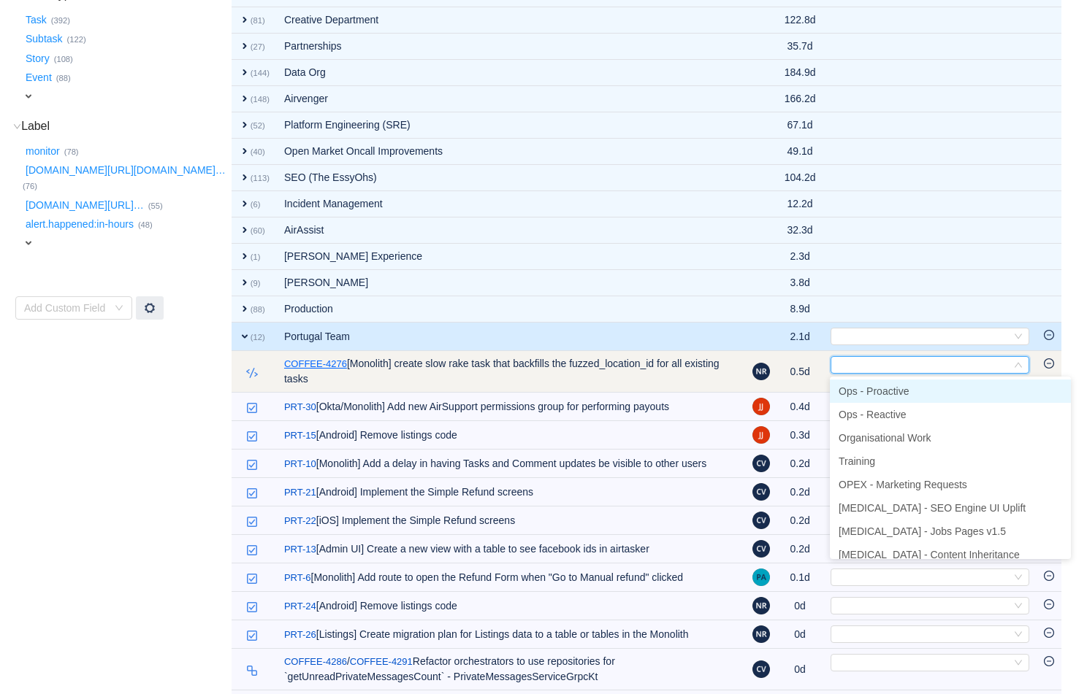
click at [338, 364] on link "COFFEE-4276" at bounding box center [315, 364] width 63 height 15
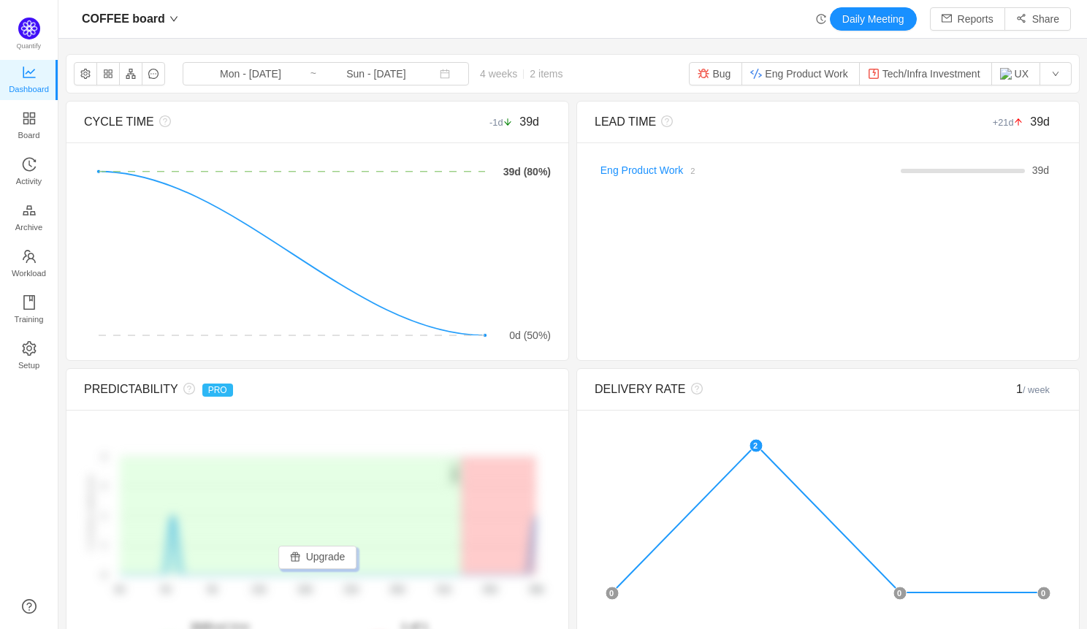
scroll to position [629, 1028]
